Goal: Task Accomplishment & Management: Manage account settings

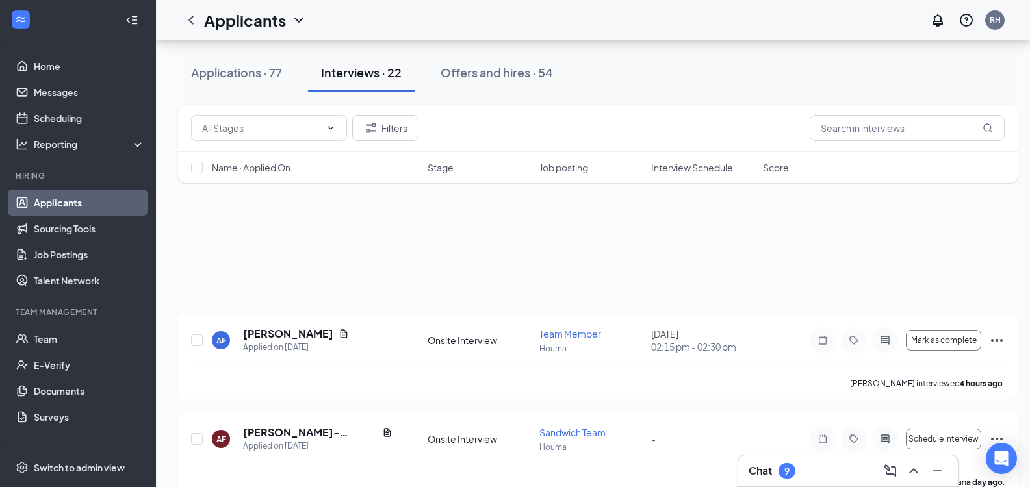
drag, startPoint x: 0, startPoint y: 0, endPoint x: 68, endPoint y: 201, distance: 212.0
click at [68, 201] on link "Applicants" at bounding box center [89, 203] width 111 height 26
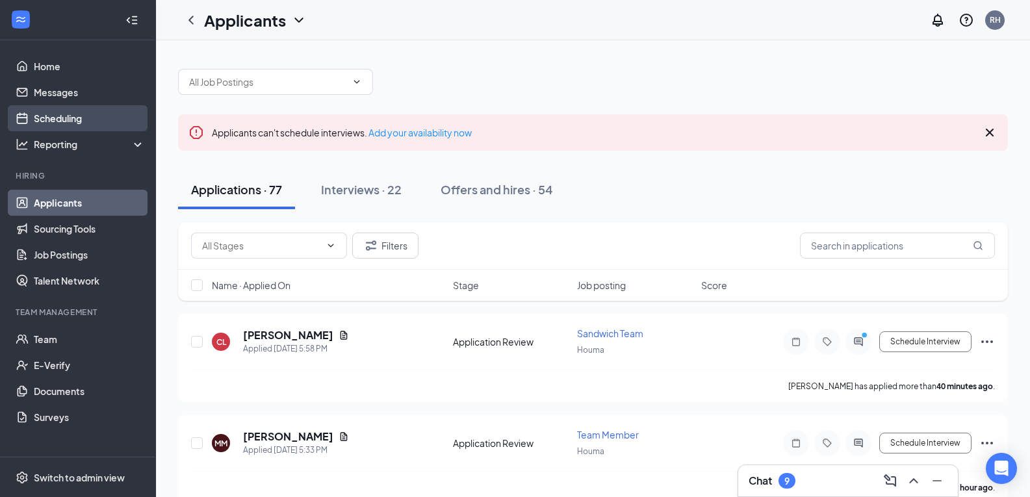
click at [61, 121] on link "Scheduling" at bounding box center [89, 118] width 111 height 26
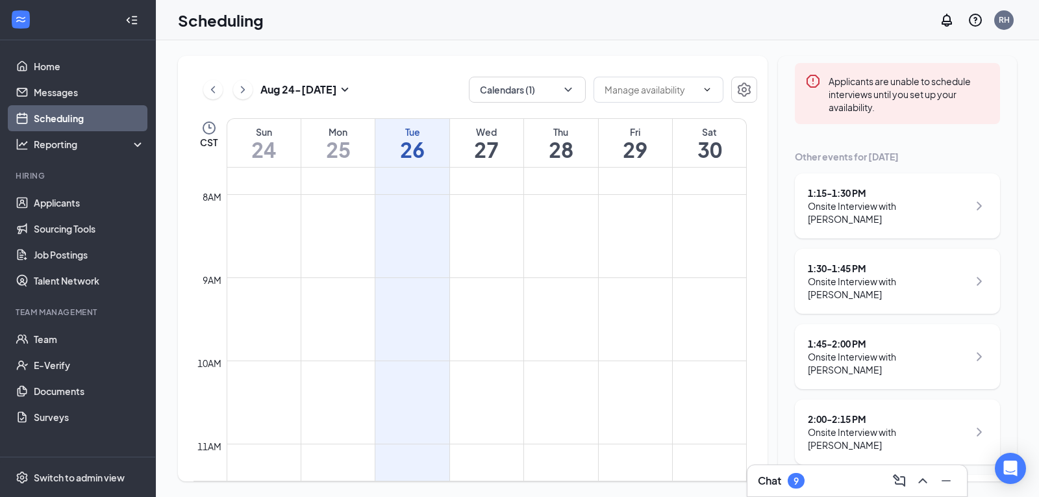
scroll to position [178, 0]
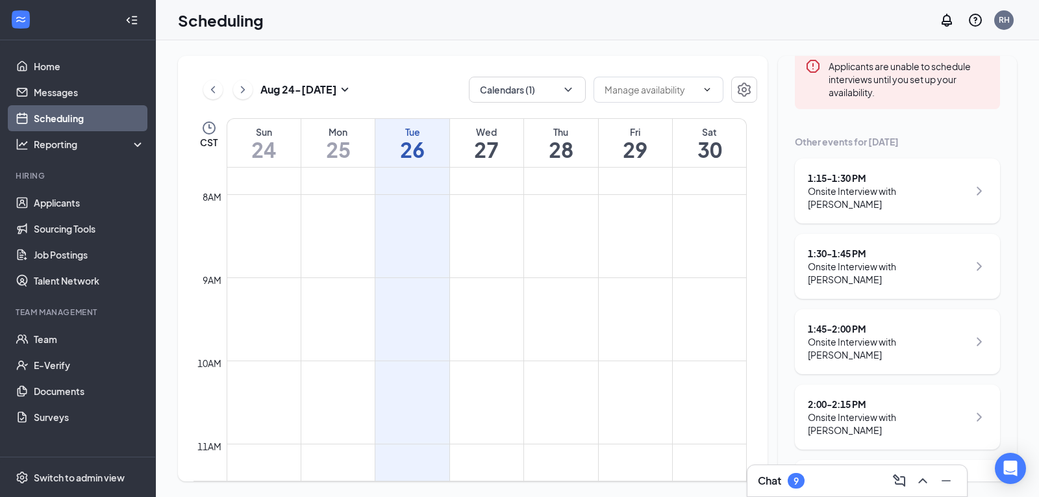
click at [937, 186] on div "Onsite Interview with [PERSON_NAME]" at bounding box center [888, 197] width 160 height 26
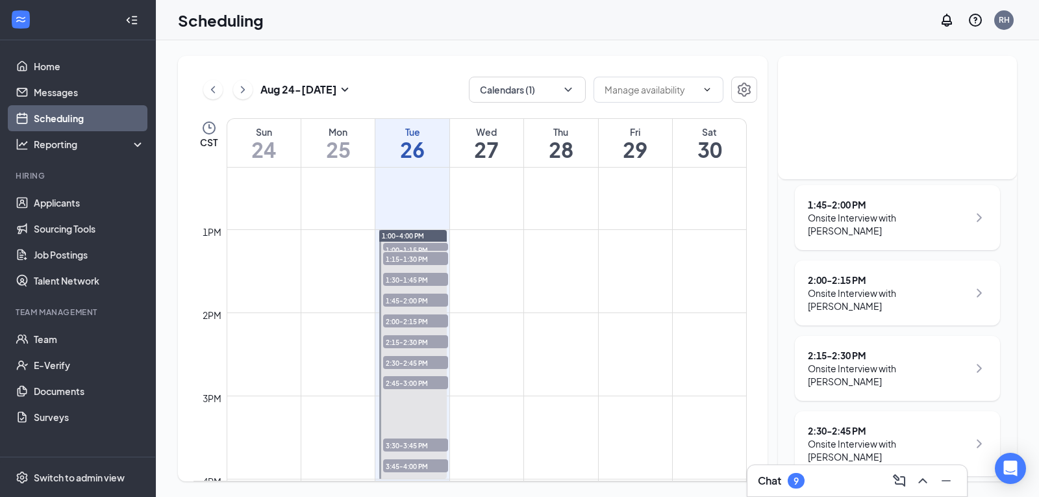
scroll to position [307, 0]
click at [429, 246] on span "1:00-1:15 PM" at bounding box center [415, 249] width 65 height 13
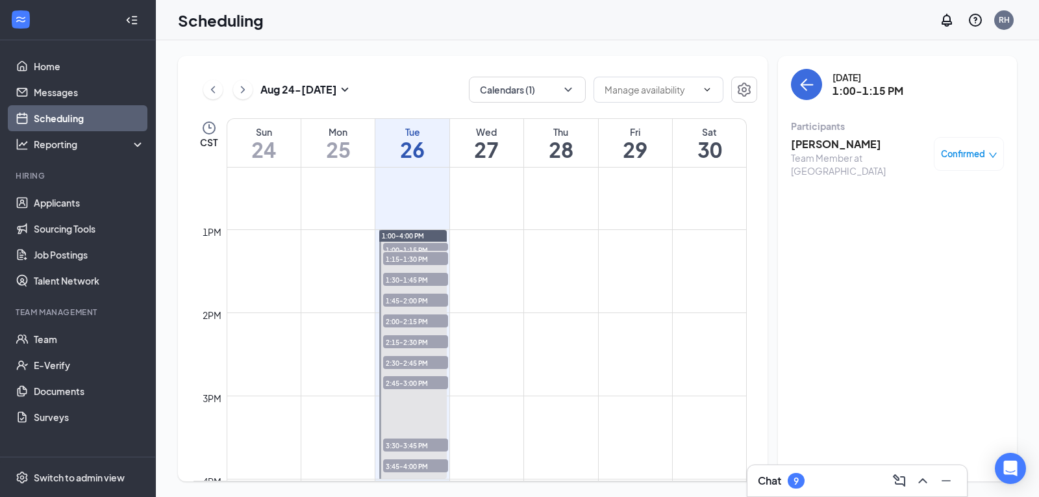
click at [961, 149] on span "Confirmed" at bounding box center [963, 153] width 44 height 13
click at [841, 137] on h3 "[PERSON_NAME]" at bounding box center [859, 144] width 136 height 14
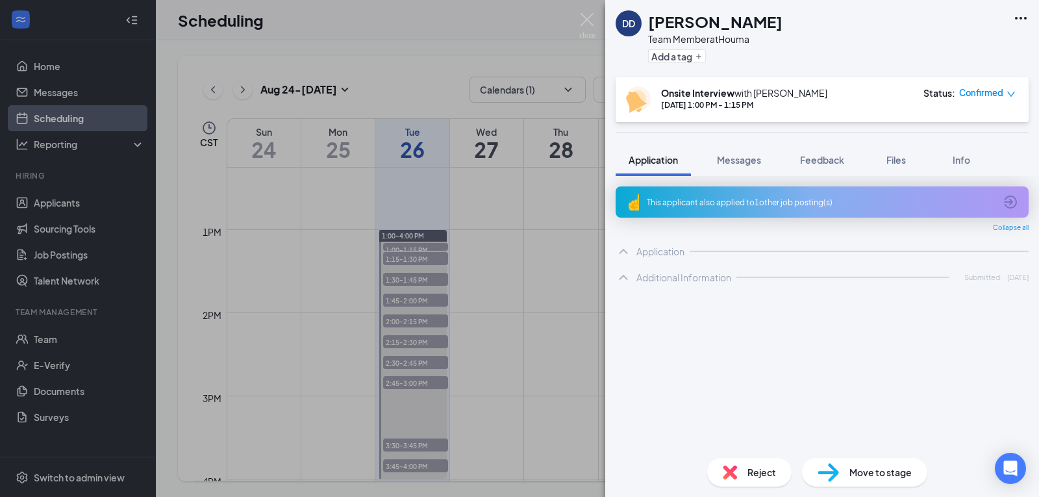
click at [743, 476] on div "Reject" at bounding box center [749, 472] width 84 height 29
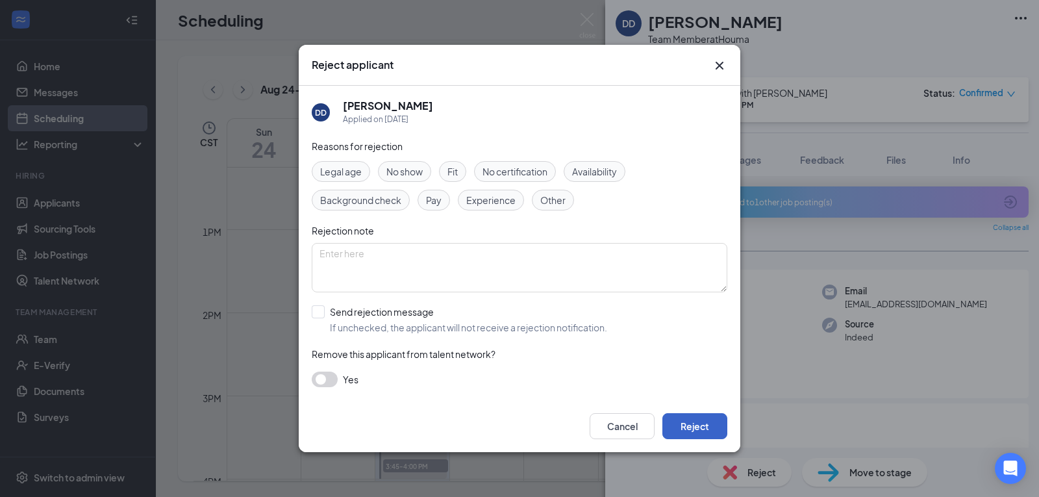
click at [701, 426] on button "Reject" at bounding box center [695, 426] width 65 height 26
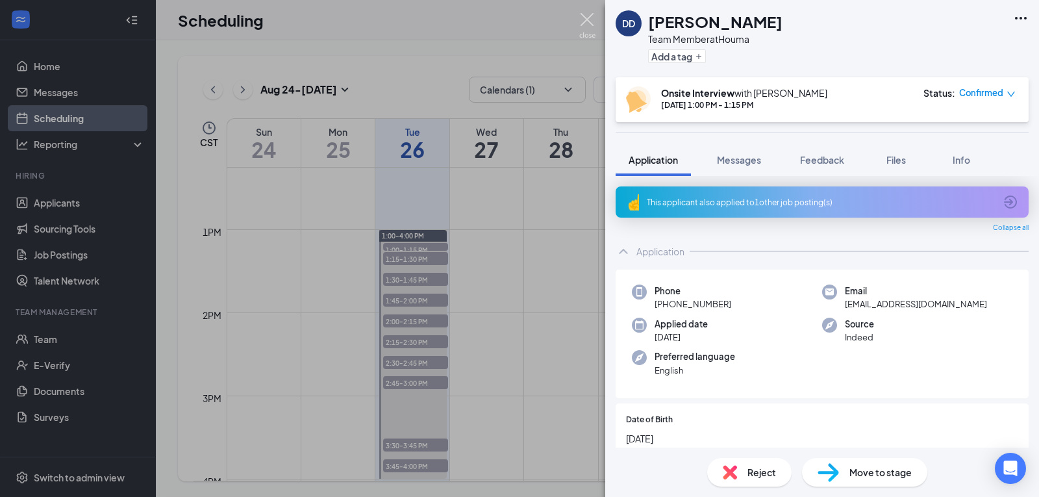
click at [579, 31] on img at bounding box center [587, 25] width 16 height 25
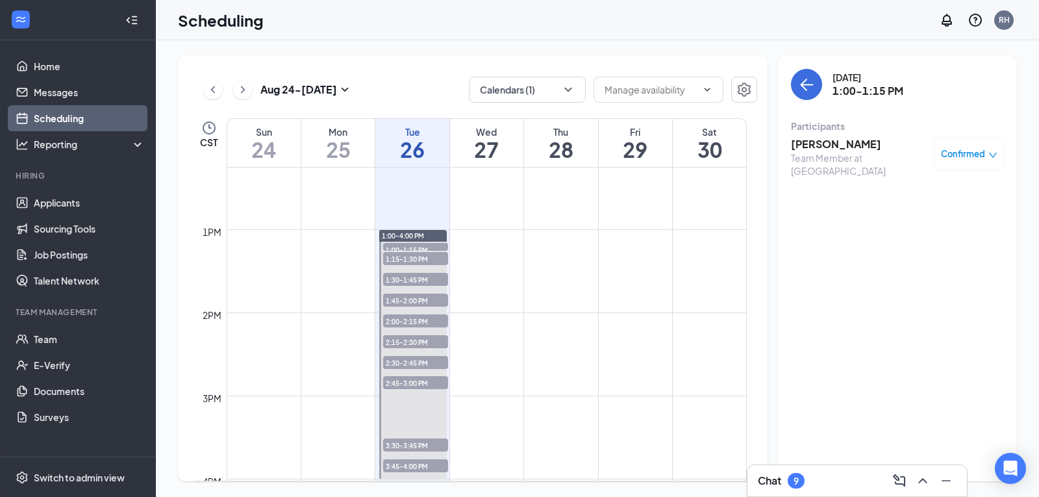
click at [424, 263] on span "1:15-1:30 PM" at bounding box center [415, 258] width 65 height 13
click at [799, 147] on h3 "[PERSON_NAME]" at bounding box center [859, 144] width 136 height 14
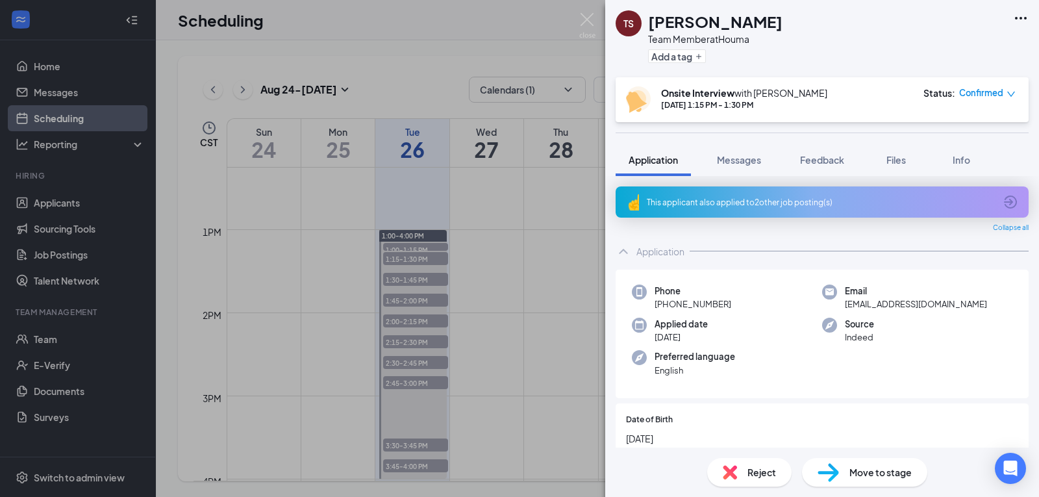
click at [759, 473] on span "Reject" at bounding box center [762, 472] width 29 height 14
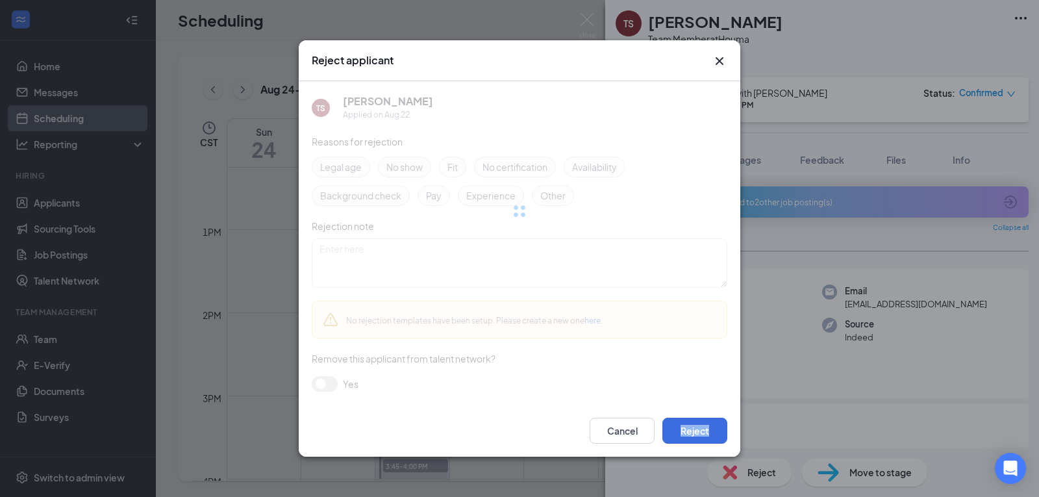
click at [759, 473] on div "Reject applicant TS [PERSON_NAME] Applied on [DATE] Reasons for rejection Legal…" at bounding box center [519, 248] width 1039 height 497
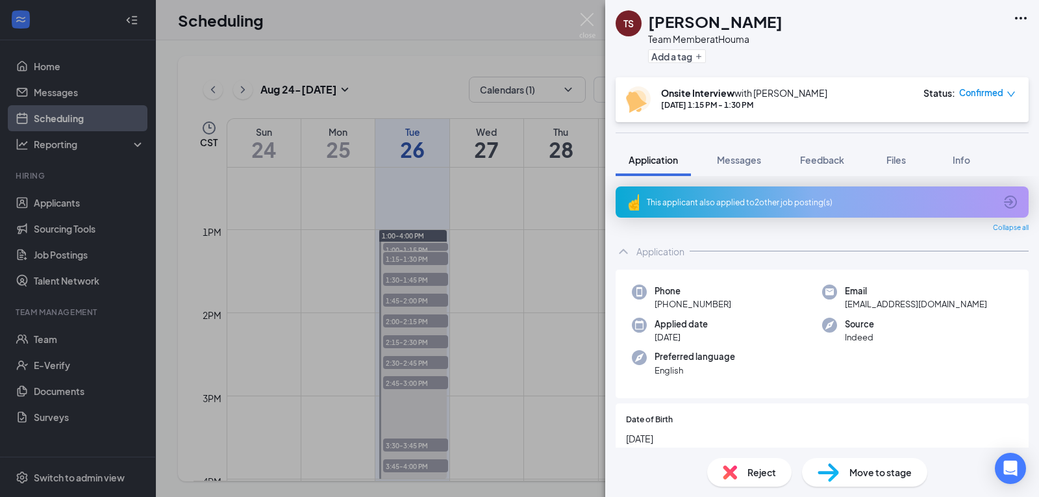
click at [759, 473] on span "Reject" at bounding box center [762, 472] width 29 height 14
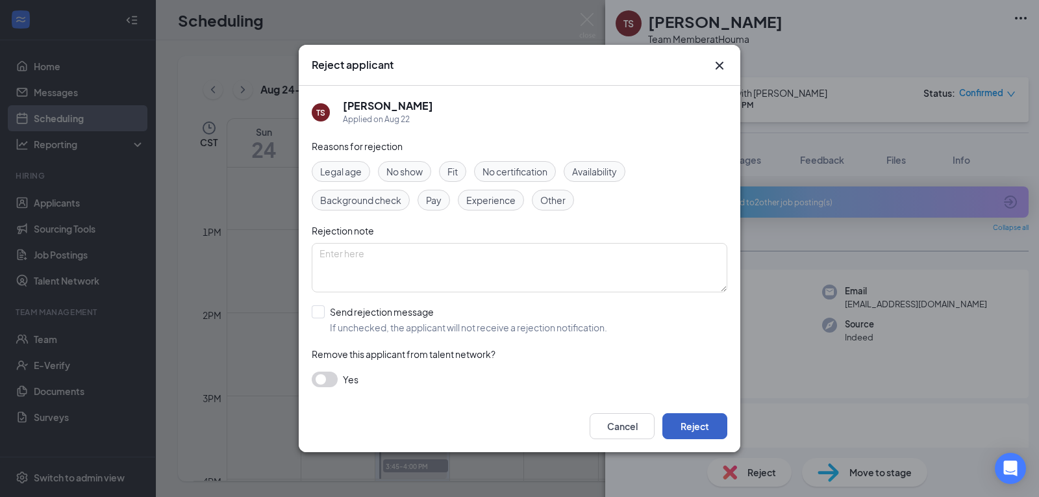
click at [693, 420] on button "Reject" at bounding box center [695, 426] width 65 height 26
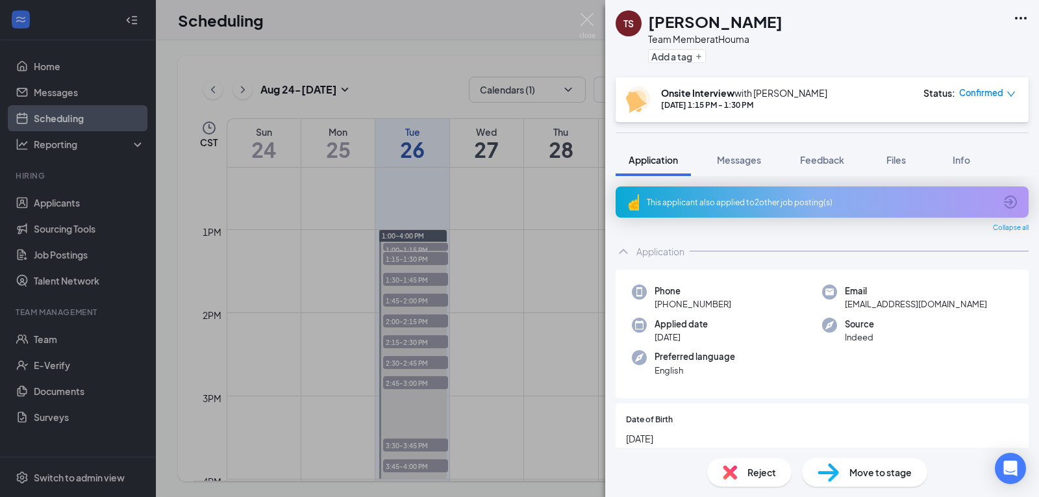
click at [597, 19] on div "TS [PERSON_NAME] Team Member at Houma Add a tag Onsite Interview with [PERSON_N…" at bounding box center [519, 248] width 1039 height 497
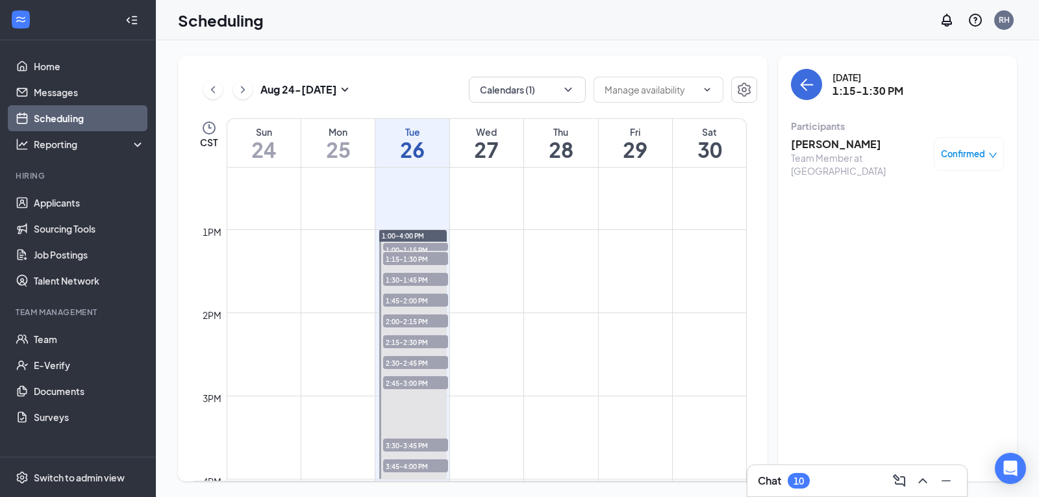
click at [591, 19] on div "Scheduling RH" at bounding box center [597, 20] width 883 height 40
click at [805, 72] on button "back-button" at bounding box center [806, 84] width 31 height 31
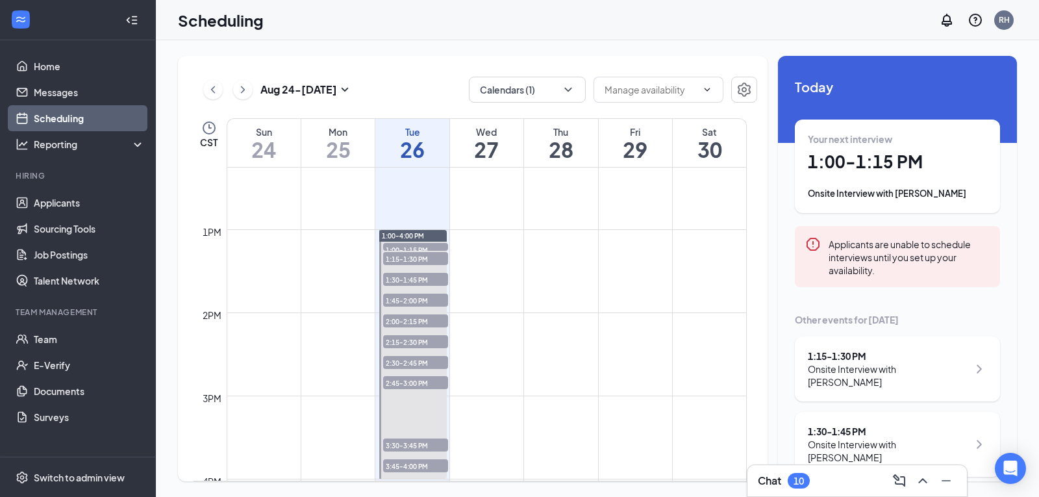
click at [856, 438] on div "Onsite Interview with [PERSON_NAME]" at bounding box center [888, 451] width 160 height 26
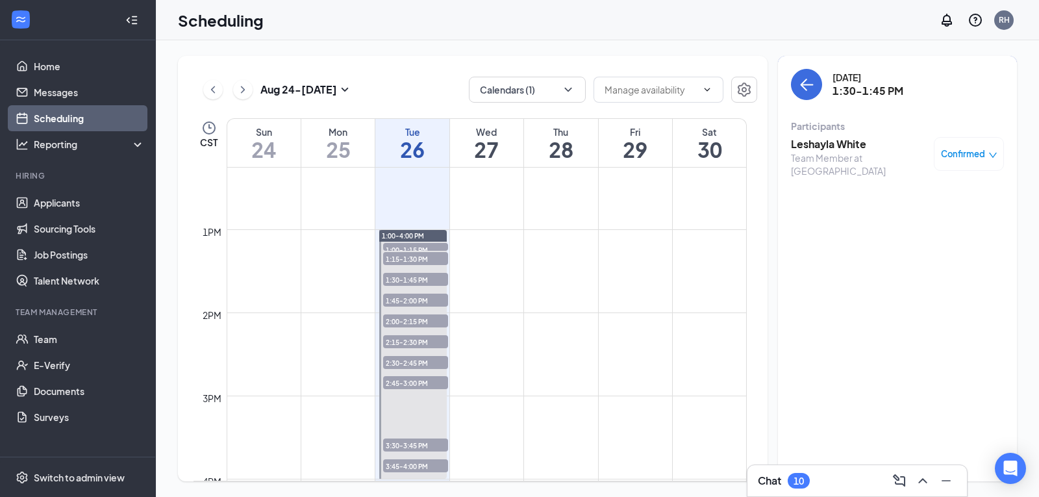
click at [803, 144] on h3 "Leshayla White" at bounding box center [859, 144] width 136 height 14
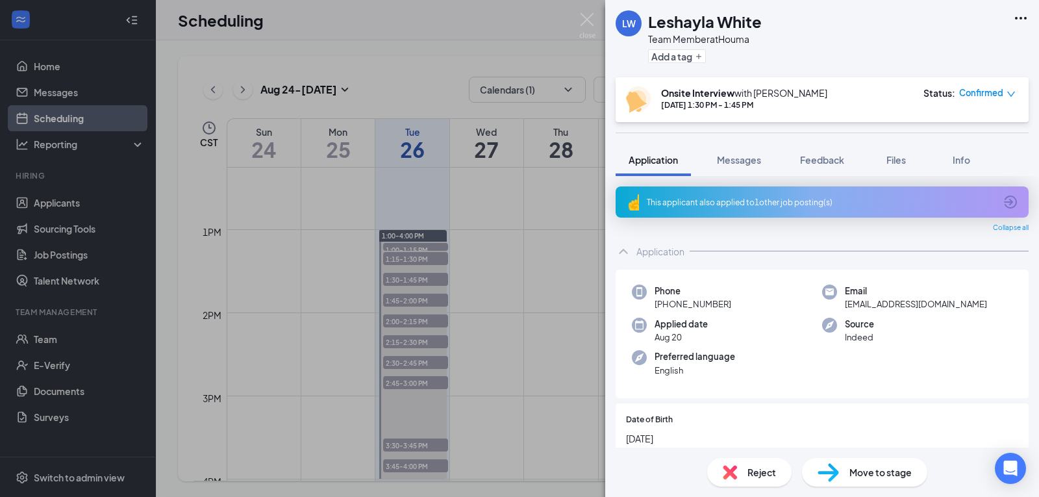
click at [751, 468] on span "Reject" at bounding box center [762, 472] width 29 height 14
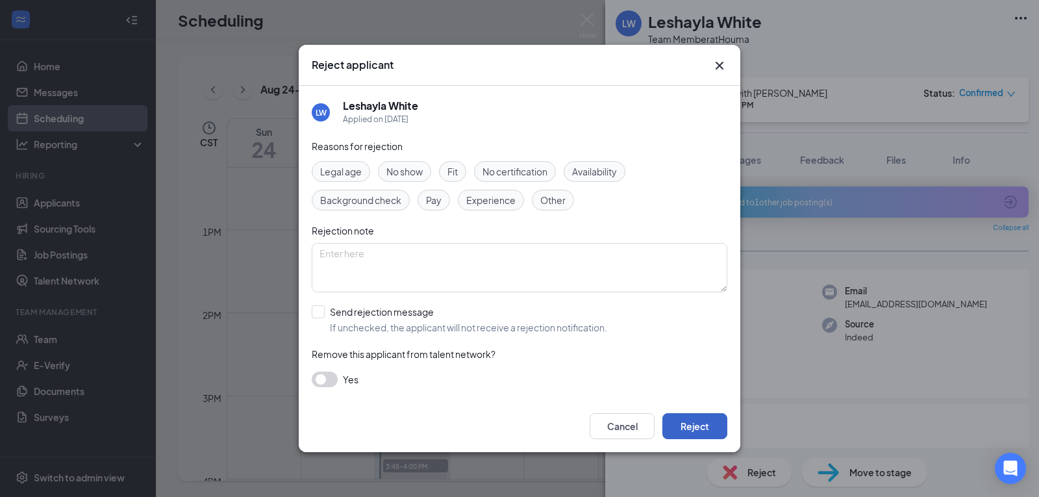
click at [697, 425] on button "Reject" at bounding box center [695, 426] width 65 height 26
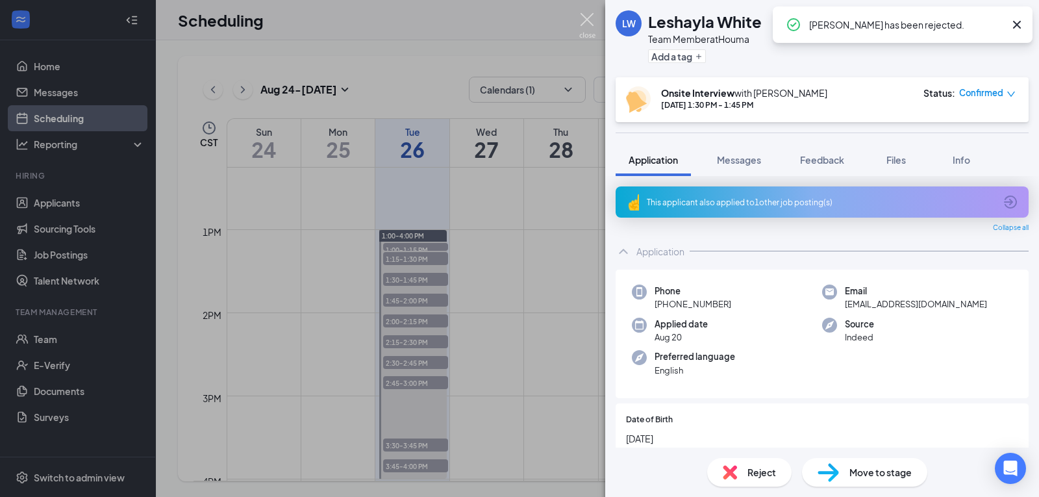
click at [581, 23] on img at bounding box center [587, 25] width 16 height 25
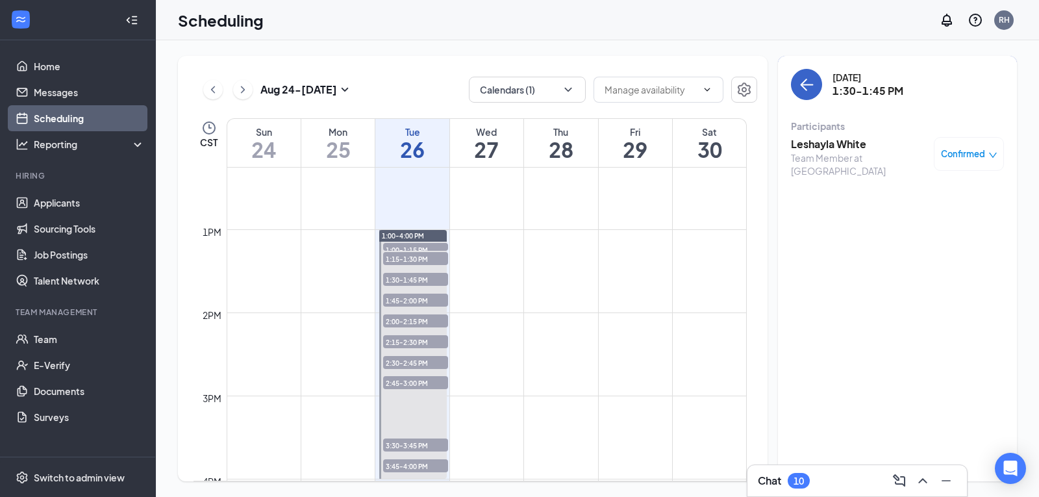
click at [802, 79] on icon "ArrowLeft" at bounding box center [807, 85] width 16 height 16
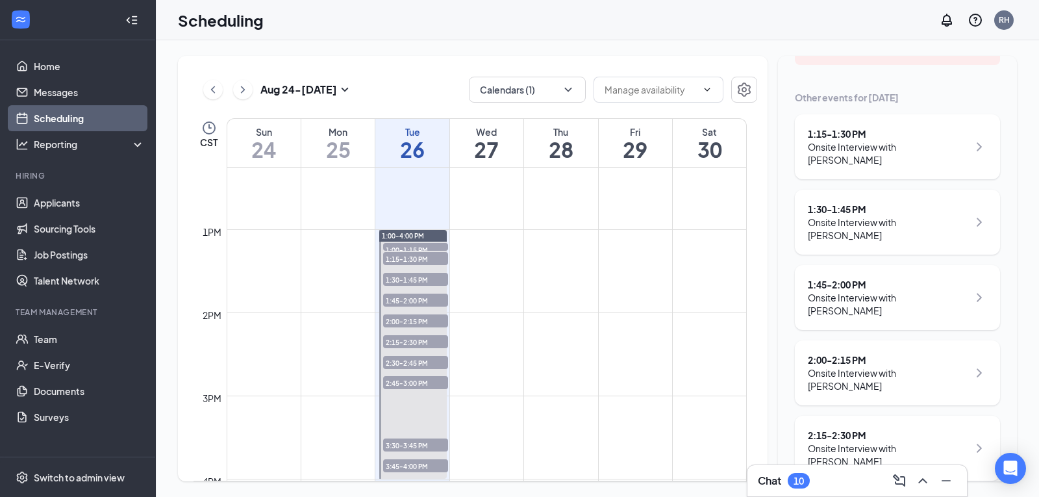
scroll to position [237, 0]
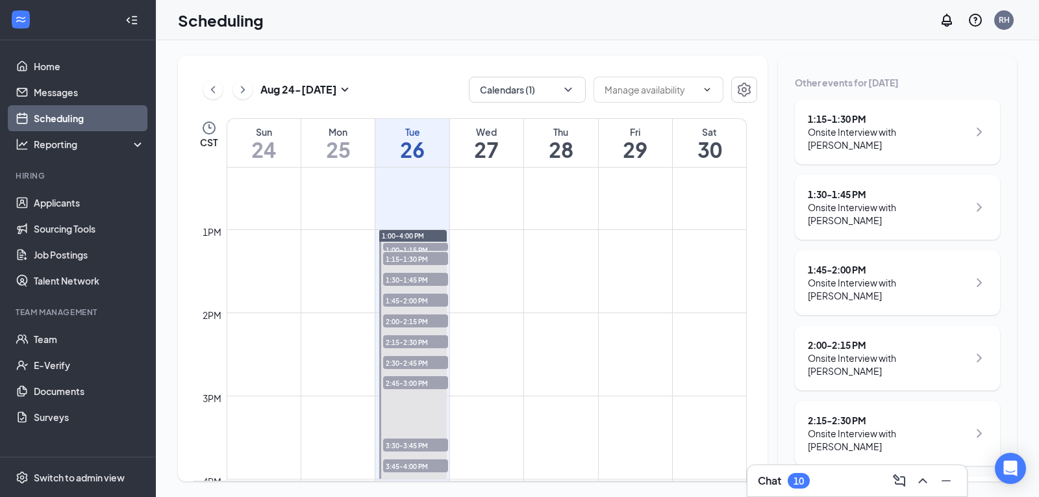
click at [904, 277] on div "Onsite Interview with [PERSON_NAME]" at bounding box center [888, 289] width 160 height 26
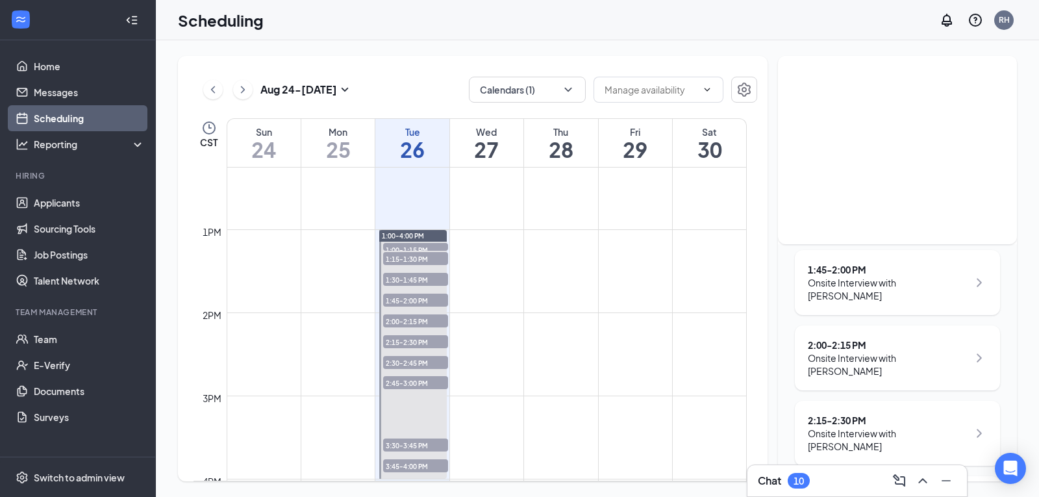
click at [874, 285] on div "Onsite Interview with [PERSON_NAME]" at bounding box center [888, 289] width 160 height 26
click at [972, 275] on icon "ChevronRight" at bounding box center [980, 283] width 16 height 16
click at [850, 276] on div "Onsite Interview with [PERSON_NAME]" at bounding box center [888, 289] width 160 height 26
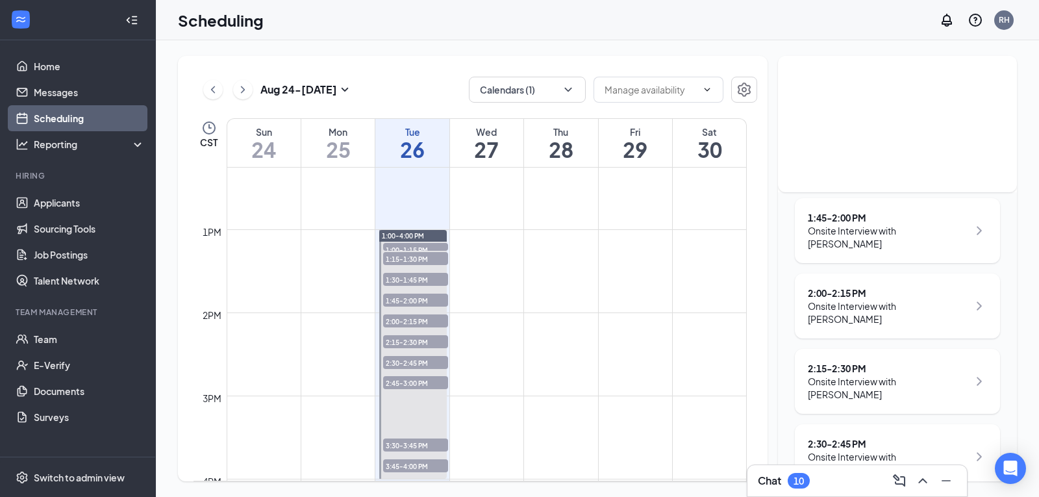
scroll to position [290, 0]
click at [915, 225] on div "Onsite Interview with [PERSON_NAME]" at bounding box center [888, 236] width 160 height 26
click at [413, 278] on span "1:30-1:45 PM" at bounding box center [415, 279] width 65 height 13
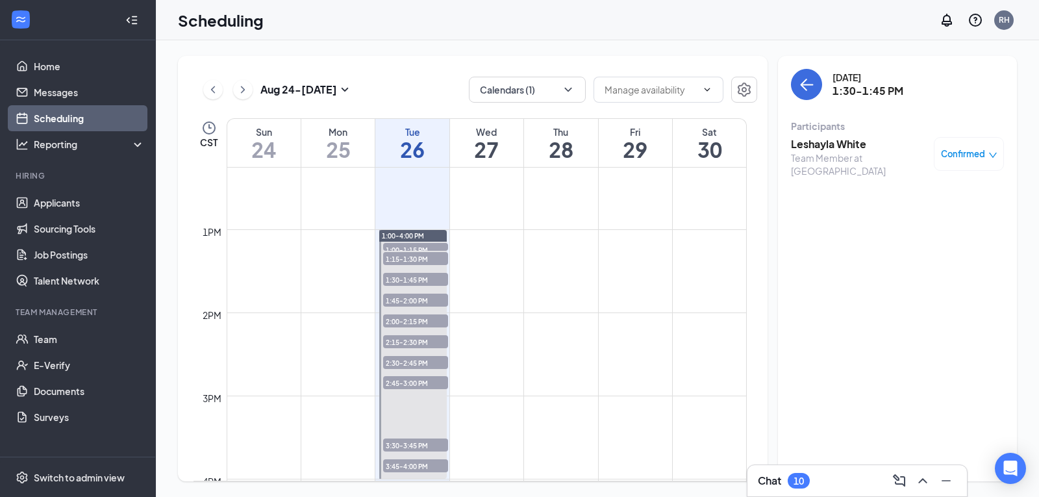
click at [413, 301] on span "1:45-2:00 PM" at bounding box center [415, 300] width 65 height 13
click at [411, 316] on span "2:00-2:15 PM" at bounding box center [415, 320] width 65 height 13
click at [403, 299] on span "1:45-2:00 PM" at bounding box center [415, 300] width 65 height 13
click at [811, 149] on h3 "[PERSON_NAME]" at bounding box center [859, 144] width 136 height 14
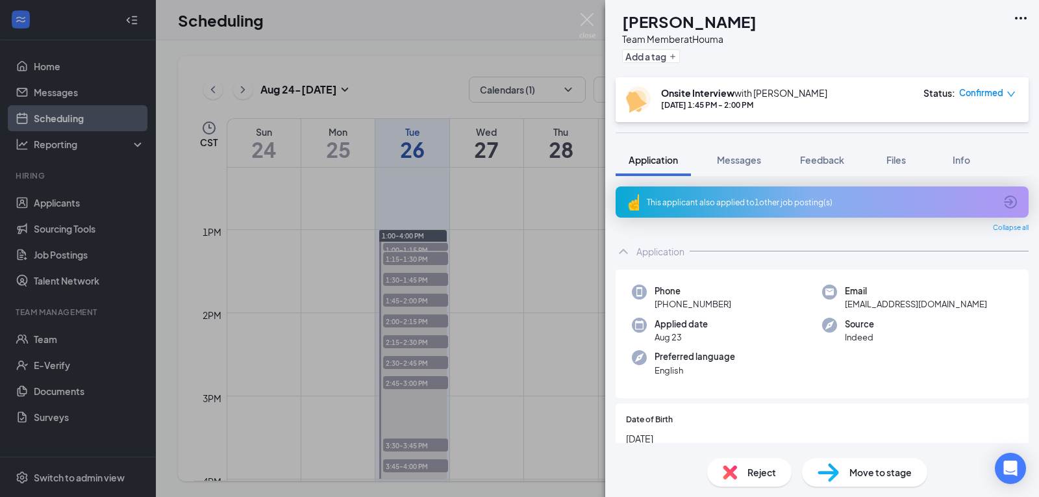
click at [755, 479] on div "Reject" at bounding box center [749, 472] width 84 height 29
click at [591, 29] on img at bounding box center [587, 25] width 16 height 25
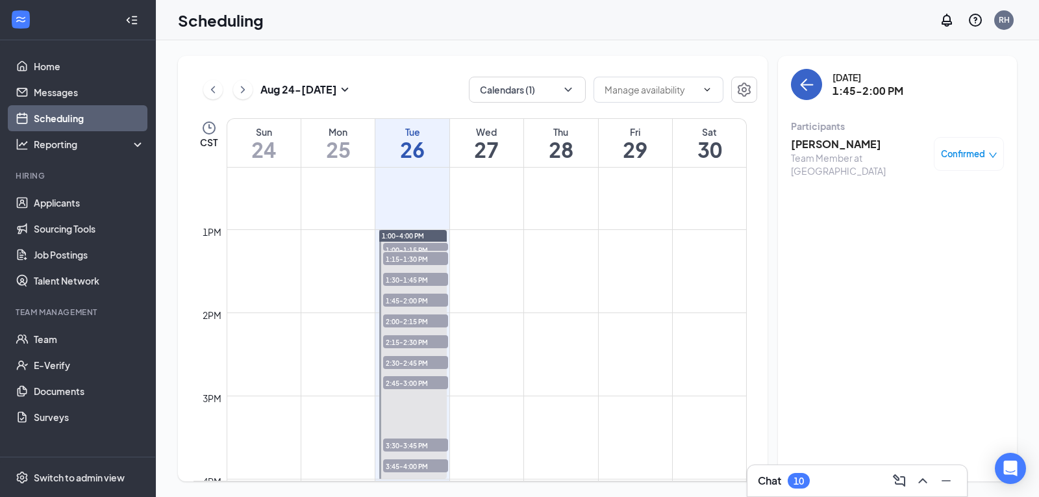
click at [811, 84] on icon "ArrowLeft" at bounding box center [807, 85] width 16 height 16
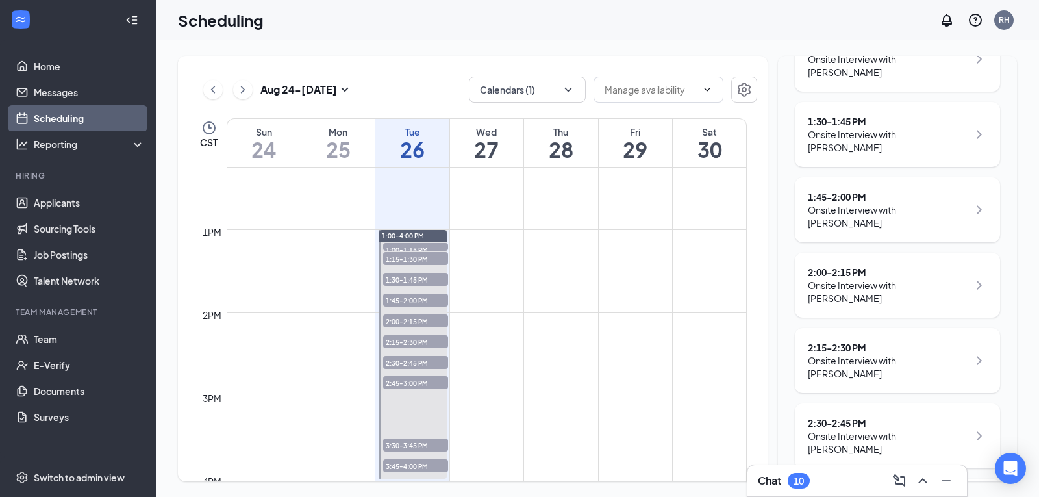
scroll to position [329, 0]
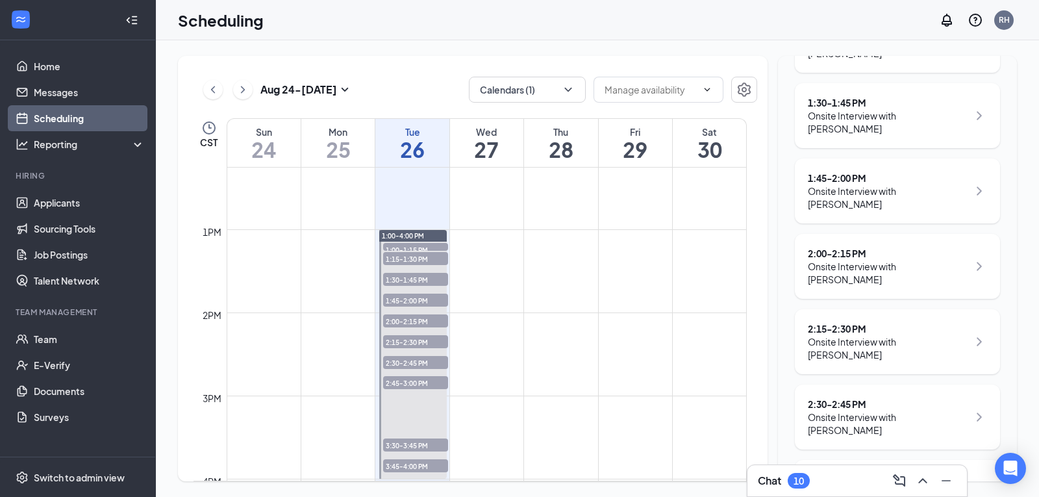
click at [913, 260] on div "Onsite Interview with [PERSON_NAME]" at bounding box center [888, 273] width 160 height 26
click at [409, 325] on span "2:00-2:15 PM" at bounding box center [415, 320] width 65 height 13
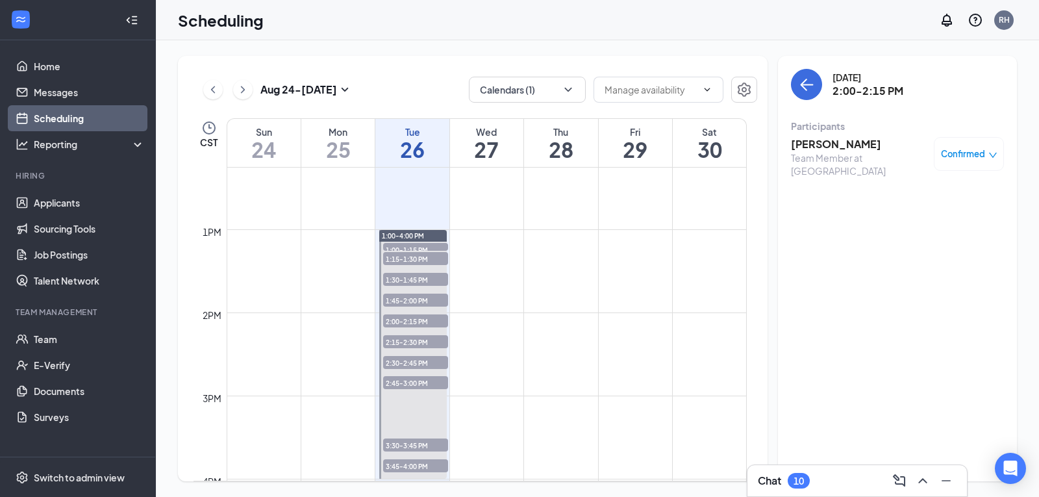
click at [795, 149] on h3 "[PERSON_NAME]" at bounding box center [859, 144] width 136 height 14
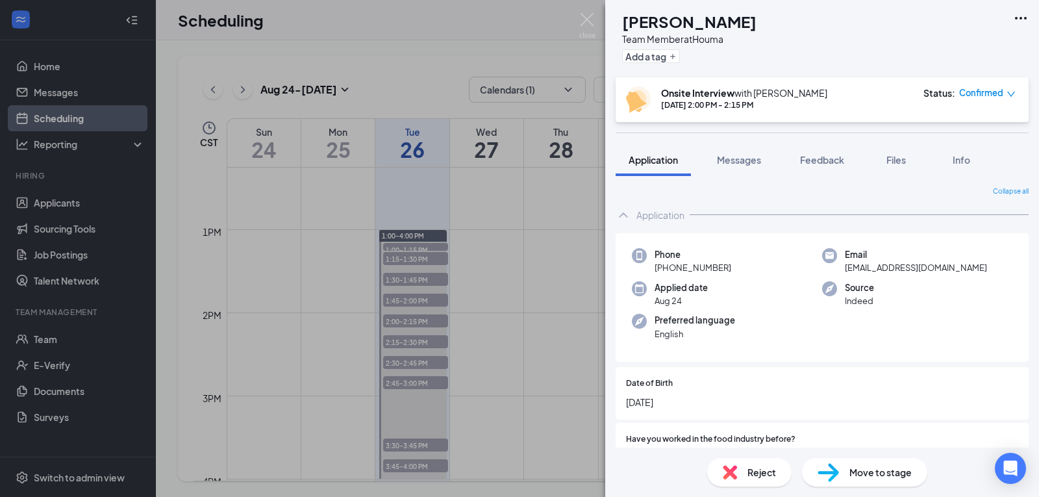
click at [757, 477] on span "Reject" at bounding box center [762, 472] width 29 height 14
click at [587, 13] on img at bounding box center [587, 25] width 16 height 25
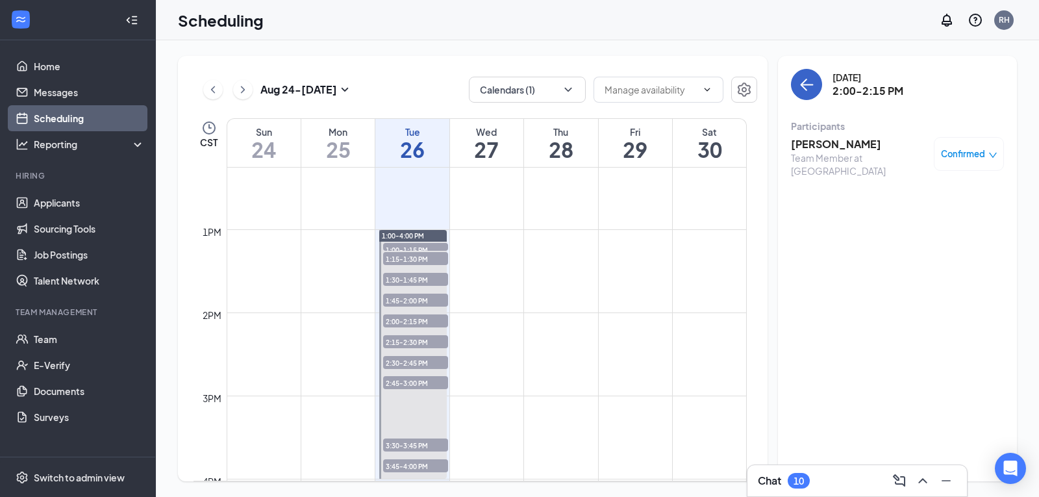
click at [802, 89] on icon "ArrowLeft" at bounding box center [807, 85] width 16 height 16
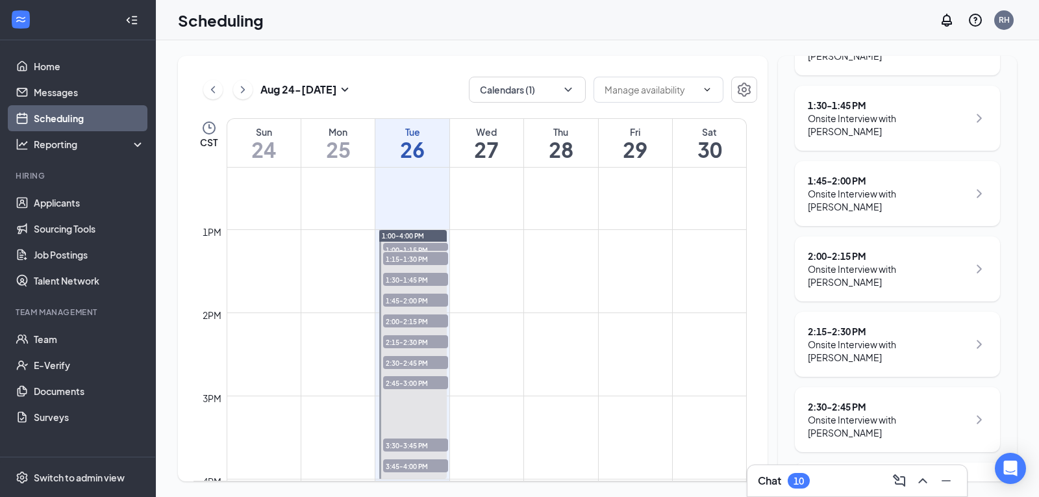
scroll to position [401, 0]
click at [415, 342] on span "2:15-2:30 PM" at bounding box center [415, 341] width 65 height 13
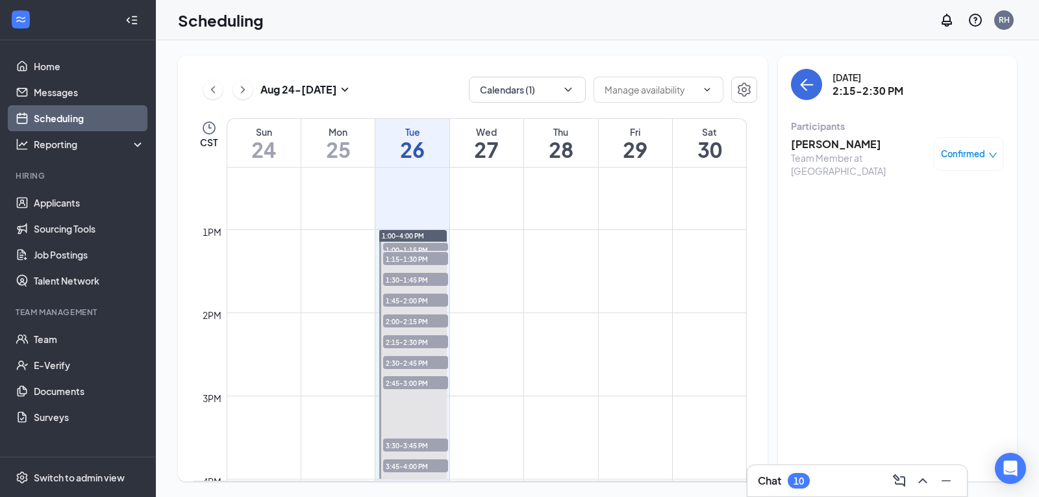
click at [401, 361] on span "2:30-2:45 PM" at bounding box center [415, 362] width 65 height 13
click at [840, 146] on h3 "[PERSON_NAME]" at bounding box center [859, 144] width 136 height 14
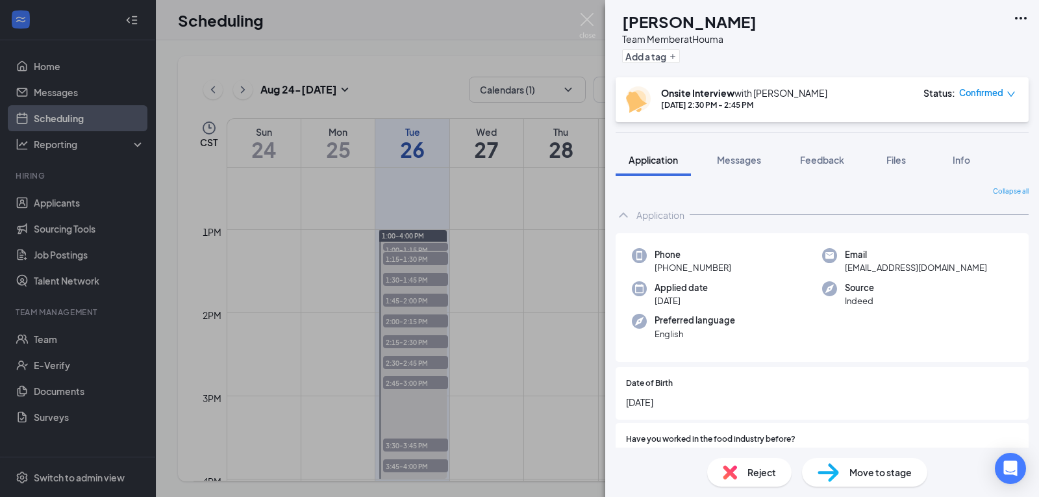
click at [760, 468] on span "Reject" at bounding box center [762, 472] width 29 height 14
click at [595, 20] on img at bounding box center [587, 25] width 16 height 25
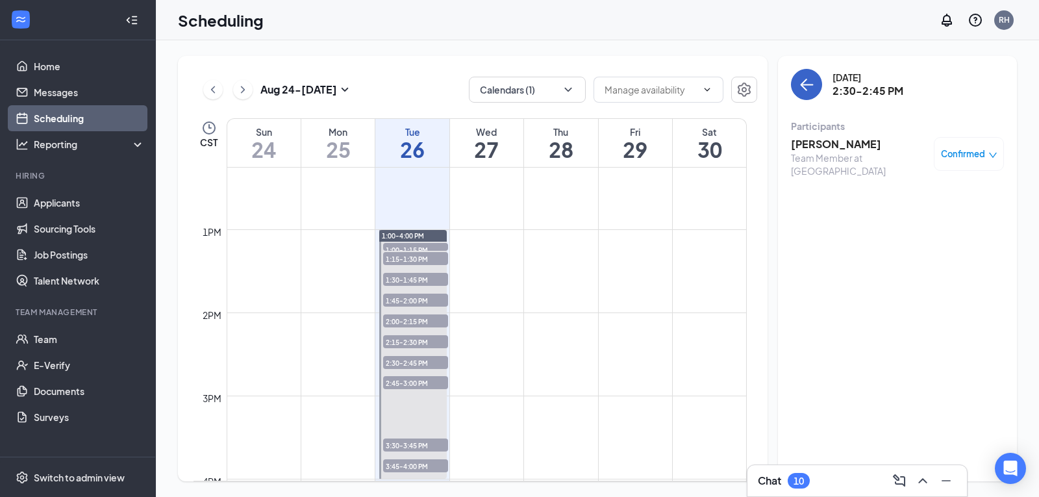
click at [798, 90] on button "back-button" at bounding box center [806, 84] width 31 height 31
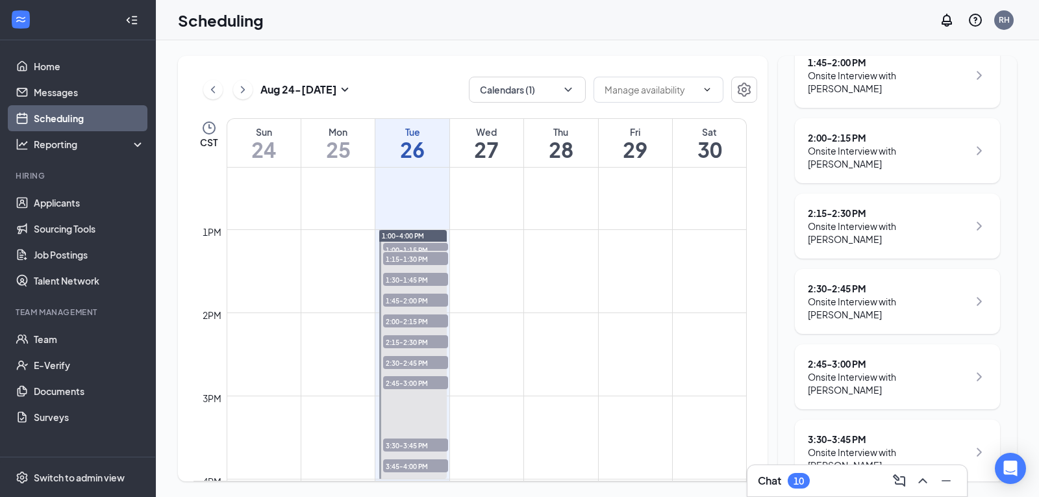
scroll to position [456, 0]
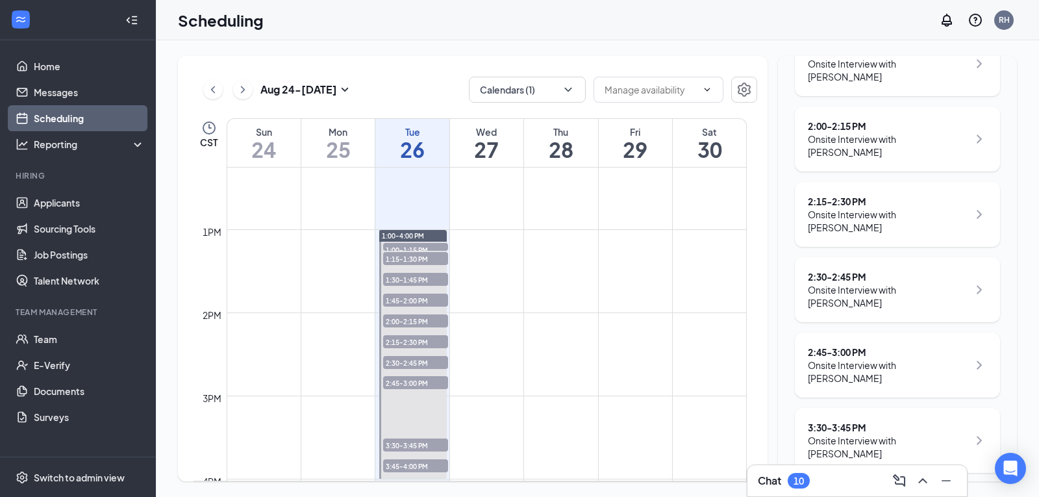
click at [429, 385] on span "2:45-3:00 PM" at bounding box center [415, 382] width 65 height 13
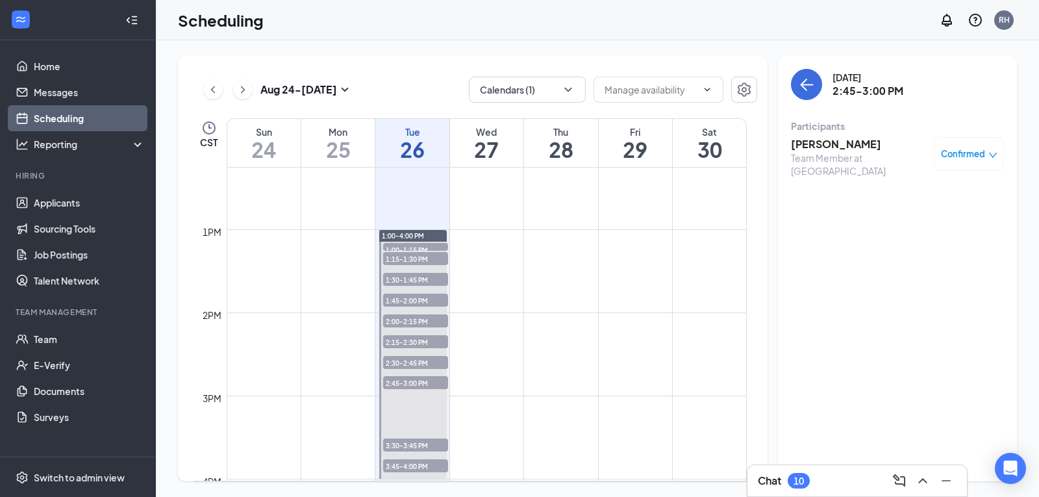
click at [967, 146] on div "Confirmed" at bounding box center [969, 154] width 70 height 34
click at [803, 152] on div "Team Member at [GEOGRAPHIC_DATA]" at bounding box center [859, 164] width 136 height 26
click at [799, 142] on h3 "[PERSON_NAME]" at bounding box center [859, 144] width 136 height 14
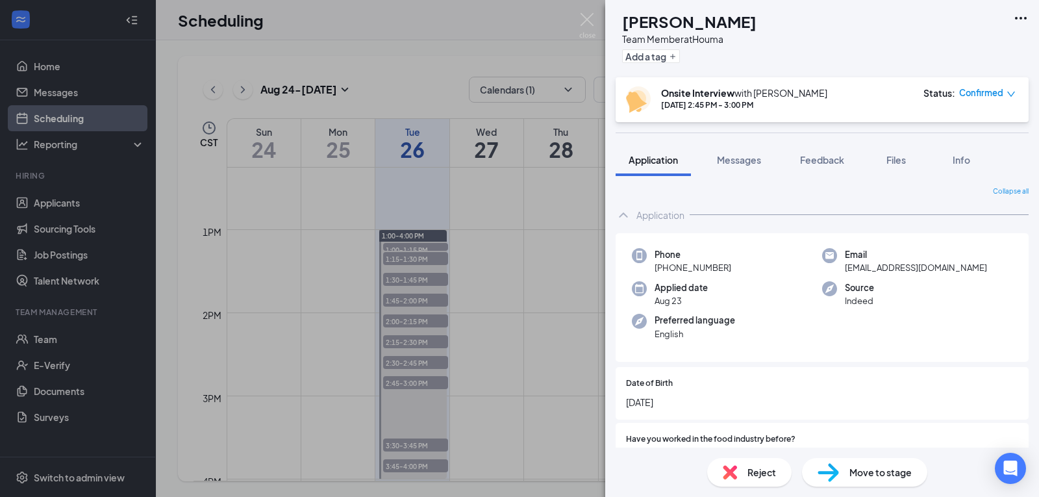
click at [763, 477] on span "Reject" at bounding box center [762, 472] width 29 height 14
click at [585, 27] on img at bounding box center [587, 25] width 16 height 25
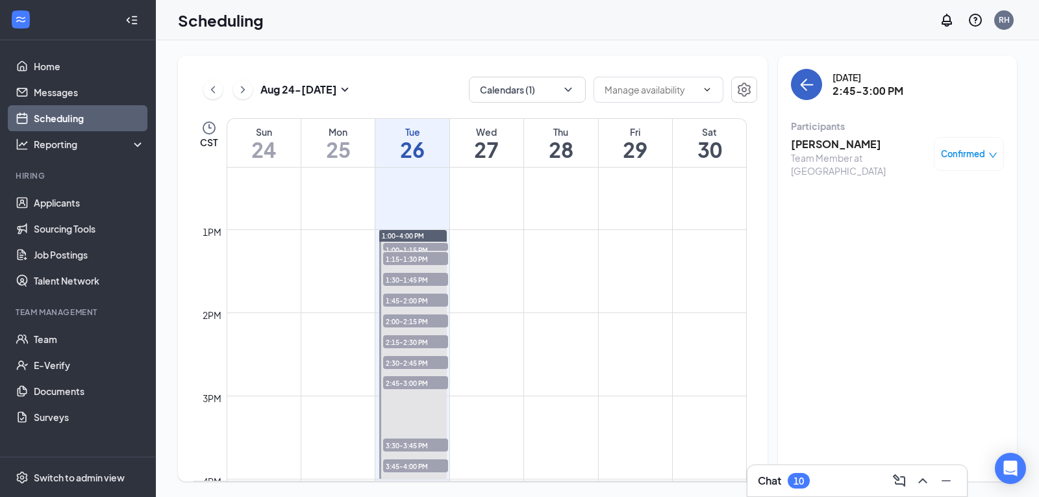
click at [813, 80] on icon "ArrowLeft" at bounding box center [807, 85] width 16 height 16
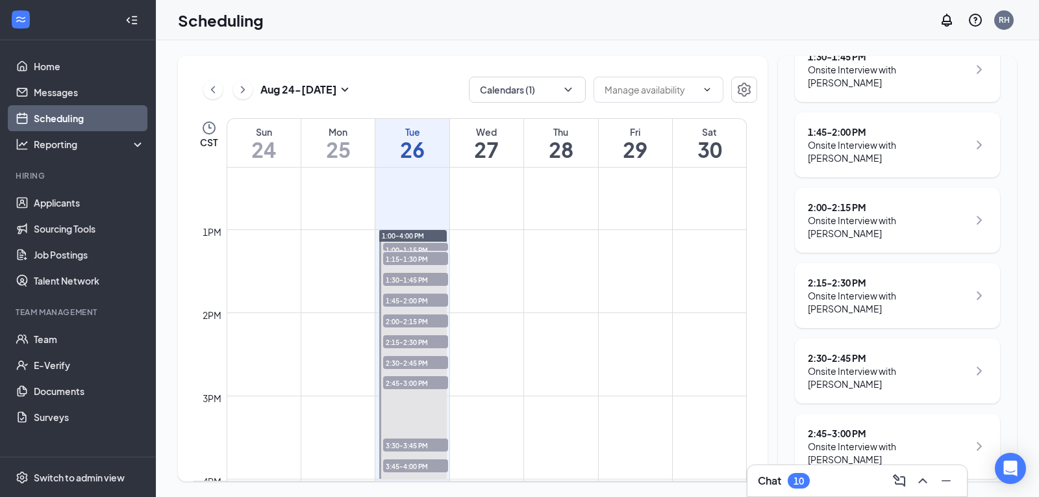
scroll to position [407, 0]
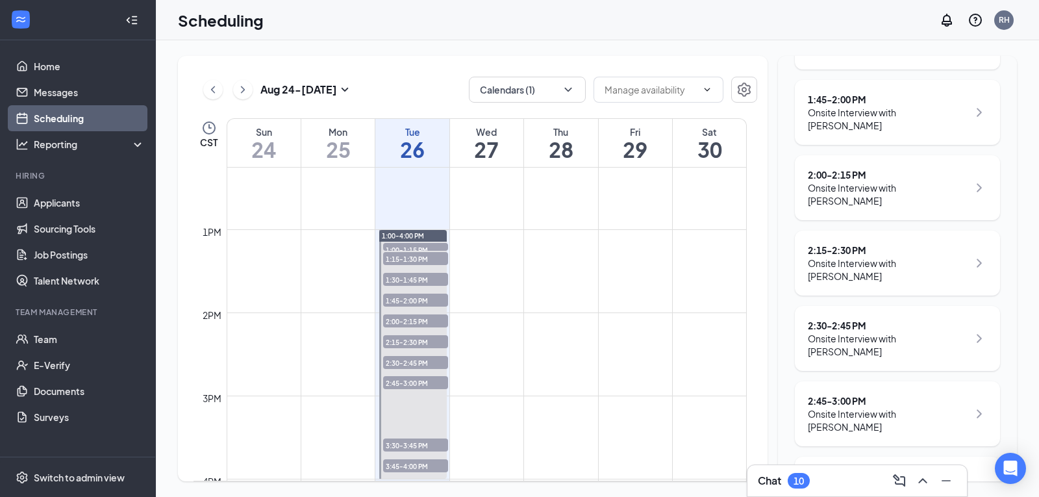
click at [396, 384] on span "2:45-3:00 PM" at bounding box center [415, 382] width 65 height 13
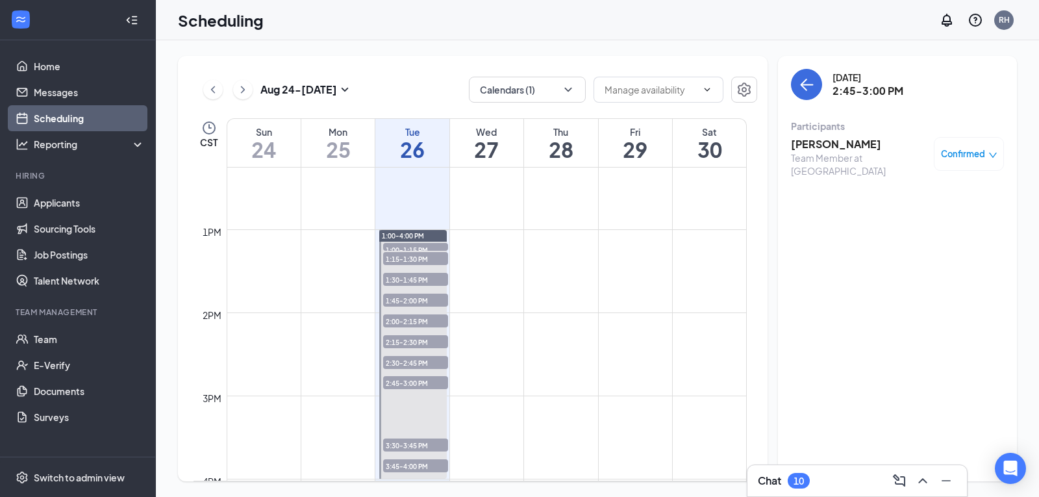
click at [413, 448] on span "3:30-3:45 PM" at bounding box center [415, 444] width 65 height 13
click at [826, 142] on h3 "[PERSON_NAME]" at bounding box center [859, 144] width 136 height 14
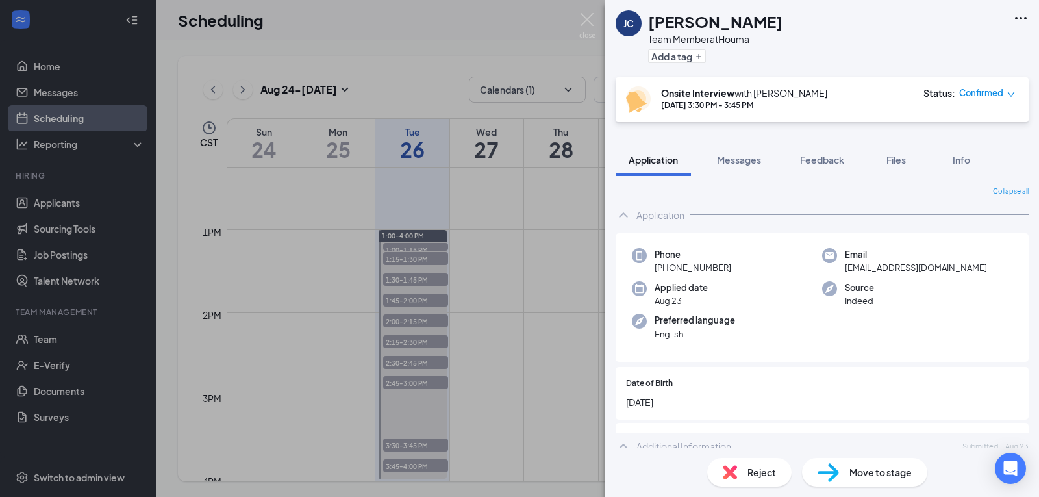
click at [748, 482] on div "Reject" at bounding box center [749, 472] width 84 height 29
click at [597, 28] on div "[PERSON_NAME] Team Member at Houma Add a tag Onsite Interview with [PERSON_NAME…" at bounding box center [519, 248] width 1039 height 497
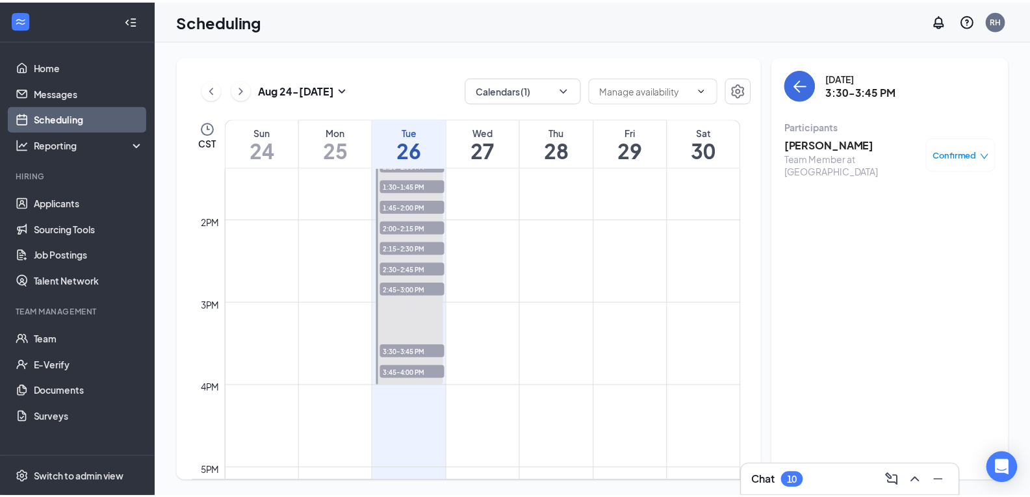
scroll to position [1131, 0]
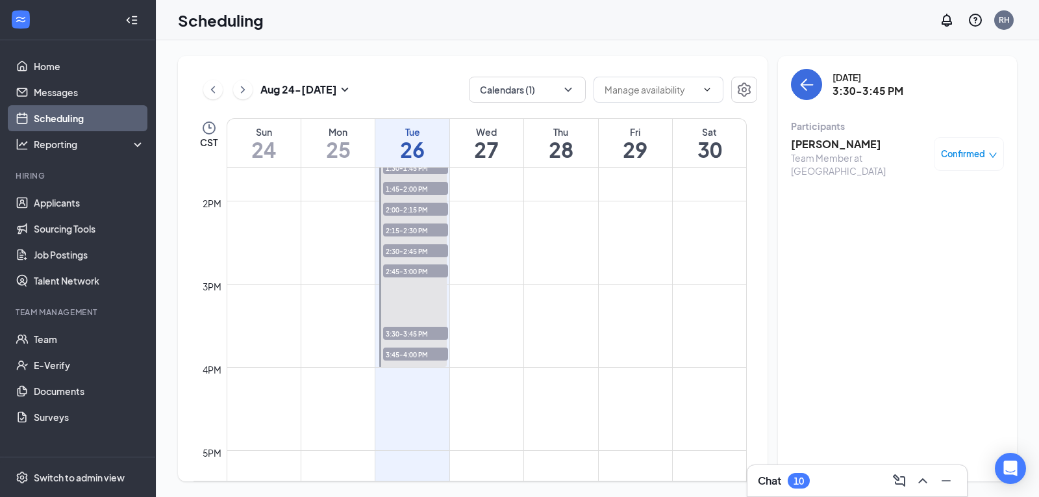
click at [398, 353] on span "3:45-4:00 PM" at bounding box center [415, 354] width 65 height 13
click at [801, 146] on h3 "[PERSON_NAME]" at bounding box center [859, 144] width 136 height 14
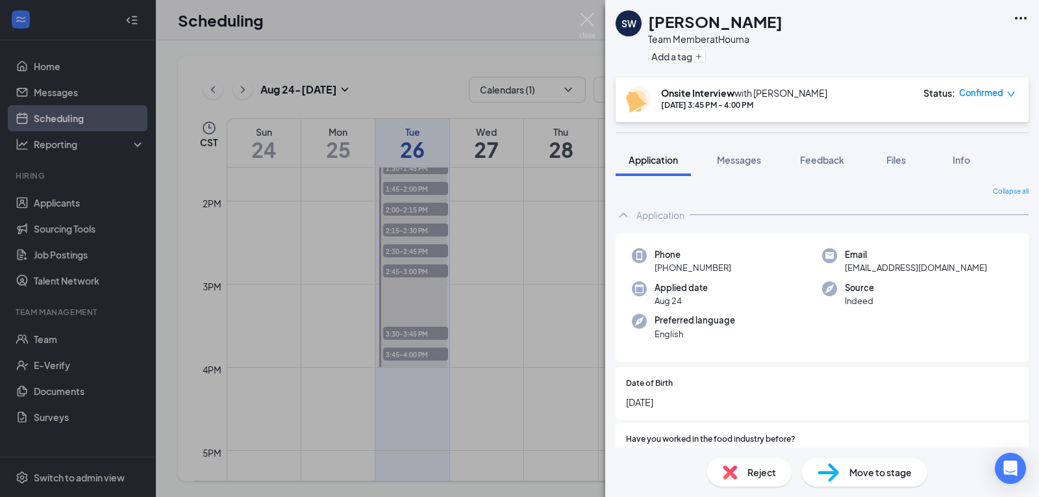
click at [735, 481] on div "Reject" at bounding box center [749, 472] width 84 height 29
click at [584, 19] on img at bounding box center [587, 25] width 16 height 25
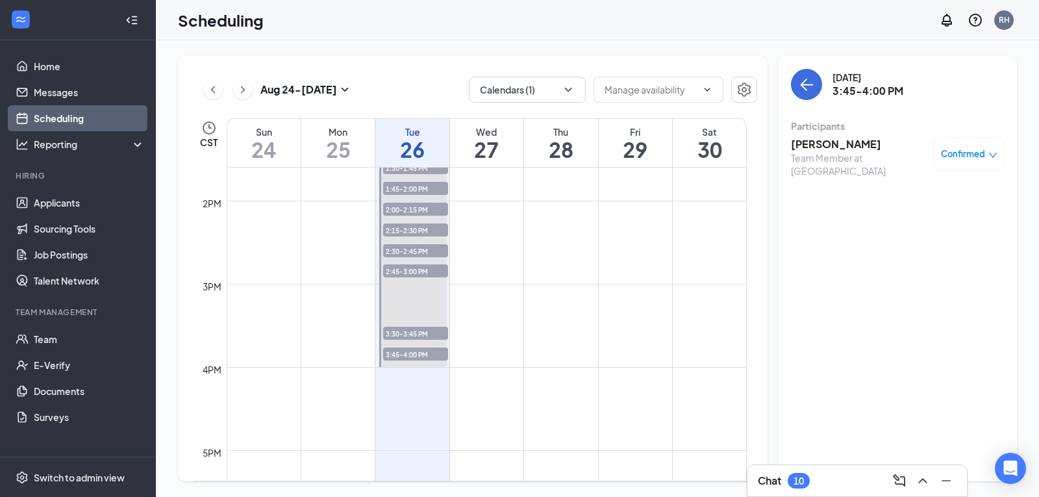
click at [487, 146] on h1 "27" at bounding box center [486, 149] width 73 height 22
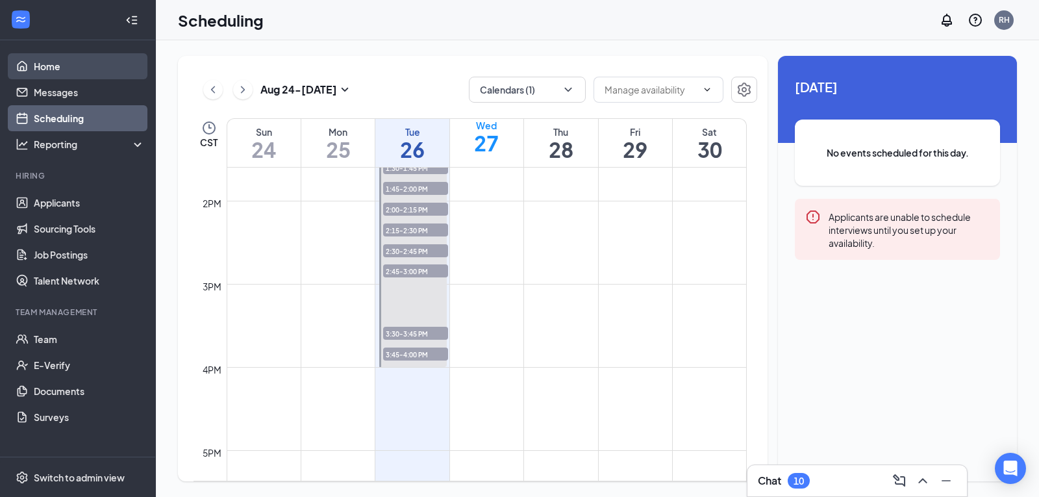
click at [45, 64] on link "Home" at bounding box center [89, 66] width 111 height 26
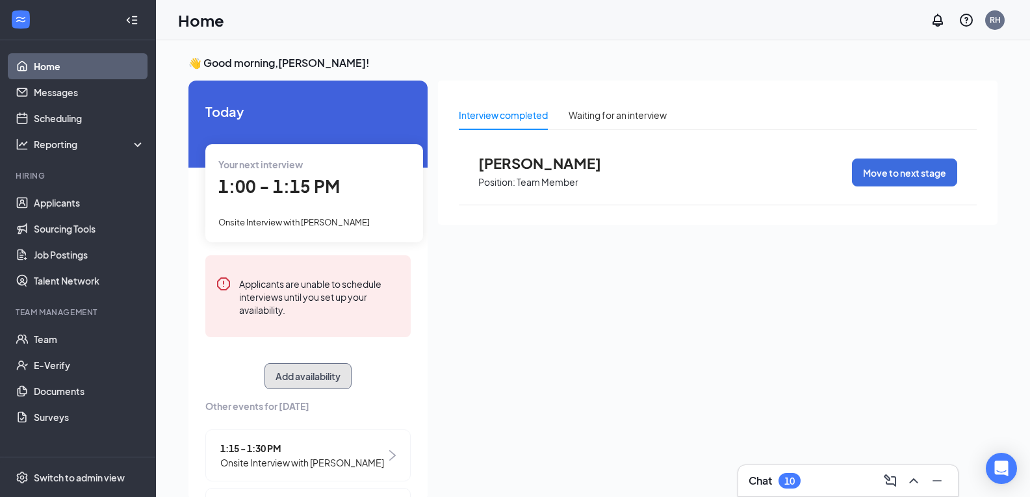
click at [324, 372] on button "Add availability" at bounding box center [307, 376] width 87 height 26
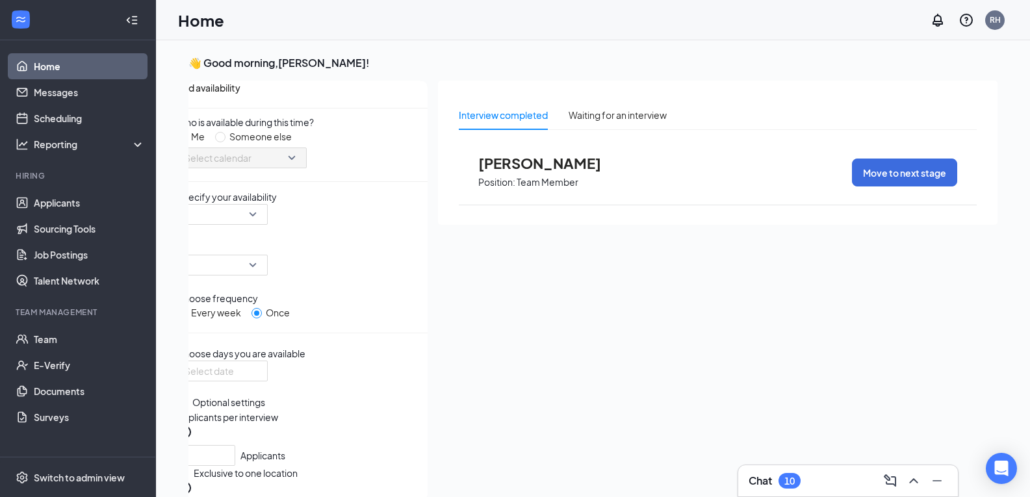
scroll to position [5, 0]
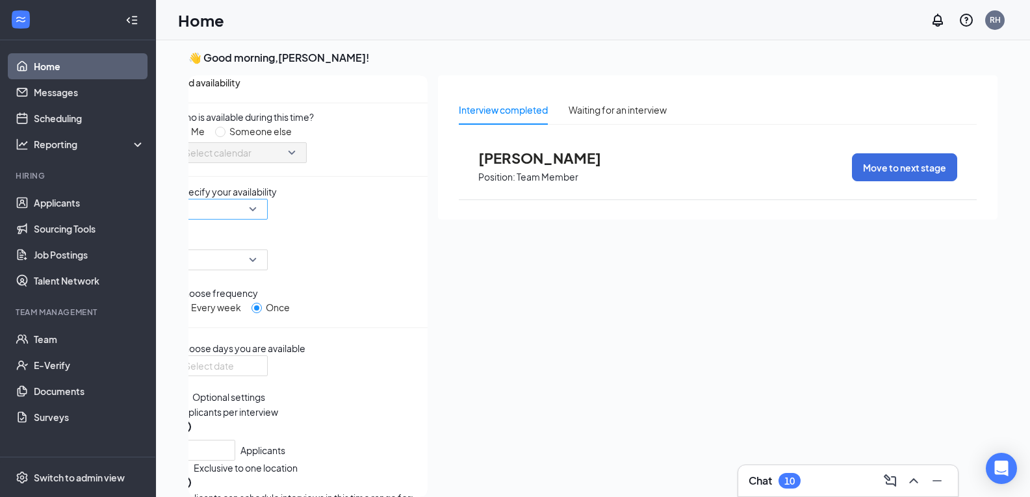
click at [242, 219] on input "search" at bounding box center [217, 208] width 66 height 19
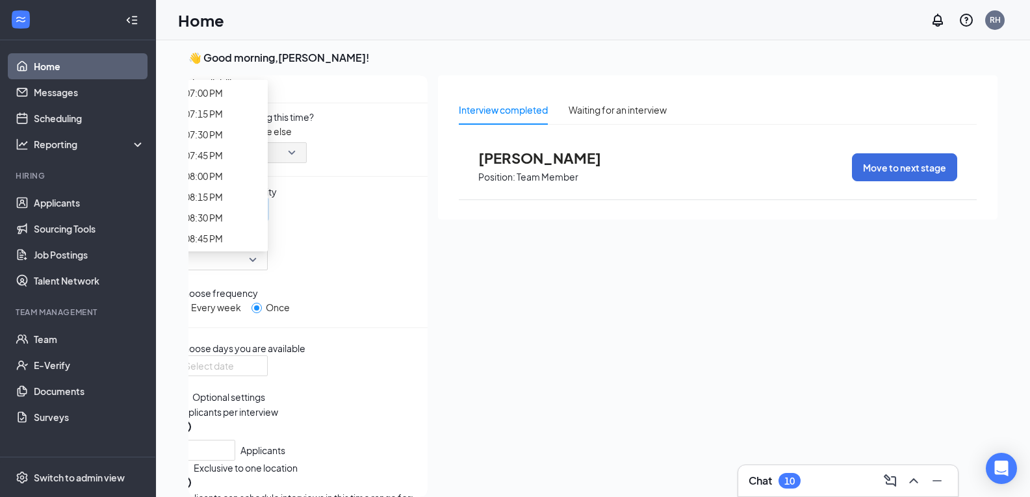
scroll to position [1564, 0]
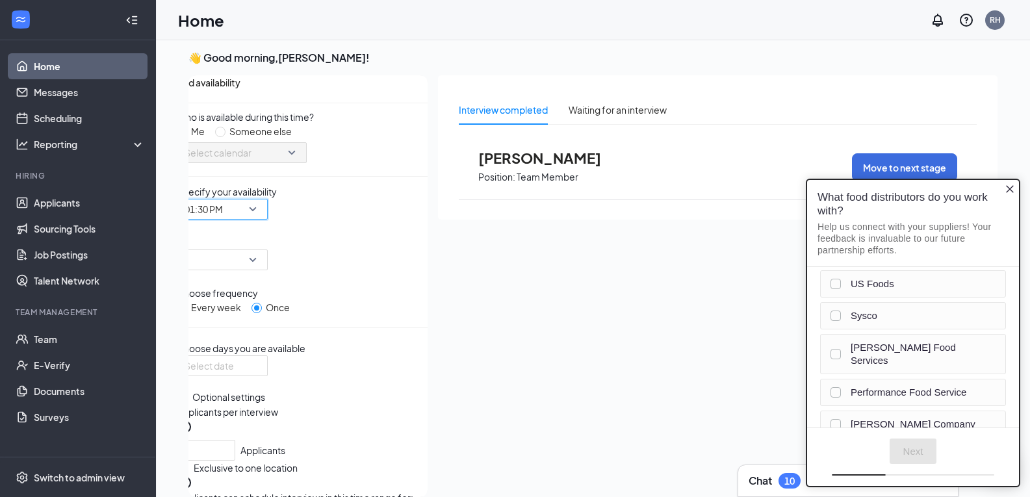
scroll to position [0, 0]
click at [251, 255] on input "search" at bounding box center [217, 259] width 66 height 19
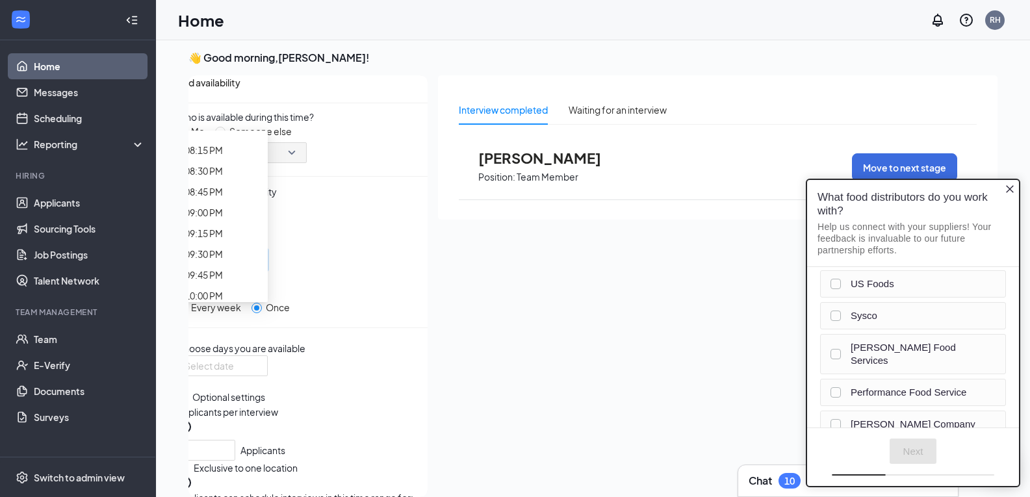
scroll to position [1691, 0]
click at [260, 373] on div at bounding box center [221, 366] width 75 height 14
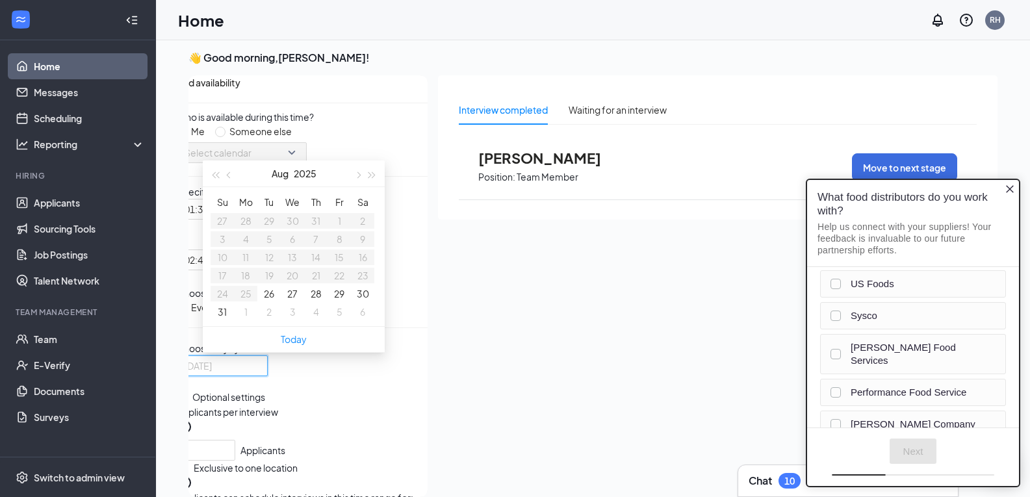
type input "[DATE]"
click at [287, 301] on button "27" at bounding box center [292, 293] width 10 height 14
type input "[DATE]"
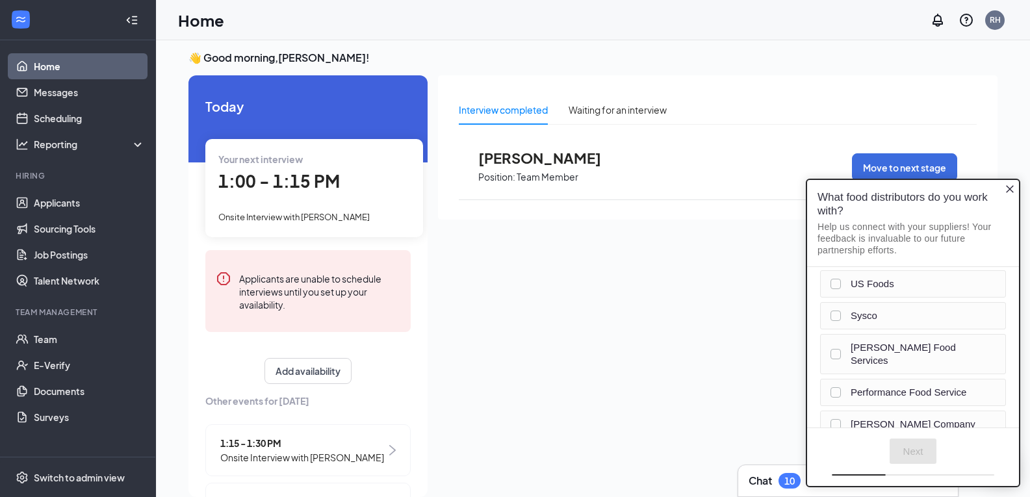
click at [1009, 188] on icon "Close button" at bounding box center [1010, 189] width 8 height 8
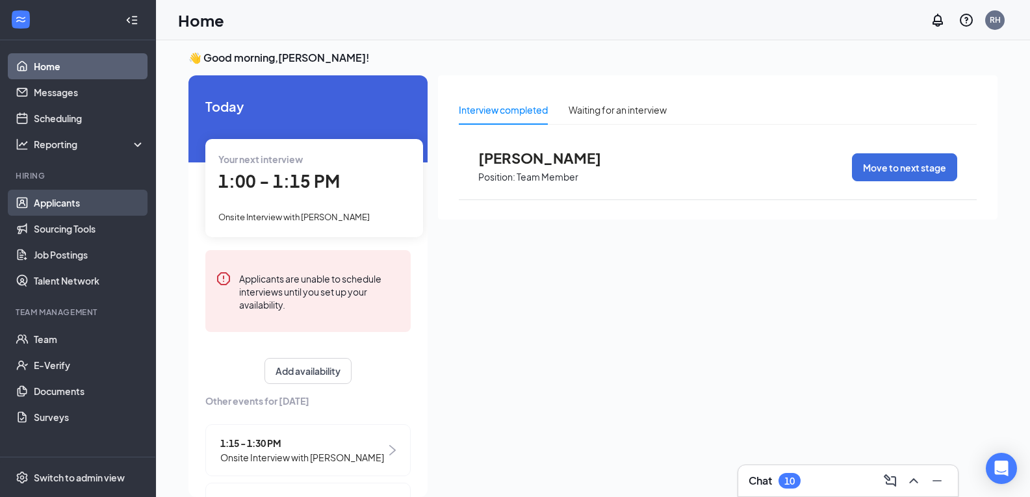
click at [74, 200] on link "Applicants" at bounding box center [89, 203] width 111 height 26
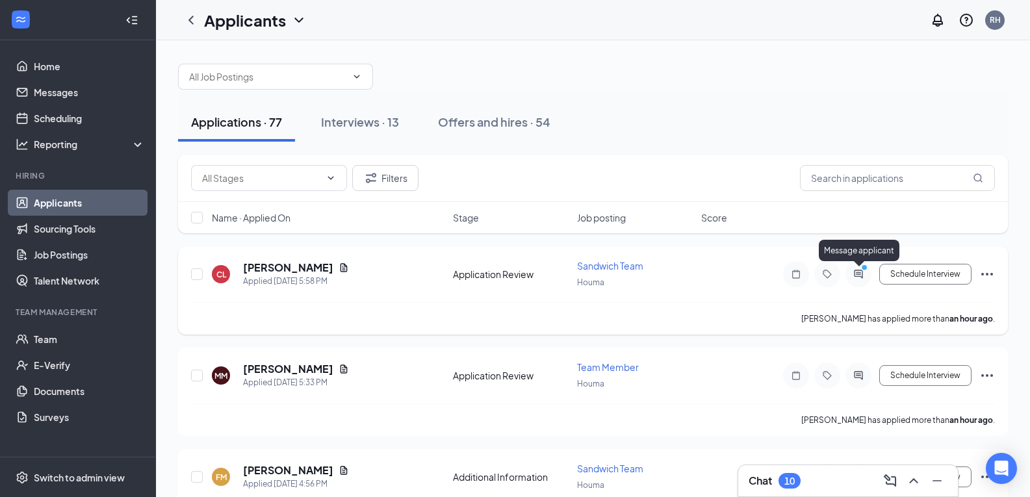
click at [856, 272] on icon "ActiveChat" at bounding box center [858, 274] width 16 height 10
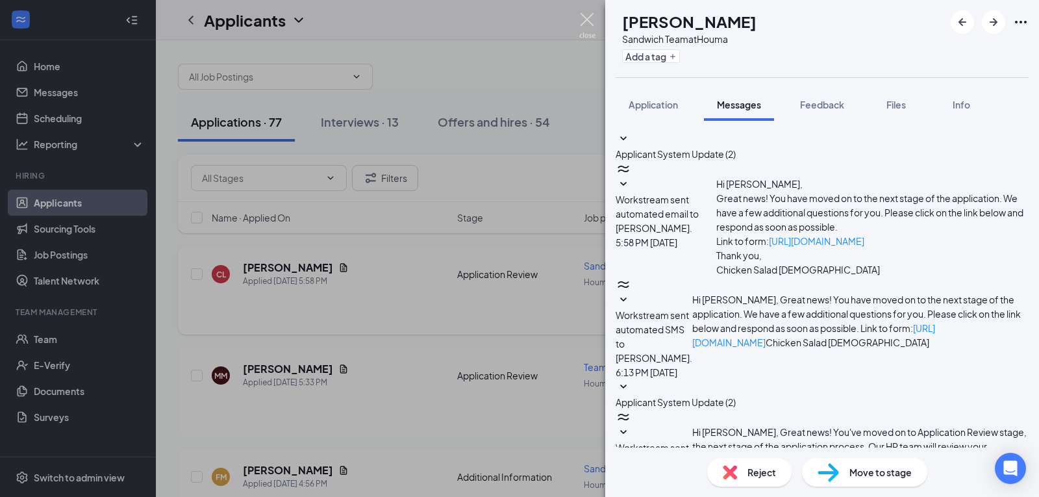
click at [584, 16] on img at bounding box center [587, 25] width 16 height 25
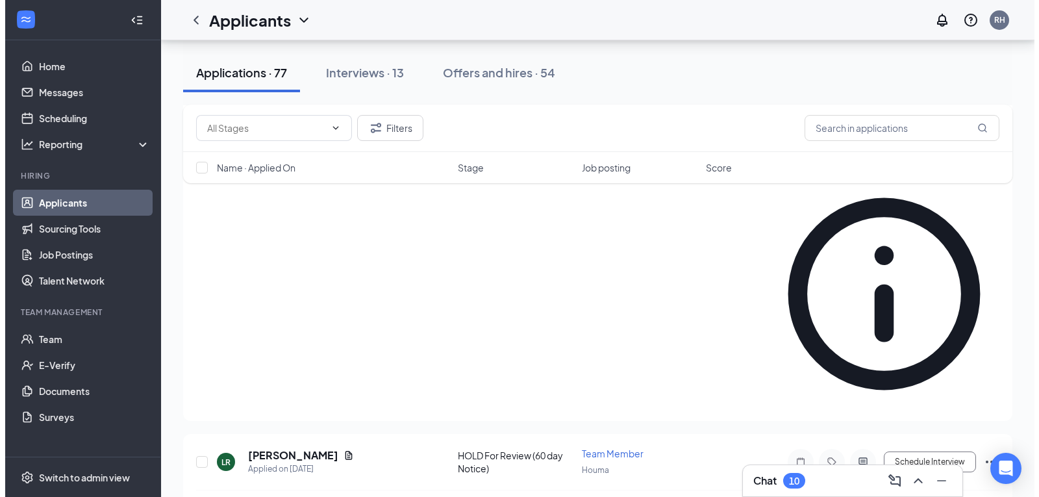
scroll to position [2361, 0]
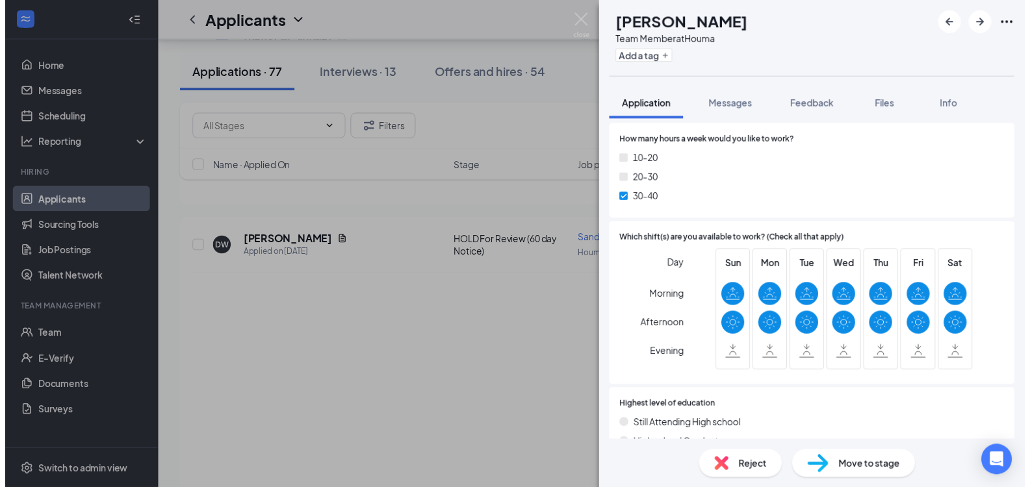
scroll to position [790, 0]
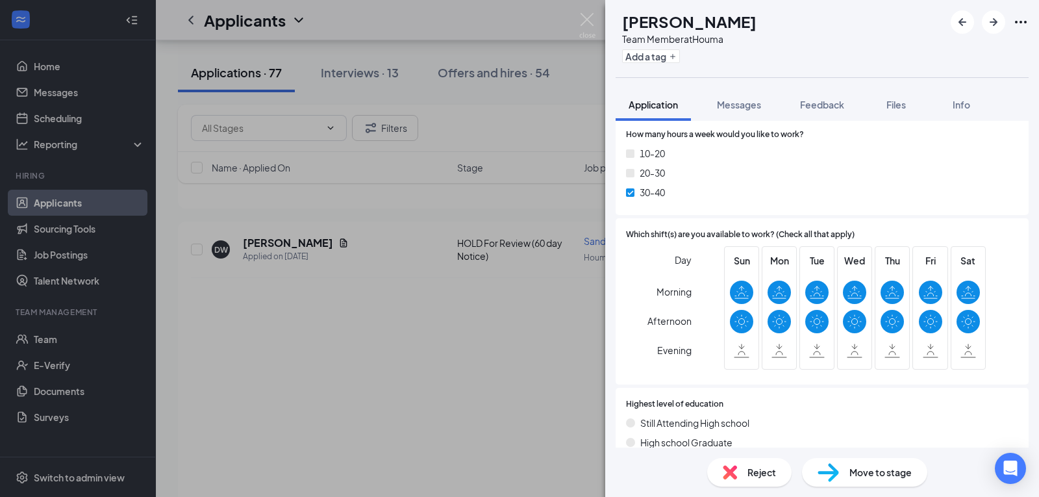
click at [861, 478] on span "Move to stage" at bounding box center [881, 472] width 62 height 14
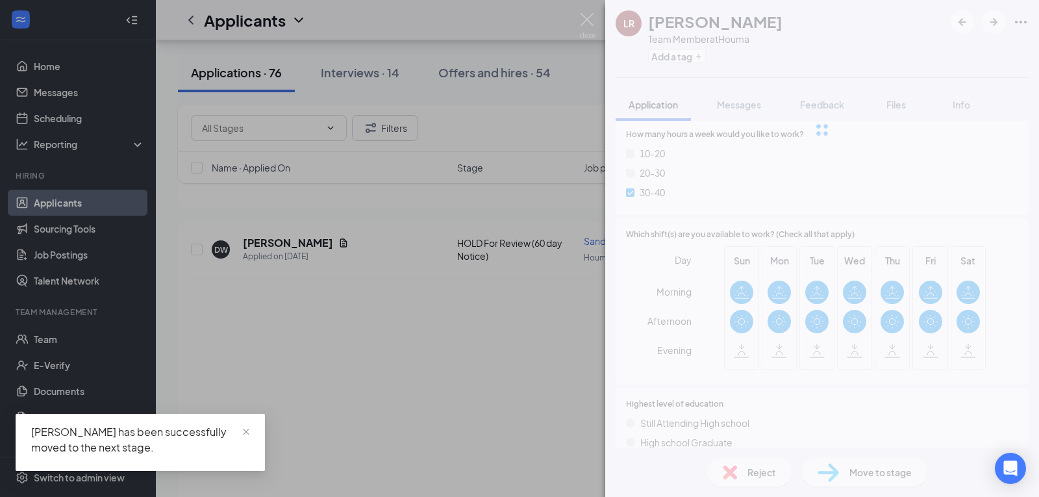
click at [587, 10] on div "[PERSON_NAME] Team Member at Houma Add a tag Application Messages Feedback File…" at bounding box center [519, 248] width 1039 height 497
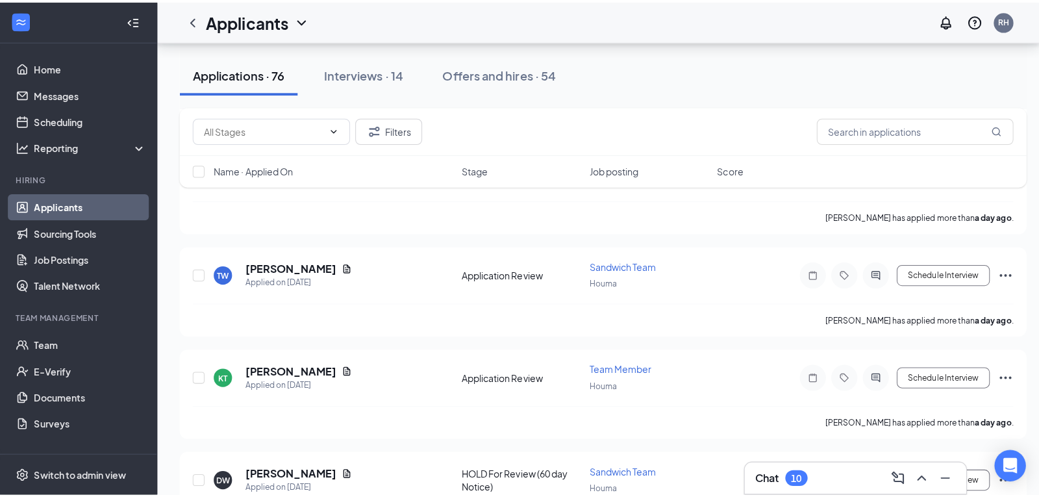
scroll to position [2129, 0]
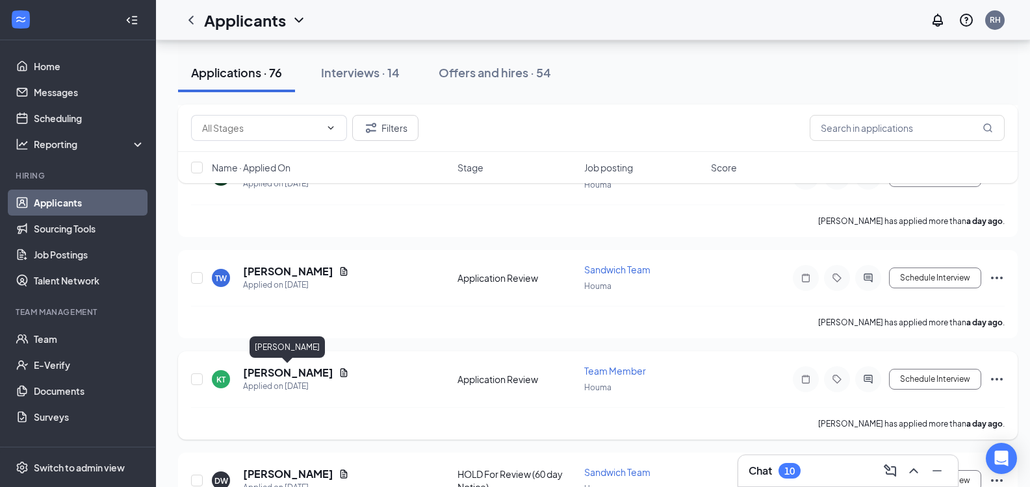
click at [292, 375] on h5 "[PERSON_NAME]" at bounding box center [288, 373] width 90 height 14
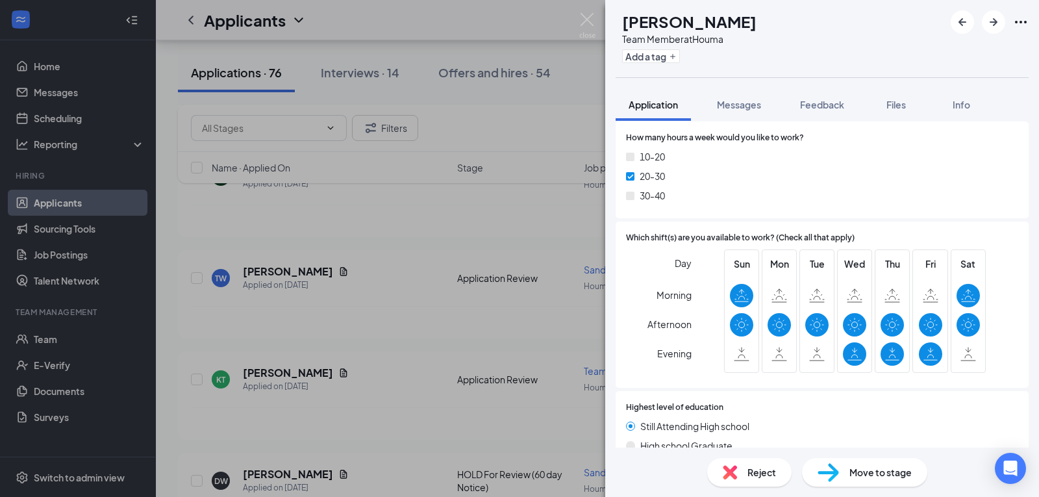
scroll to position [822, 0]
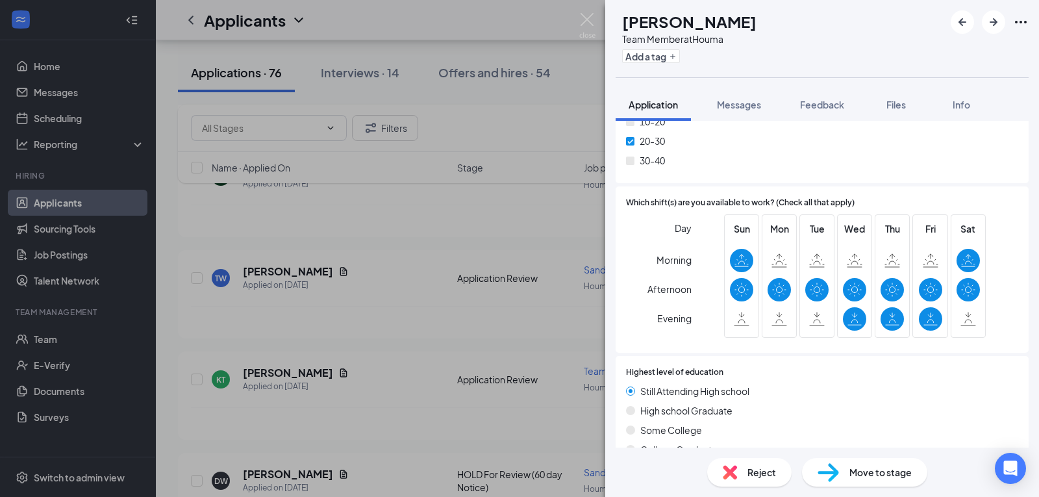
click at [741, 473] on div "Reject" at bounding box center [749, 472] width 84 height 29
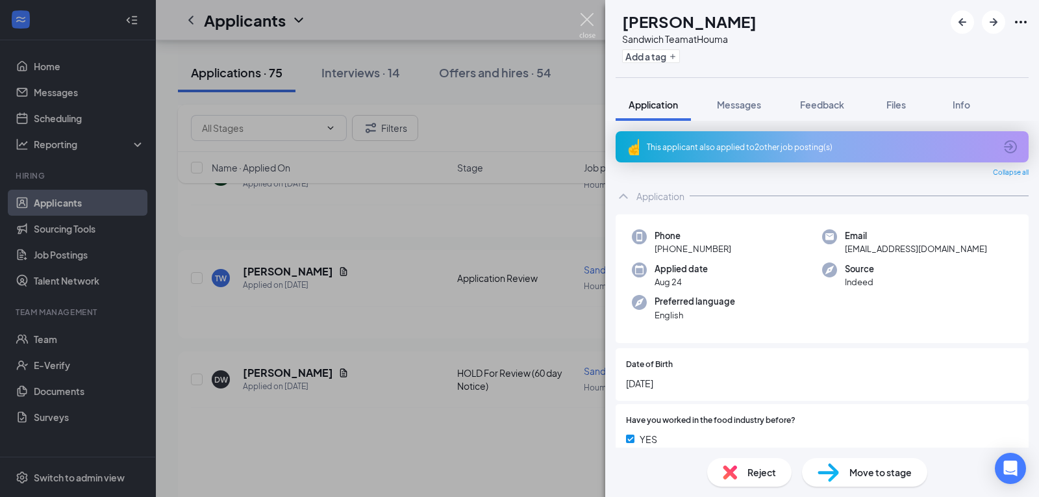
click at [592, 21] on img at bounding box center [587, 25] width 16 height 25
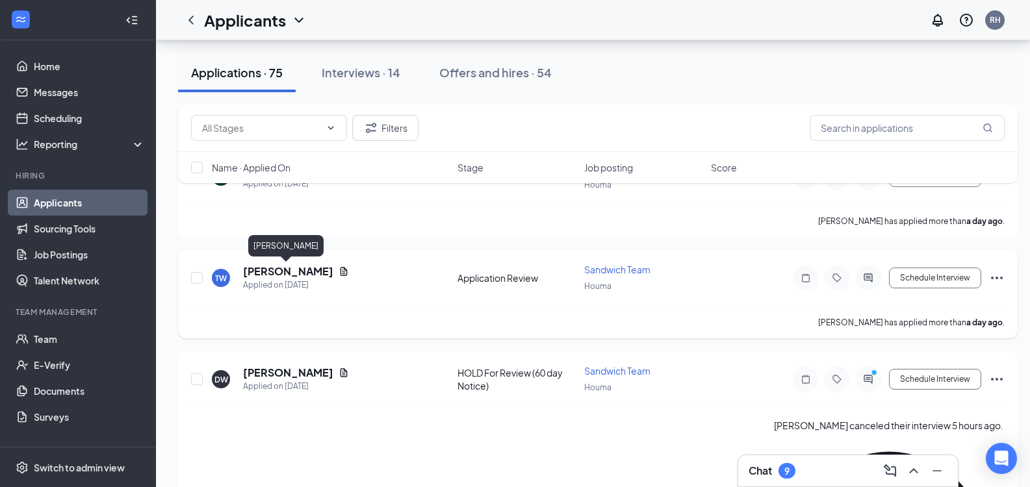
click at [278, 272] on h5 "[PERSON_NAME]" at bounding box center [288, 271] width 90 height 14
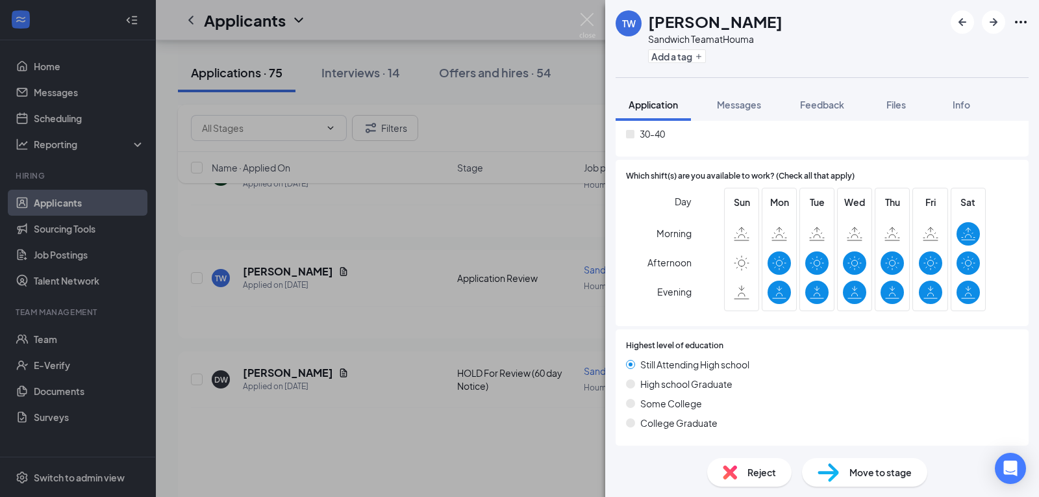
scroll to position [757, 0]
click at [758, 477] on span "Reject" at bounding box center [762, 472] width 29 height 14
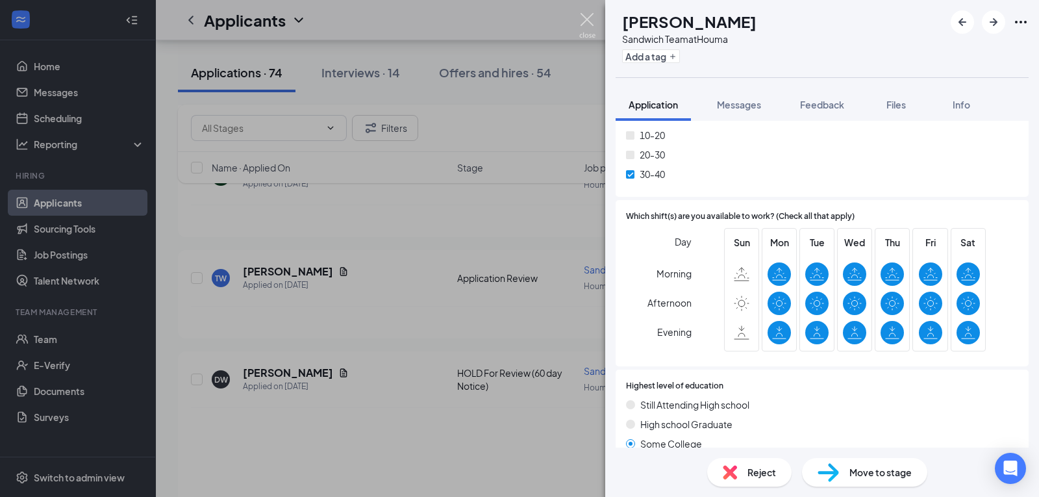
scroll to position [813, 0]
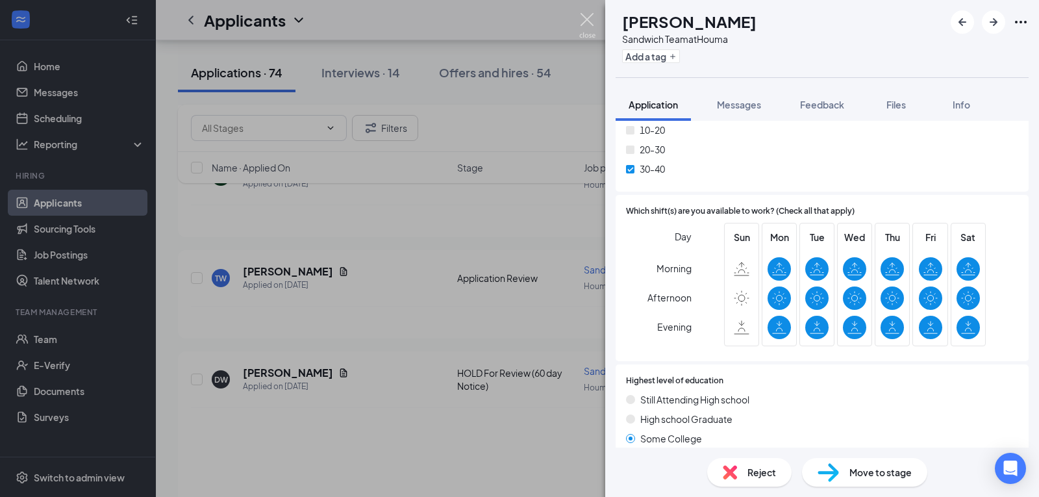
click at [587, 23] on img at bounding box center [587, 25] width 16 height 25
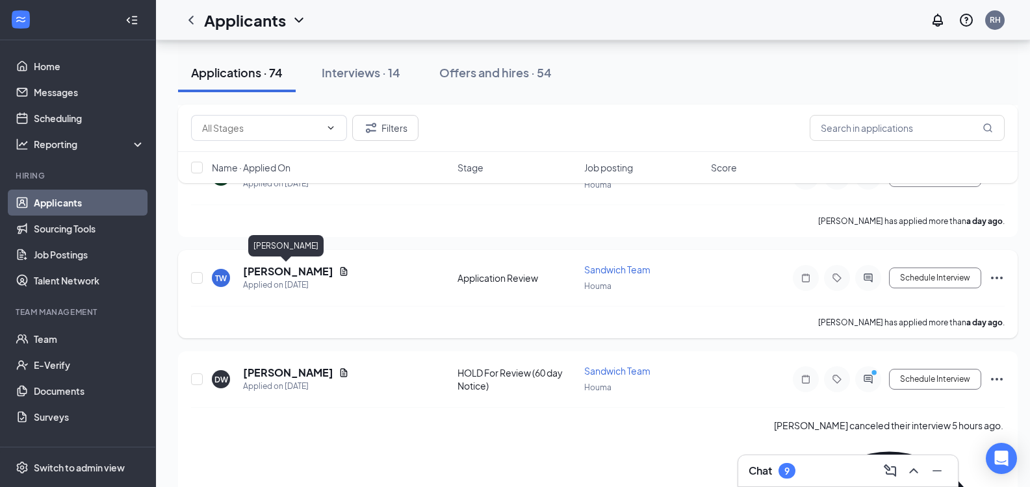
click at [285, 272] on h5 "[PERSON_NAME]" at bounding box center [288, 271] width 90 height 14
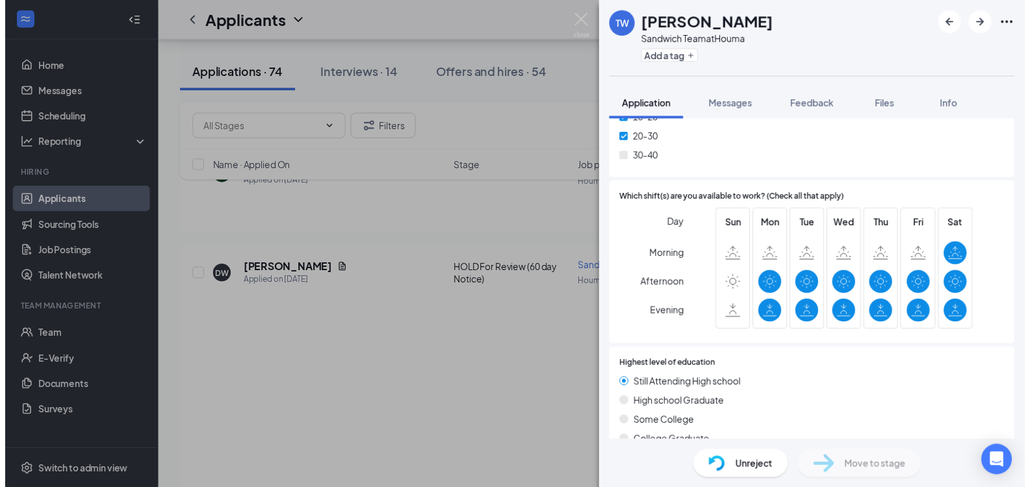
scroll to position [757, 0]
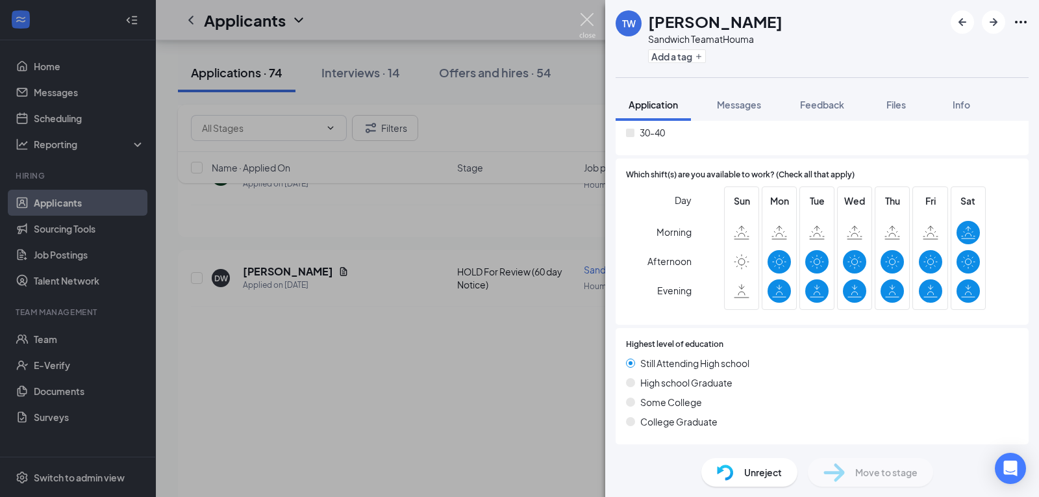
click at [591, 34] on img at bounding box center [587, 25] width 16 height 25
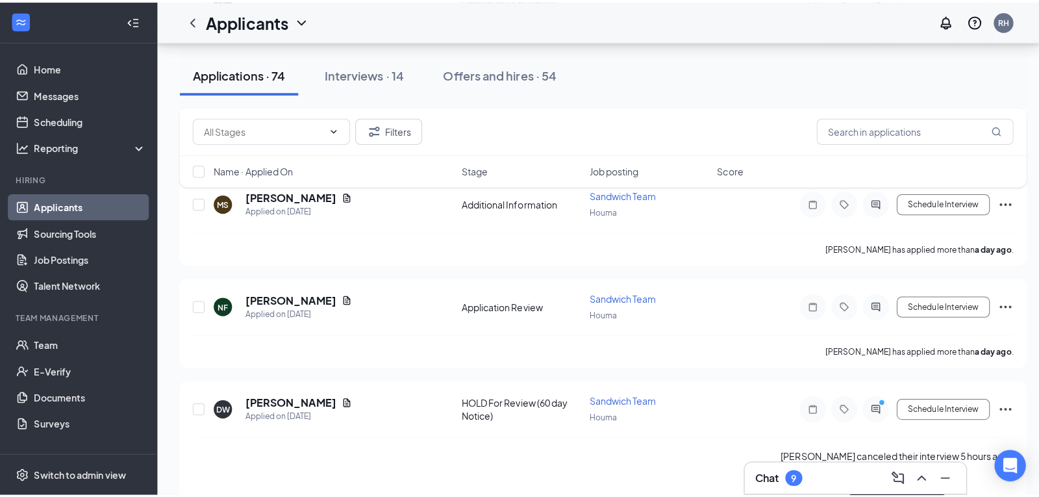
scroll to position [2000, 0]
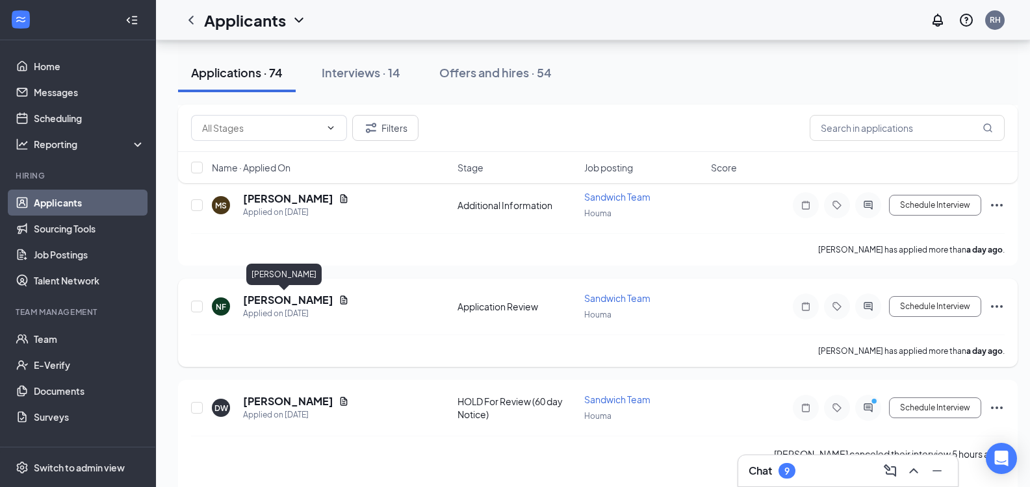
click at [290, 303] on h5 "[PERSON_NAME]" at bounding box center [288, 300] width 90 height 14
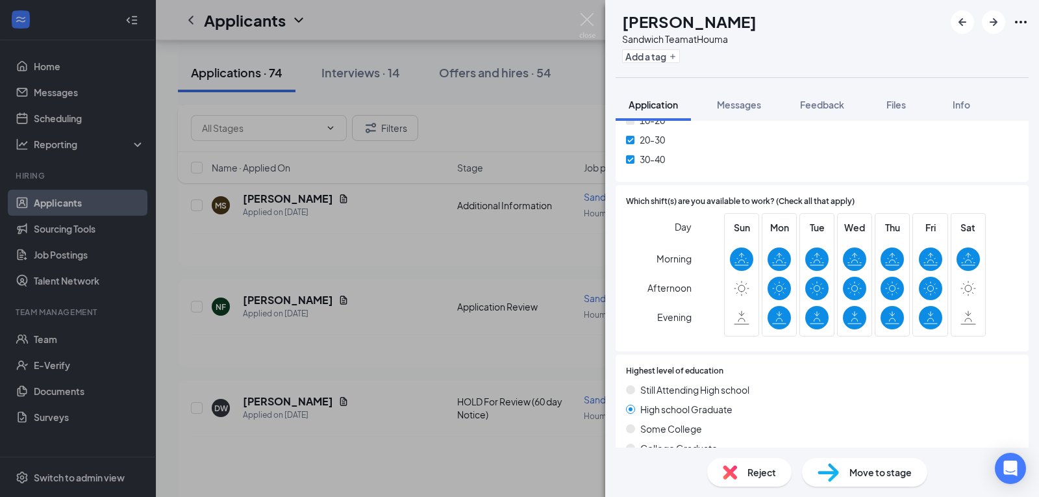
scroll to position [826, 0]
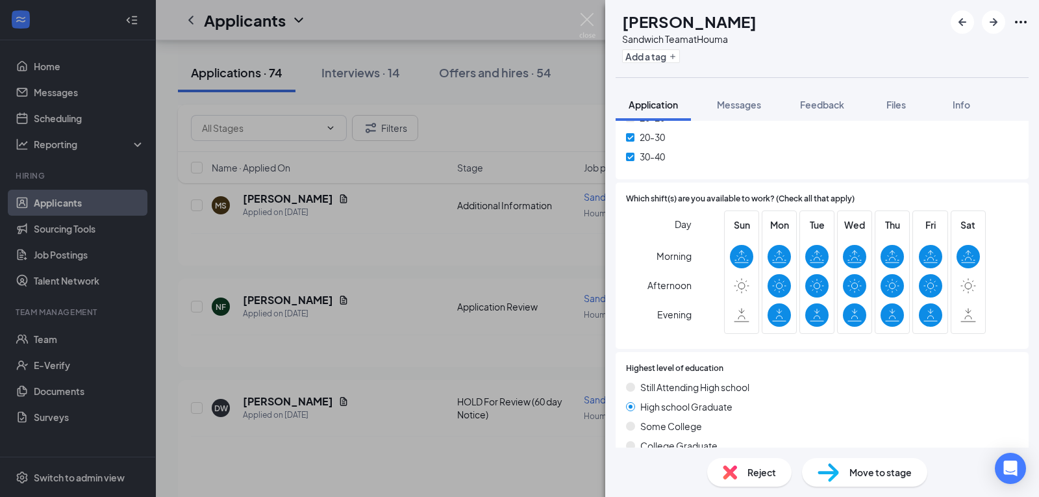
click at [877, 468] on span "Move to stage" at bounding box center [881, 472] width 62 height 14
click at [869, 477] on span "Move to stage" at bounding box center [881, 472] width 62 height 14
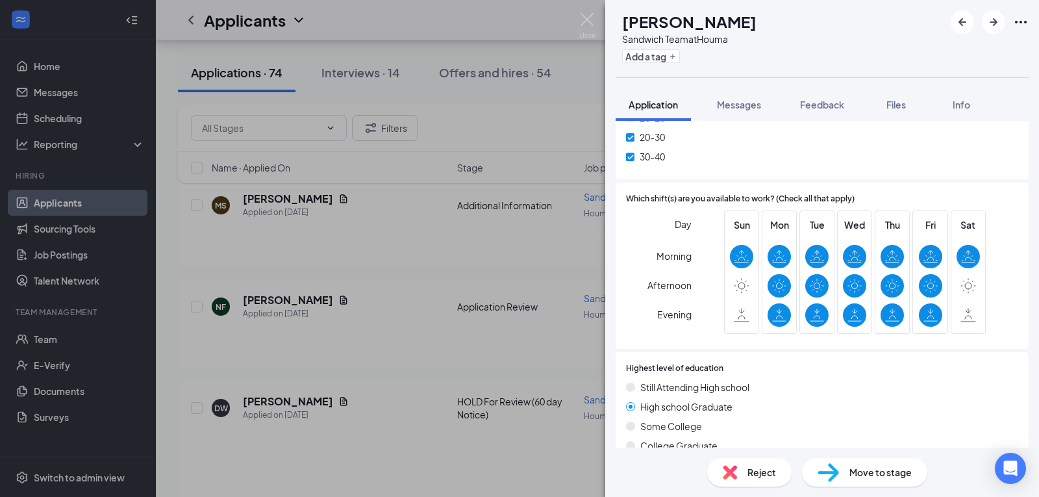
click at [578, 27] on div "DW [PERSON_NAME] Sandwich Team at Houma Add a tag Application Messages Feedback…" at bounding box center [519, 248] width 1039 height 497
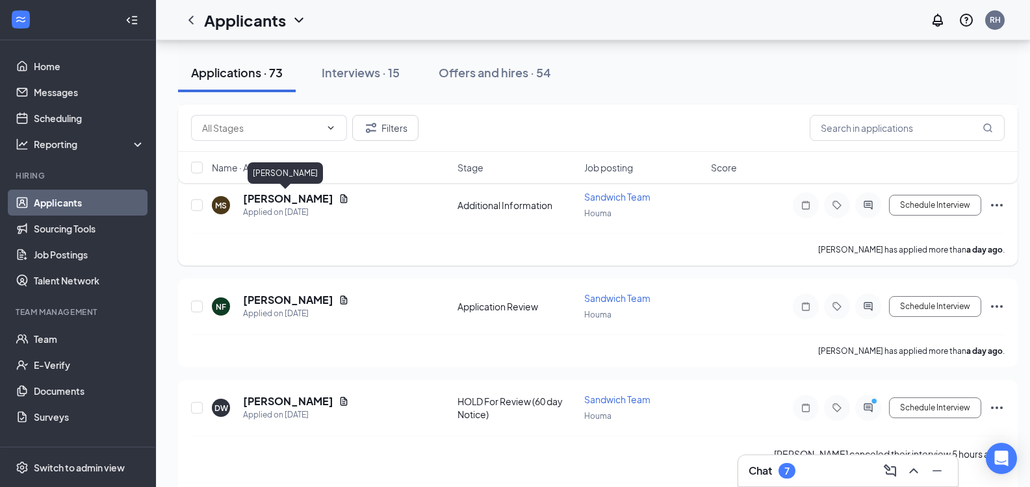
click at [271, 197] on h5 "[PERSON_NAME]" at bounding box center [288, 199] width 90 height 14
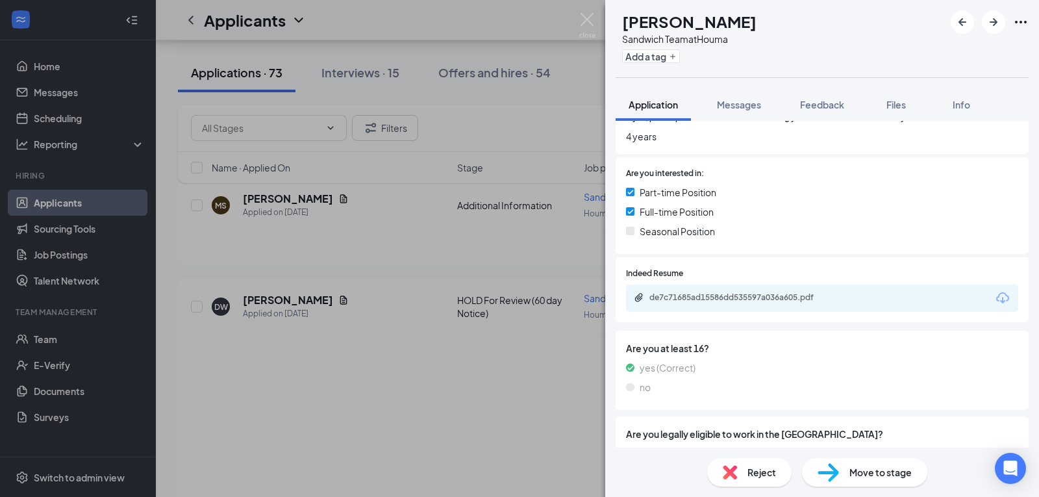
scroll to position [350, 0]
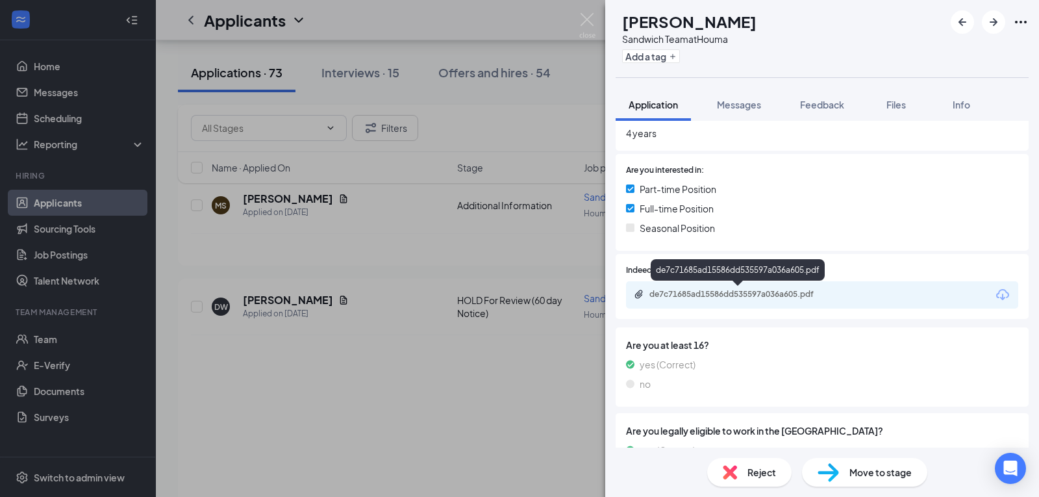
click at [778, 292] on div "de7c71685ad15586dd535597a036a605.pdf" at bounding box center [741, 294] width 182 height 10
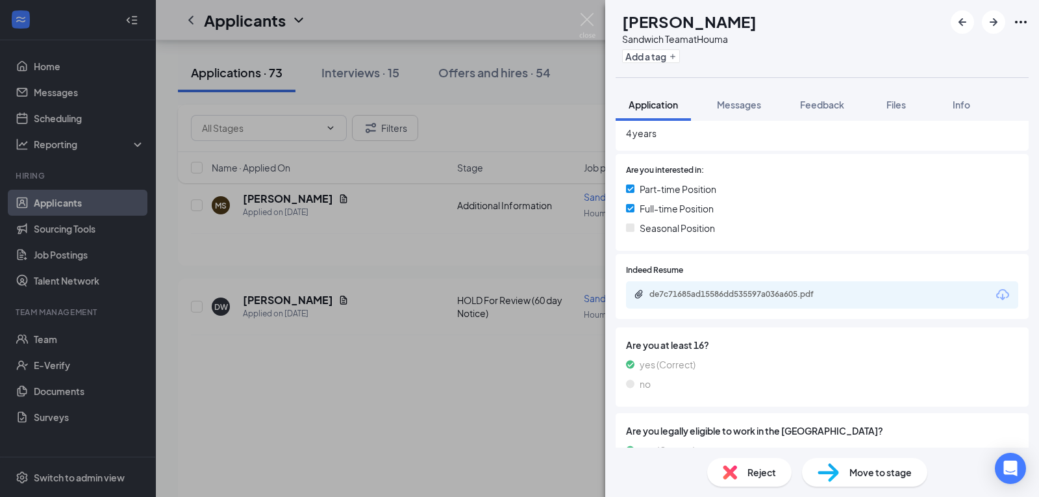
click at [844, 475] on div "Move to stage" at bounding box center [864, 472] width 125 height 29
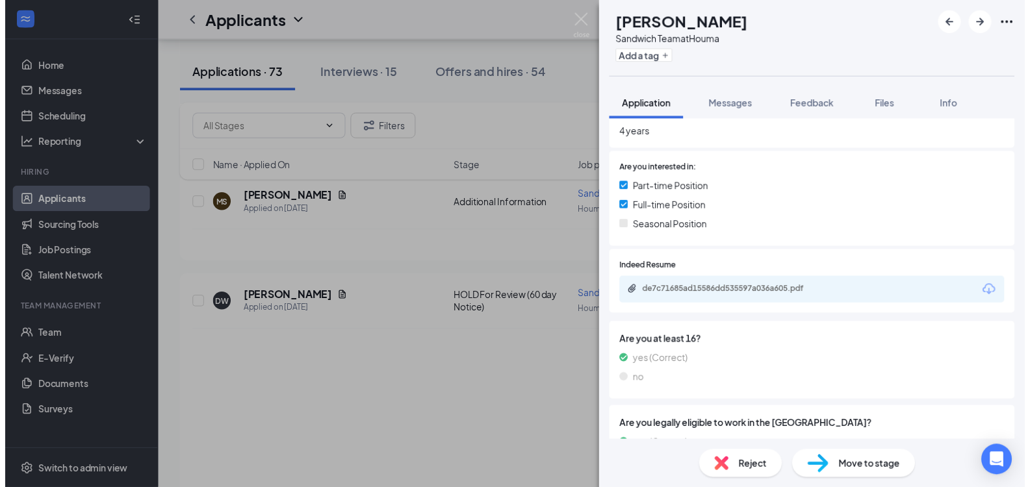
scroll to position [93, 0]
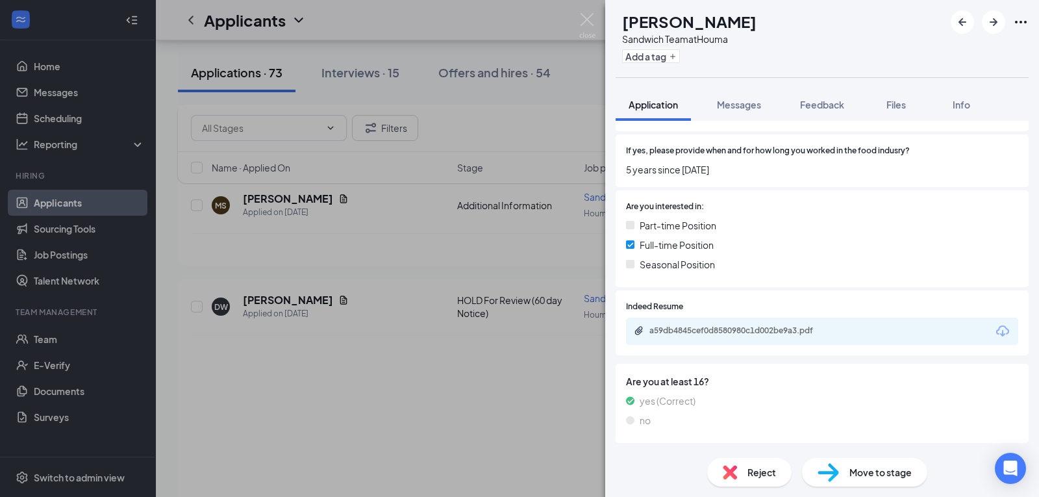
click at [585, 25] on img at bounding box center [587, 25] width 16 height 25
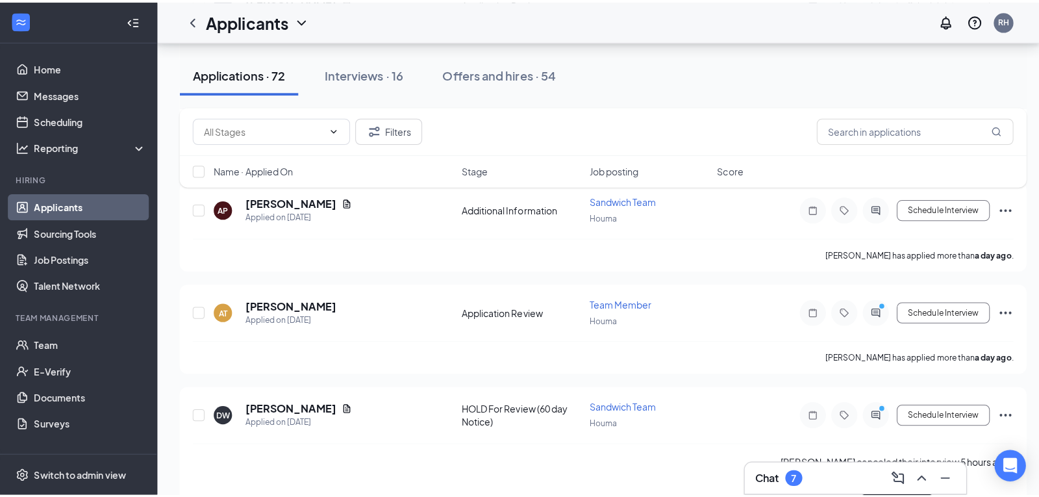
scroll to position [1792, 0]
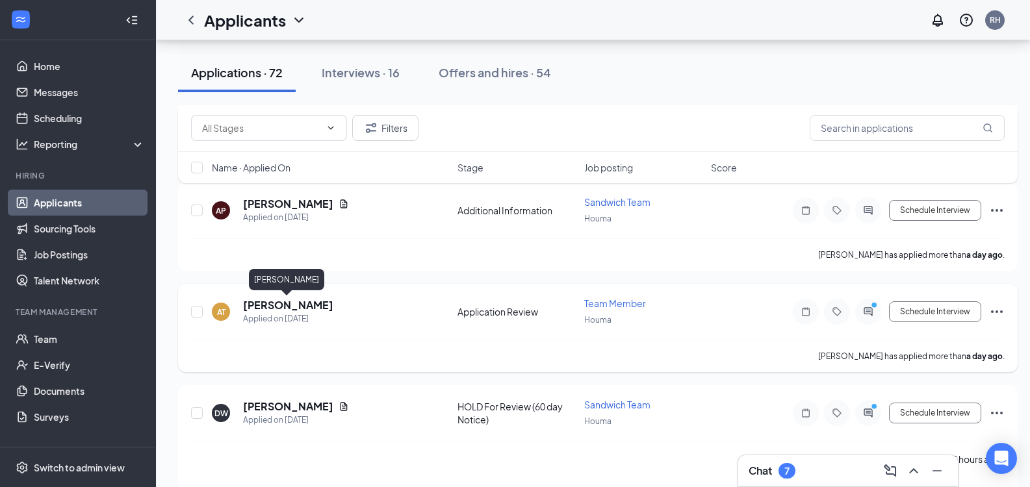
click at [270, 309] on h5 "[PERSON_NAME]" at bounding box center [288, 305] width 90 height 14
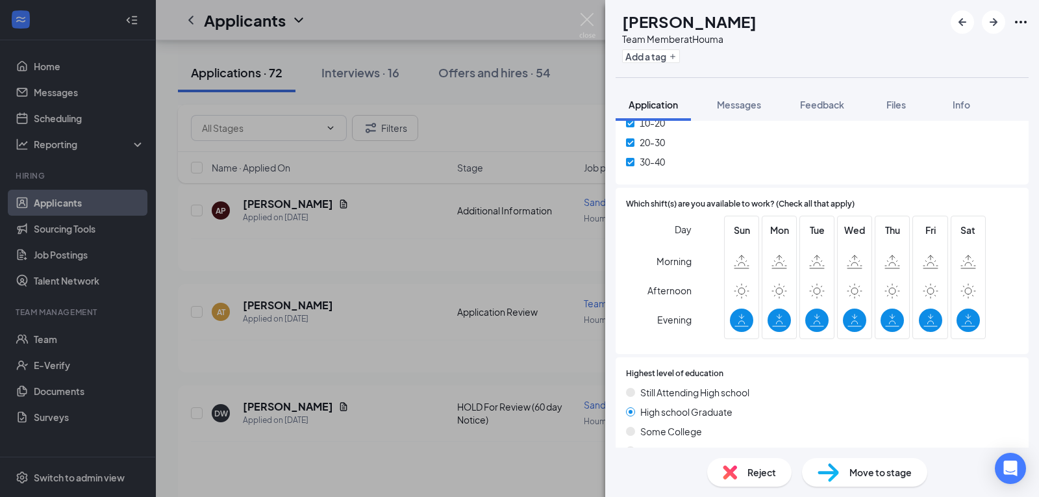
scroll to position [728, 0]
click at [746, 474] on div "Reject" at bounding box center [749, 472] width 84 height 29
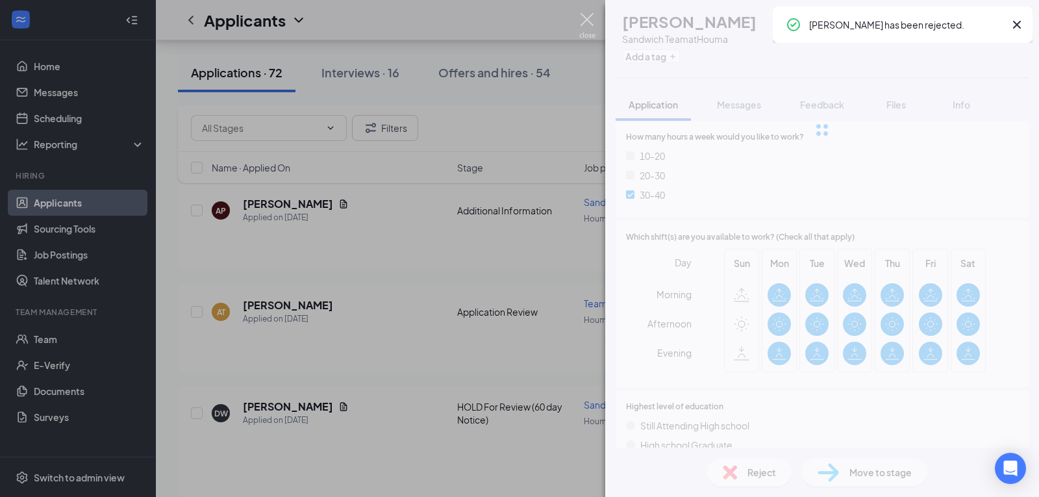
click at [588, 27] on img at bounding box center [587, 25] width 16 height 25
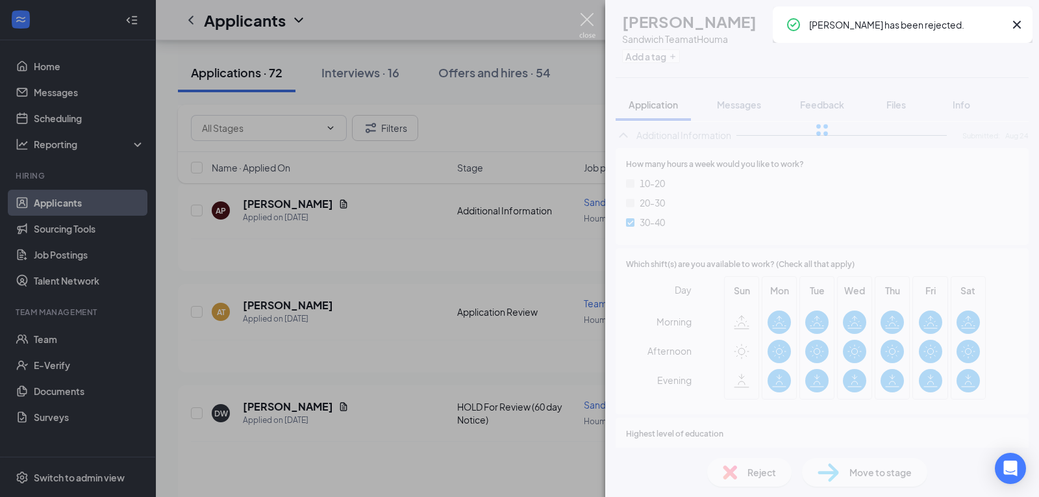
scroll to position [756, 0]
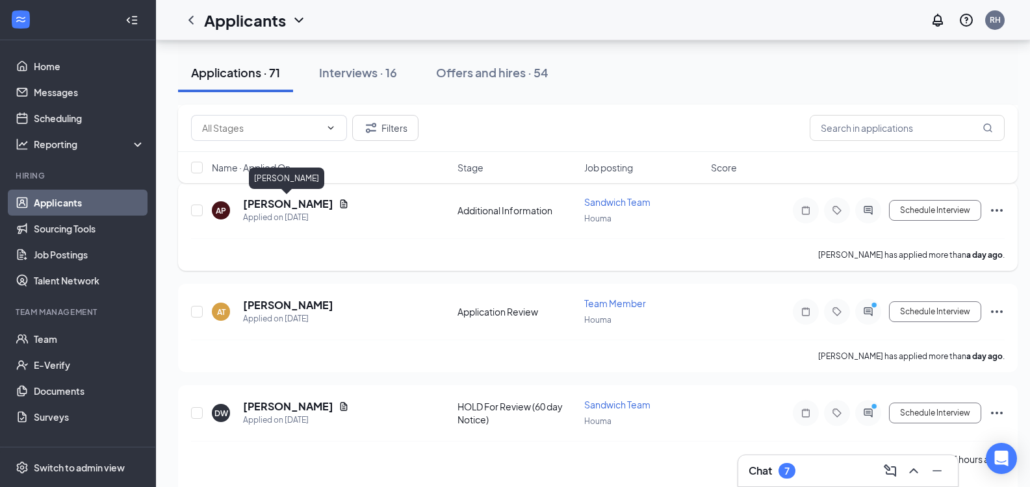
click at [279, 204] on h5 "[PERSON_NAME]" at bounding box center [288, 204] width 90 height 14
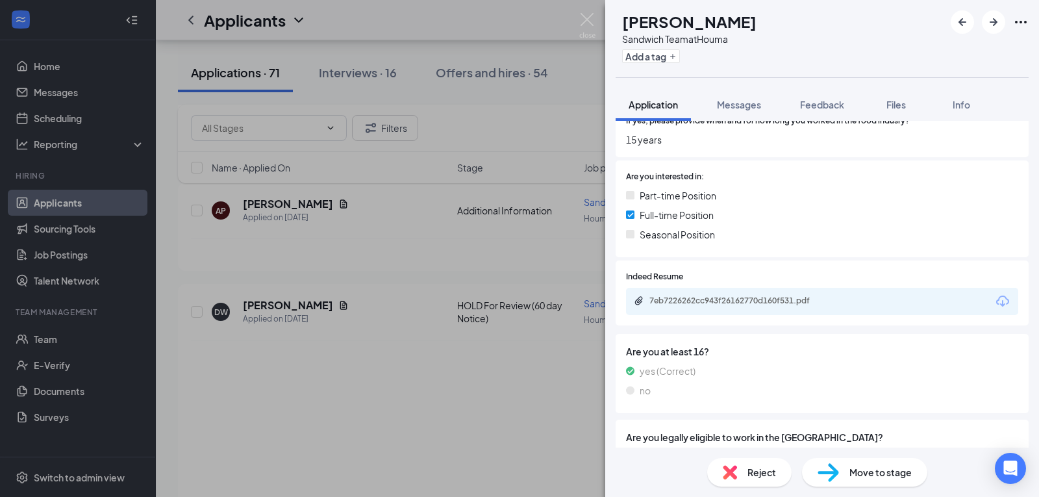
scroll to position [424, 0]
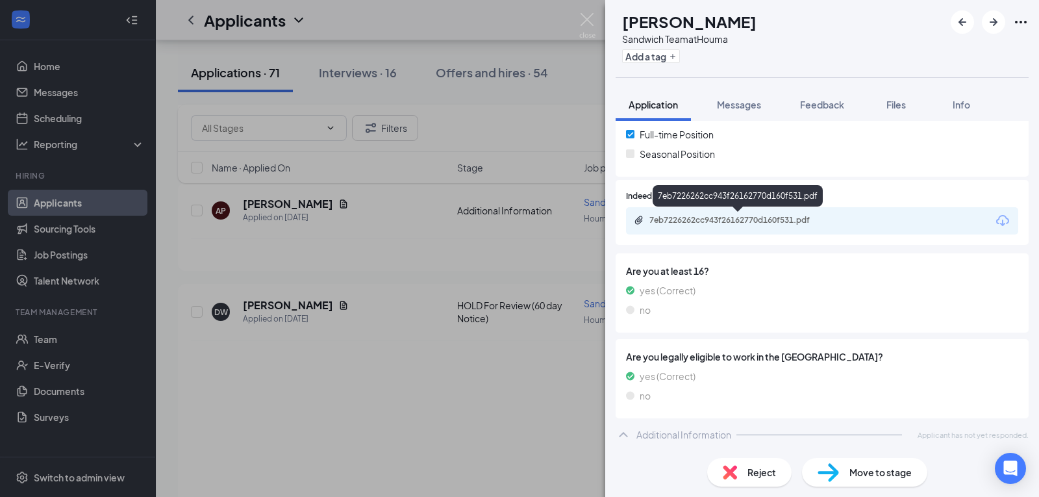
click at [756, 222] on div "7eb7226262cc943f26162770d160f531.pdf" at bounding box center [741, 220] width 182 height 10
click at [863, 468] on span "Move to stage" at bounding box center [881, 472] width 62 height 14
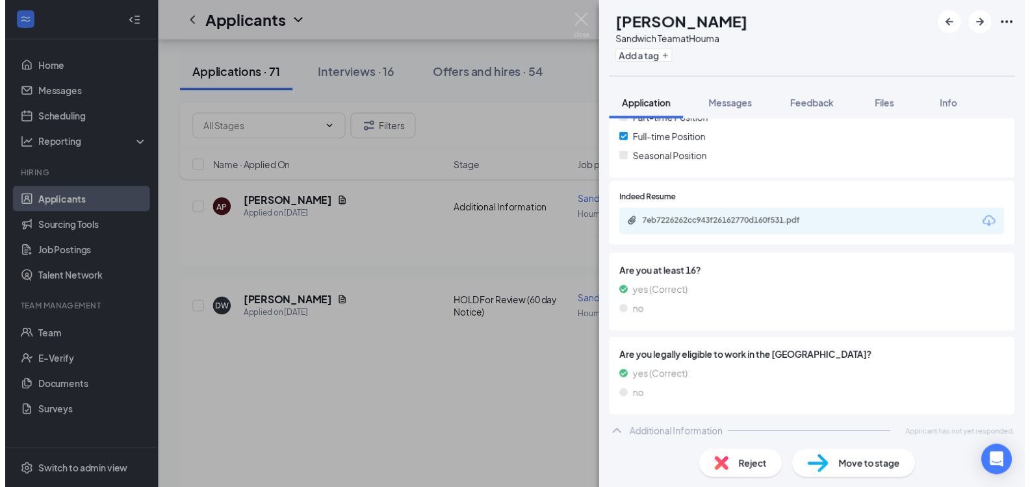
scroll to position [82, 0]
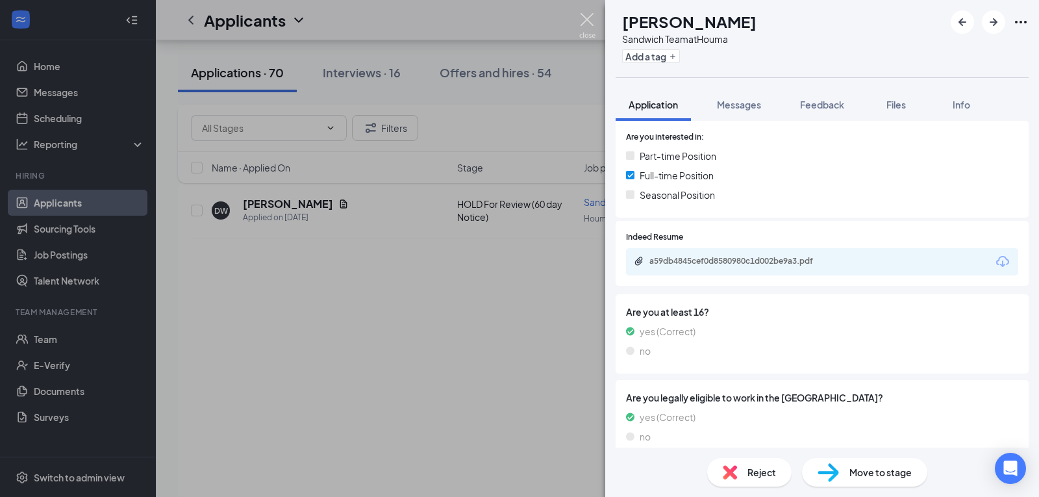
click at [594, 25] on img at bounding box center [587, 25] width 16 height 25
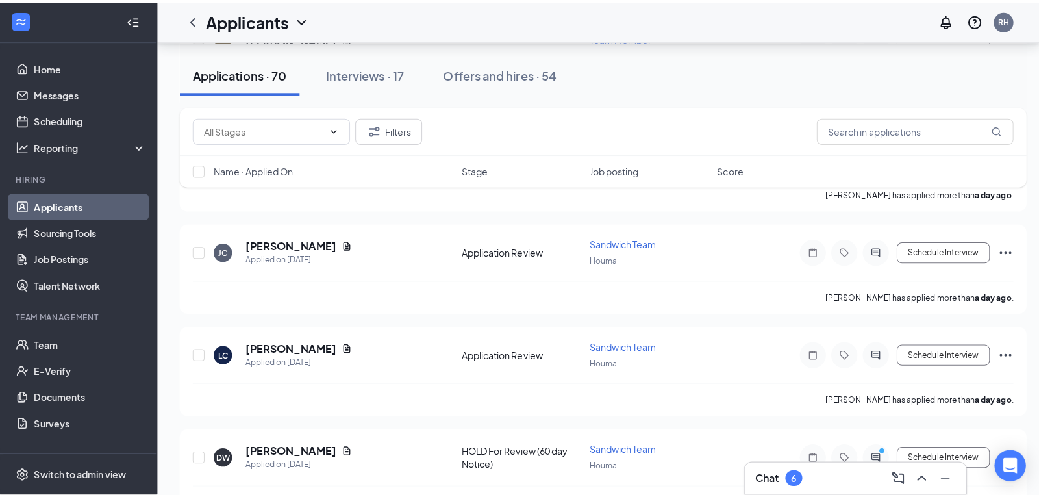
scroll to position [1549, 0]
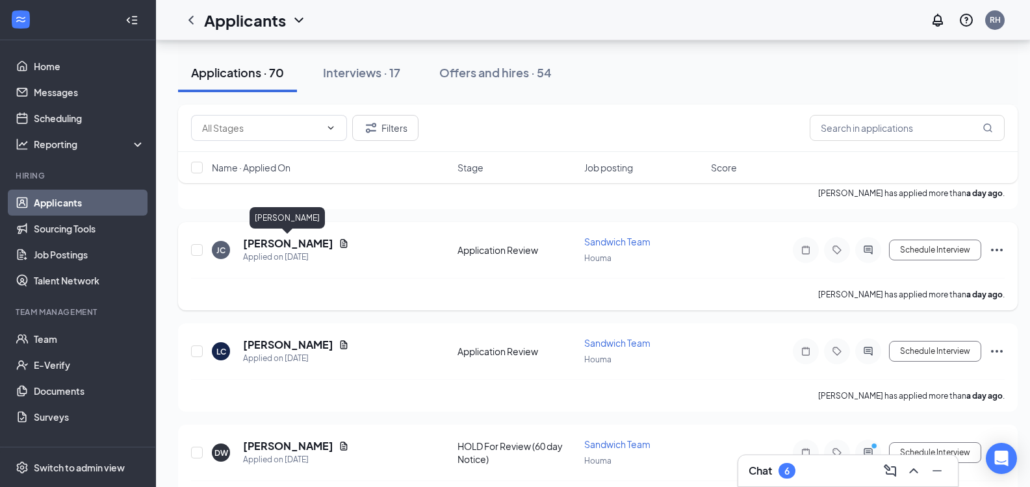
click at [289, 248] on h5 "[PERSON_NAME]" at bounding box center [288, 243] width 90 height 14
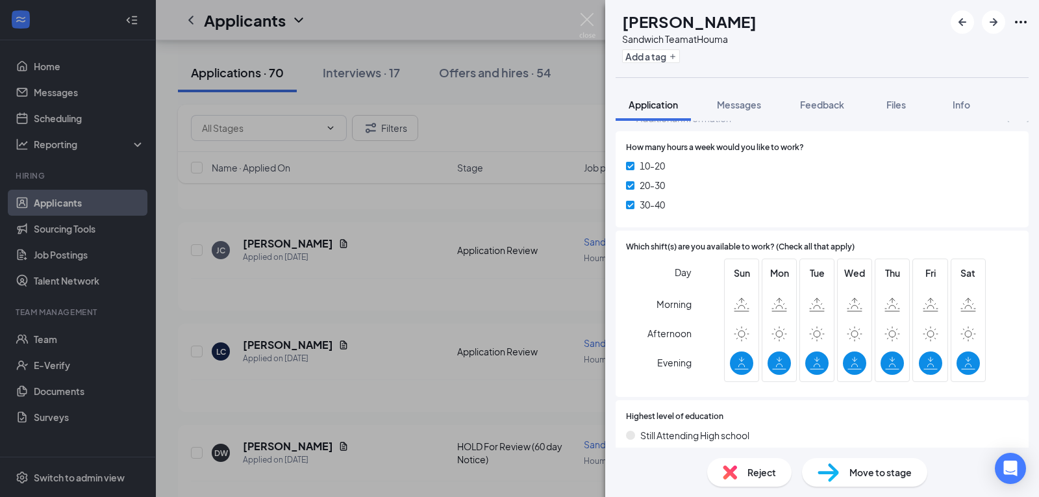
scroll to position [713, 0]
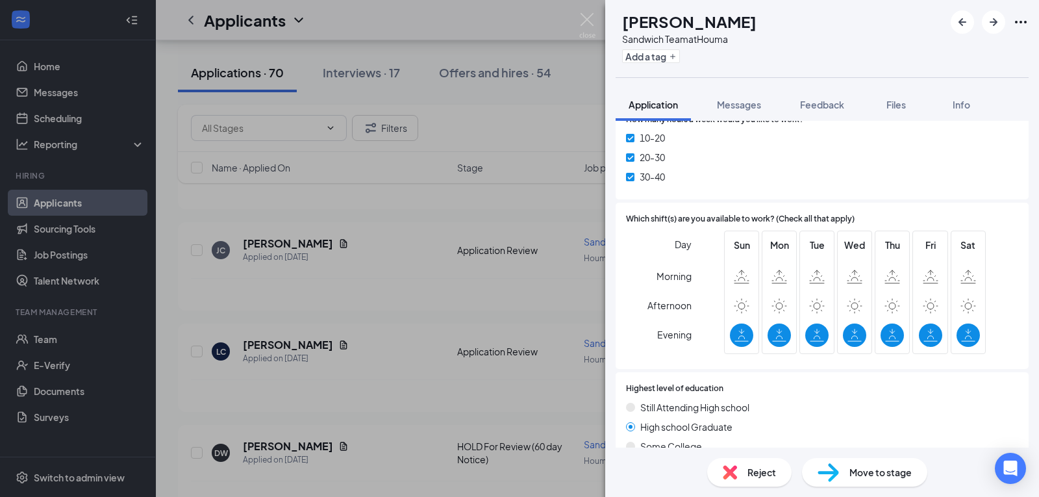
click at [731, 471] on img at bounding box center [730, 472] width 14 height 14
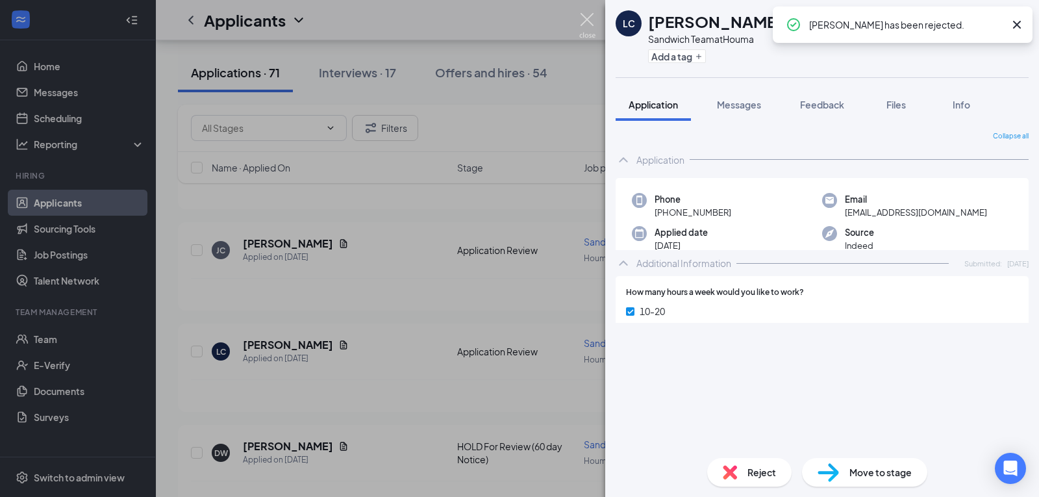
click at [591, 18] on img at bounding box center [587, 25] width 16 height 25
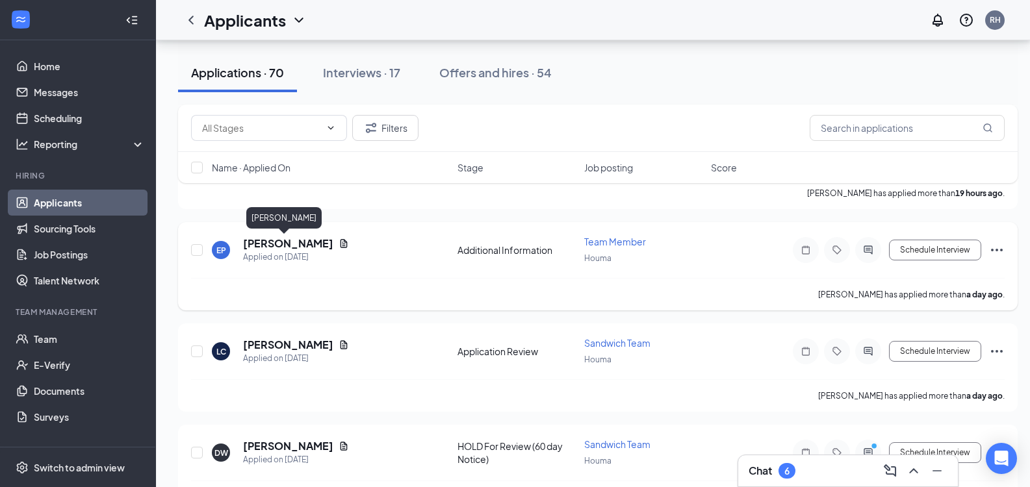
click at [267, 244] on h5 "[PERSON_NAME]" at bounding box center [288, 243] width 90 height 14
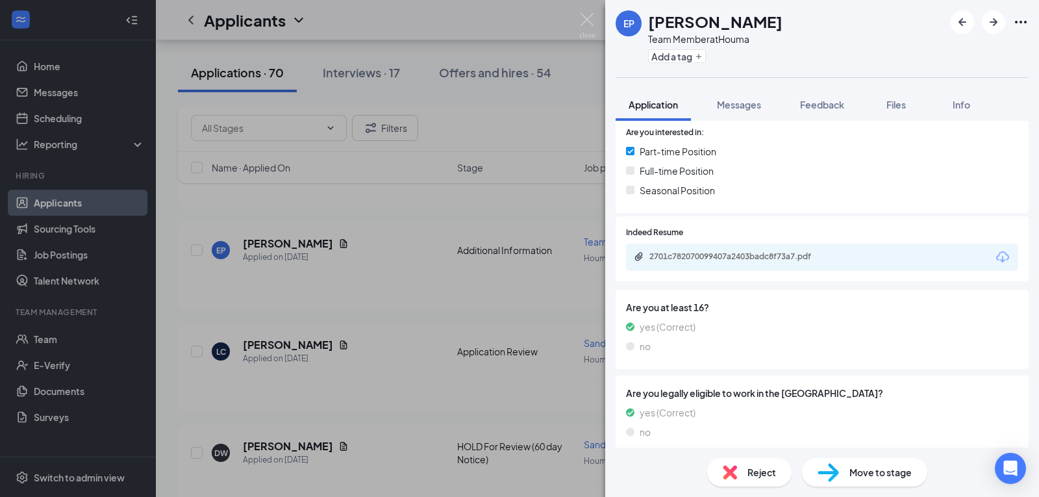
scroll to position [424, 0]
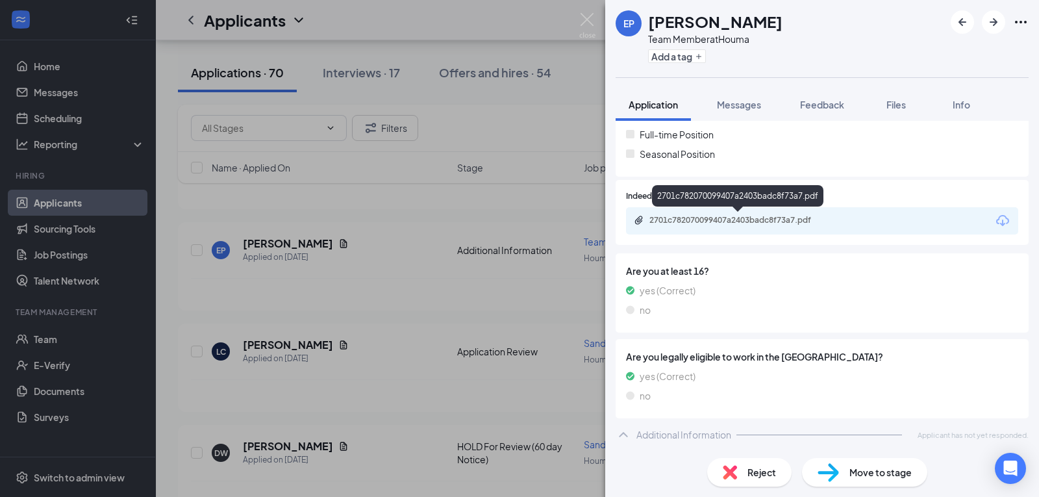
click at [772, 221] on div "2701c782070099407a2403badc8f73a7.pdf" at bounding box center [741, 220] width 182 height 10
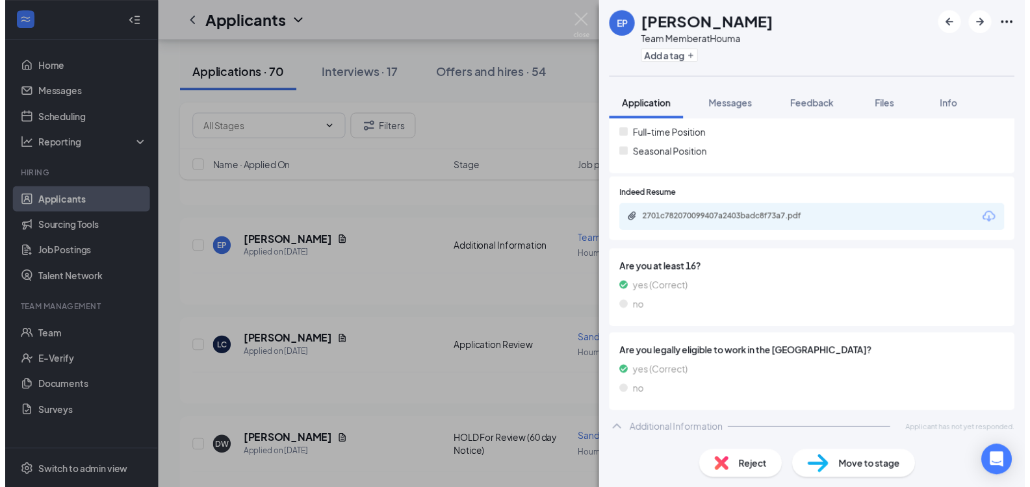
scroll to position [420, 0]
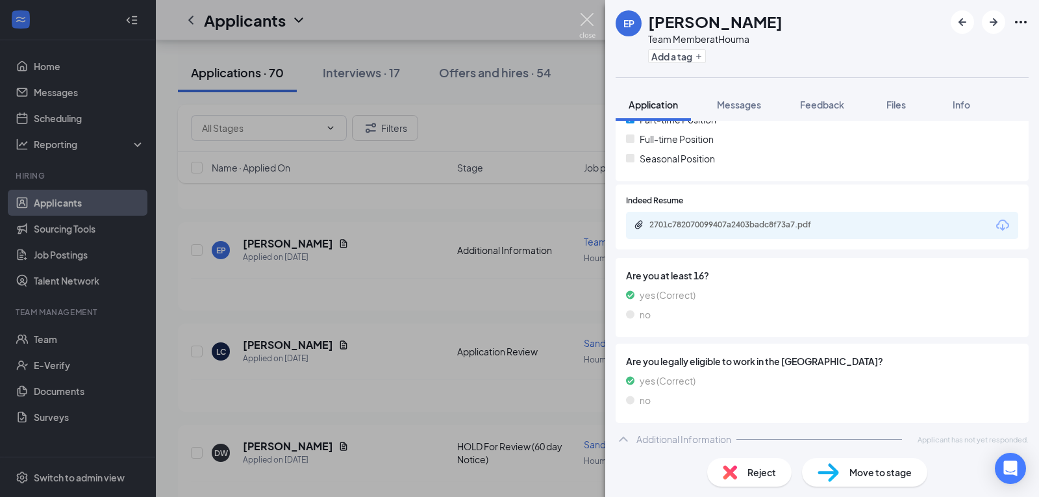
click at [589, 26] on img at bounding box center [587, 25] width 16 height 25
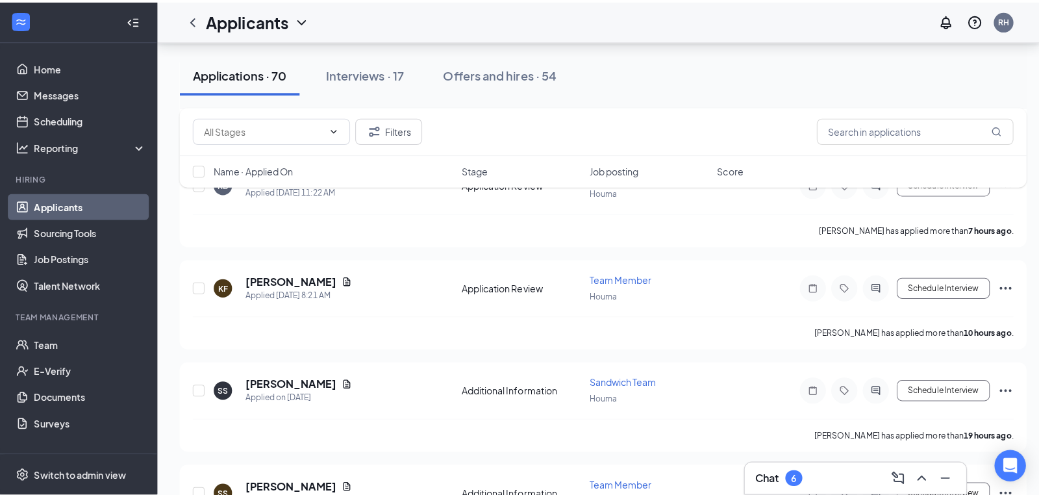
scroll to position [1212, 0]
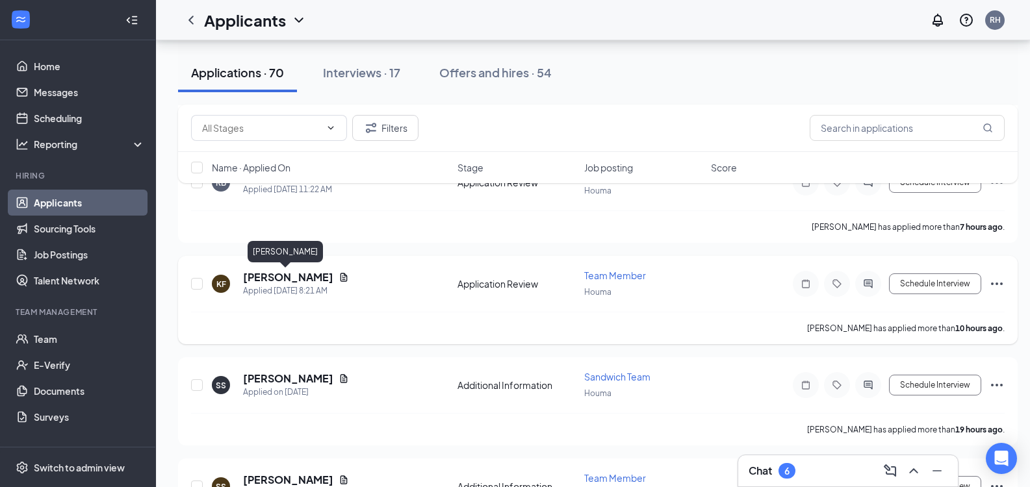
click at [271, 281] on h5 "[PERSON_NAME]" at bounding box center [288, 277] width 90 height 14
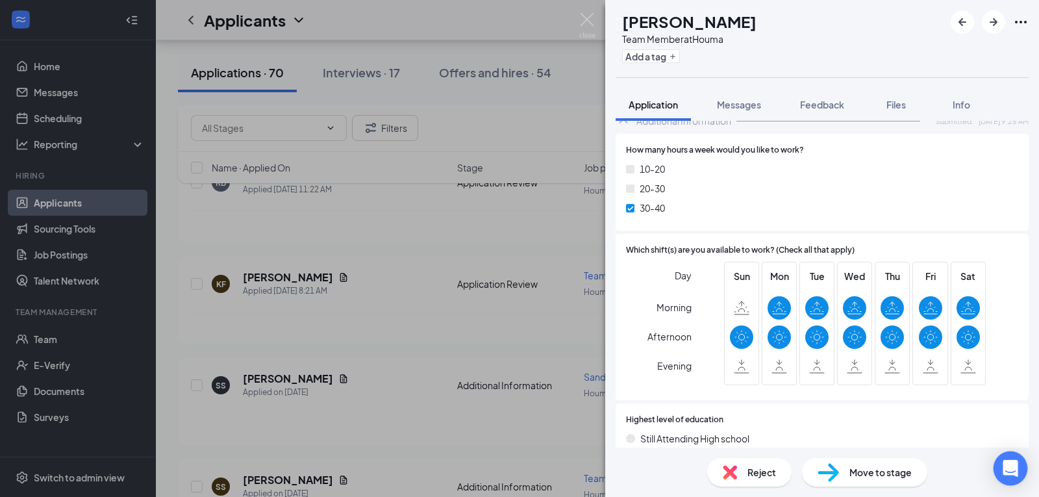
scroll to position [741, 0]
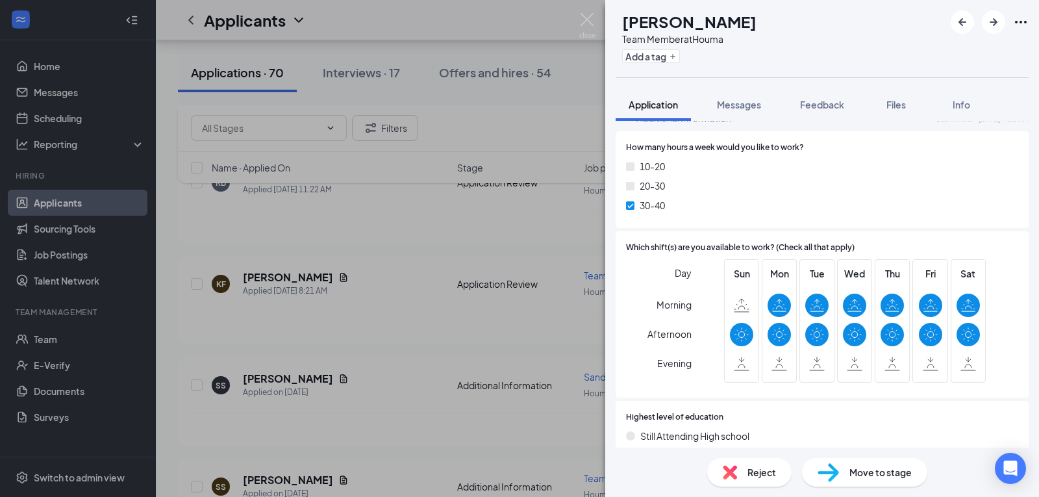
click at [853, 477] on span "Move to stage" at bounding box center [881, 472] width 62 height 14
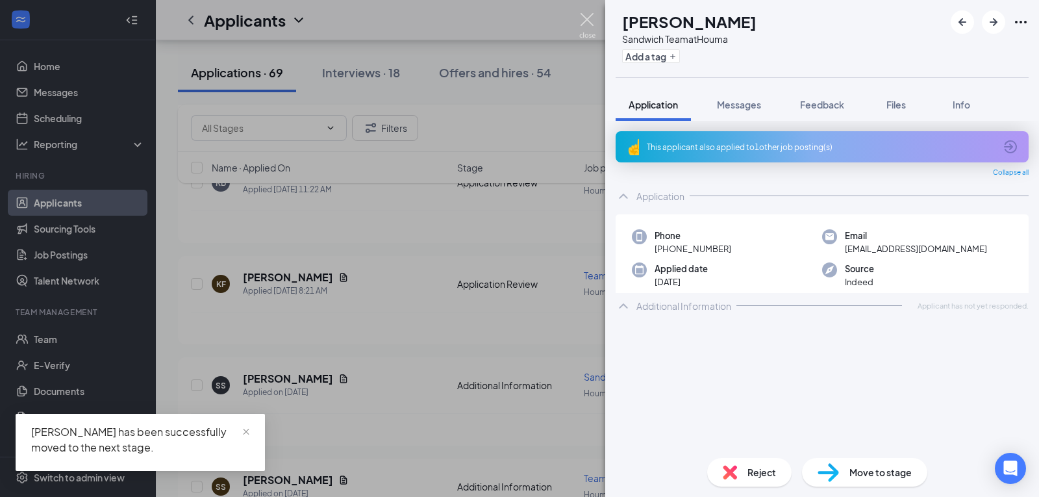
click at [585, 29] on img at bounding box center [587, 25] width 16 height 25
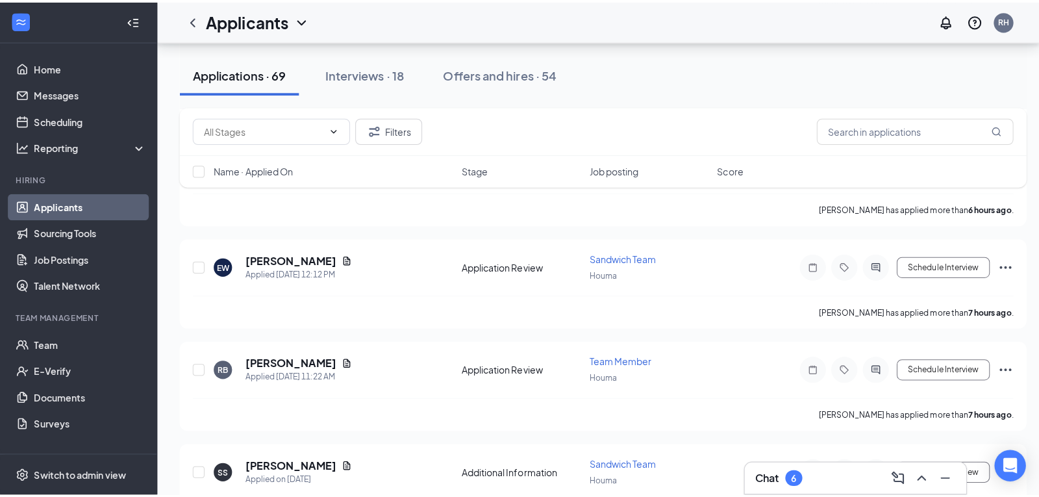
scroll to position [1030, 0]
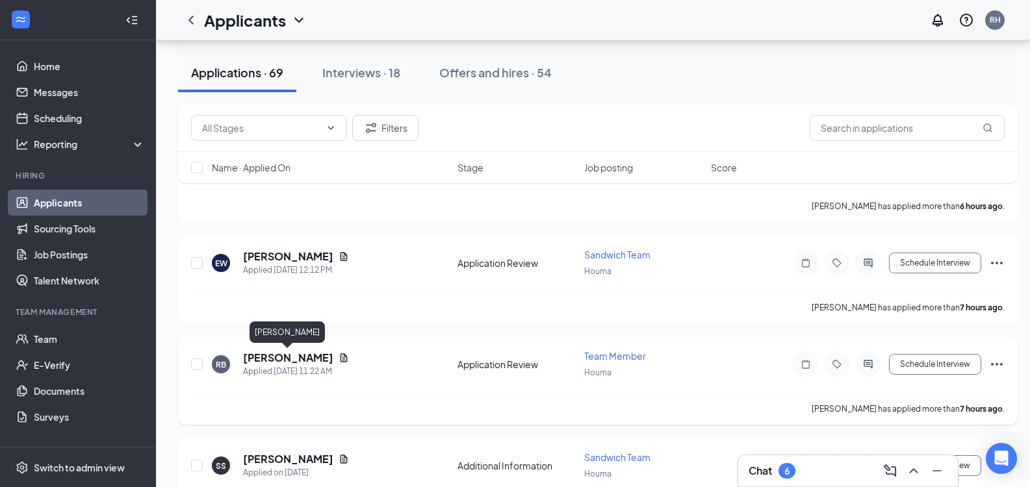
click at [283, 360] on h5 "[PERSON_NAME]" at bounding box center [288, 358] width 90 height 14
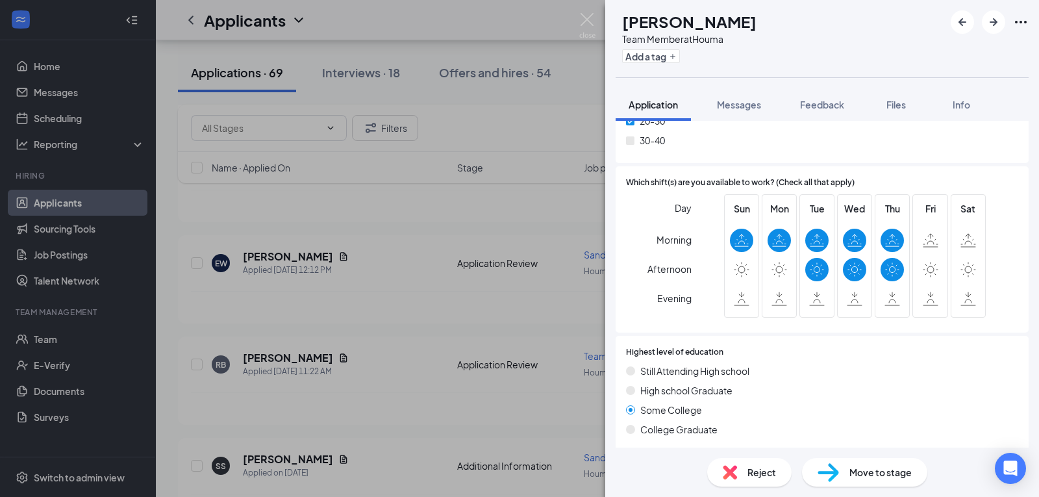
scroll to position [850, 0]
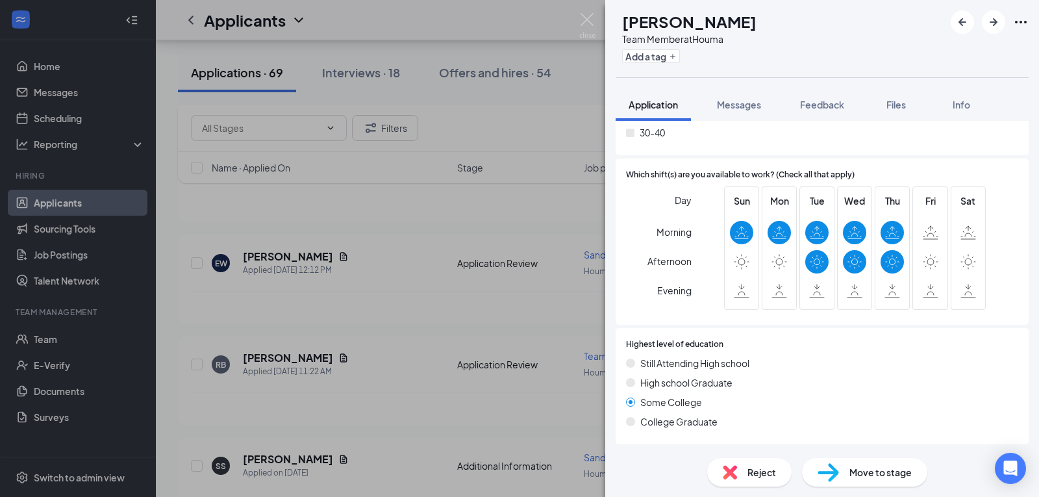
click at [875, 470] on span "Move to stage" at bounding box center [881, 472] width 62 height 14
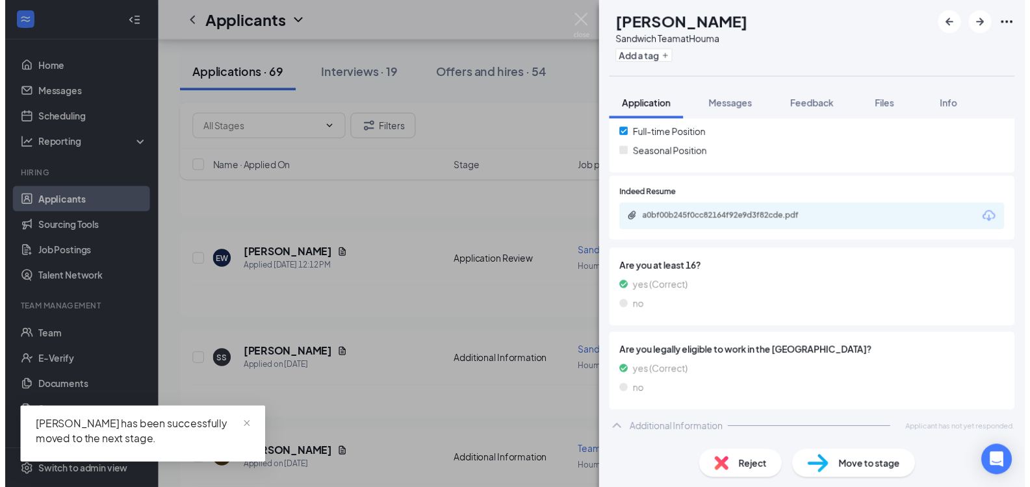
scroll to position [457, 0]
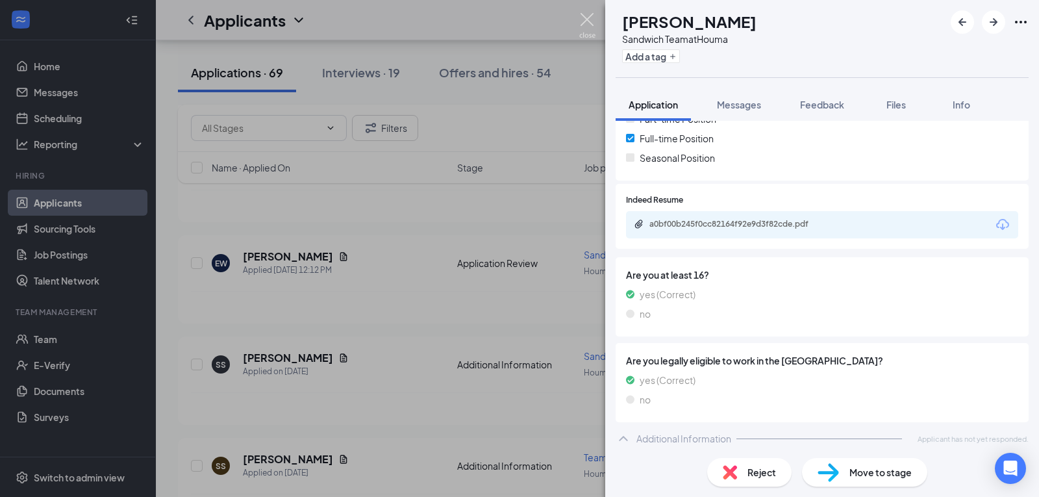
click at [595, 32] on img at bounding box center [587, 25] width 16 height 25
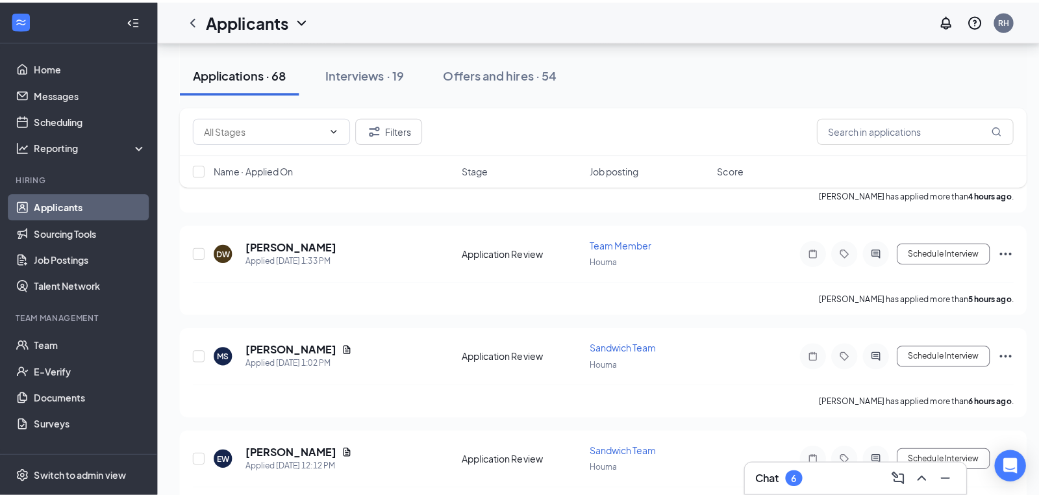
scroll to position [822, 0]
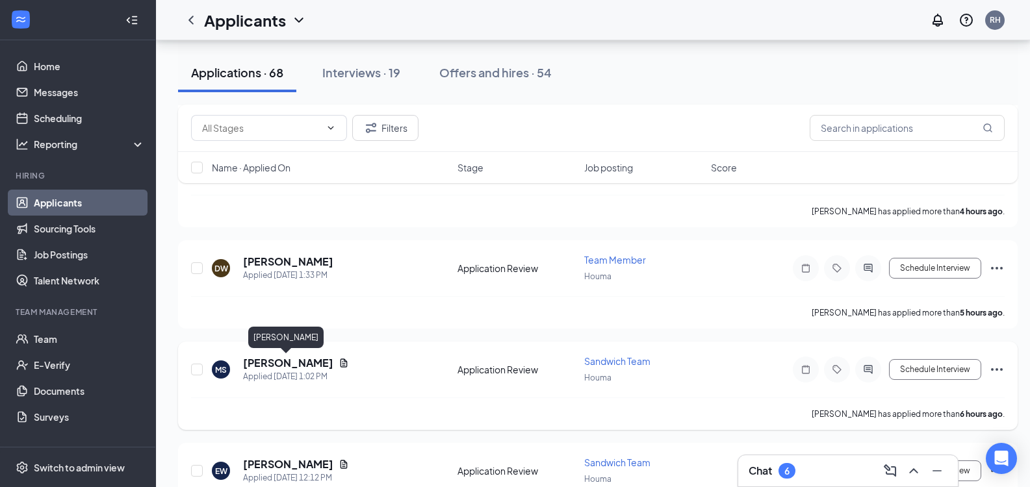
click at [277, 364] on h5 "[PERSON_NAME]" at bounding box center [288, 363] width 90 height 14
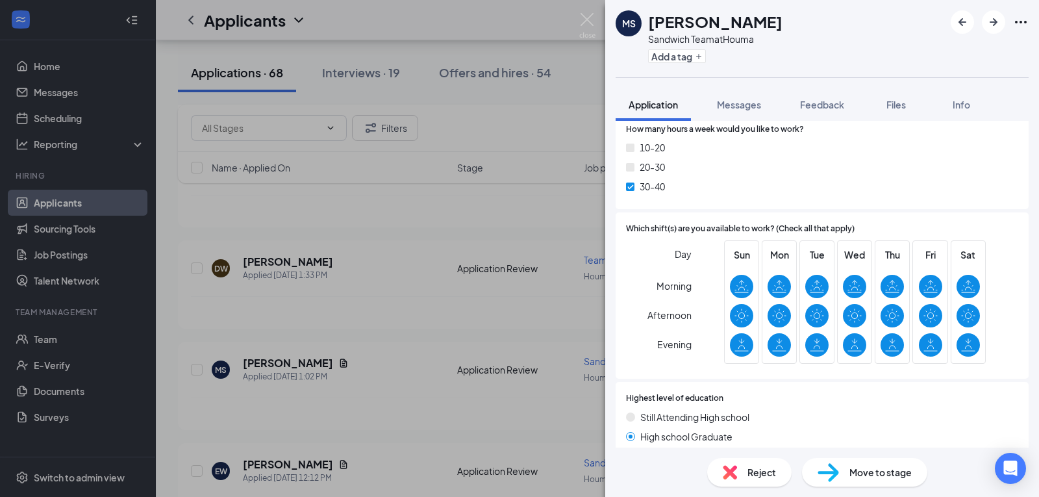
scroll to position [774, 0]
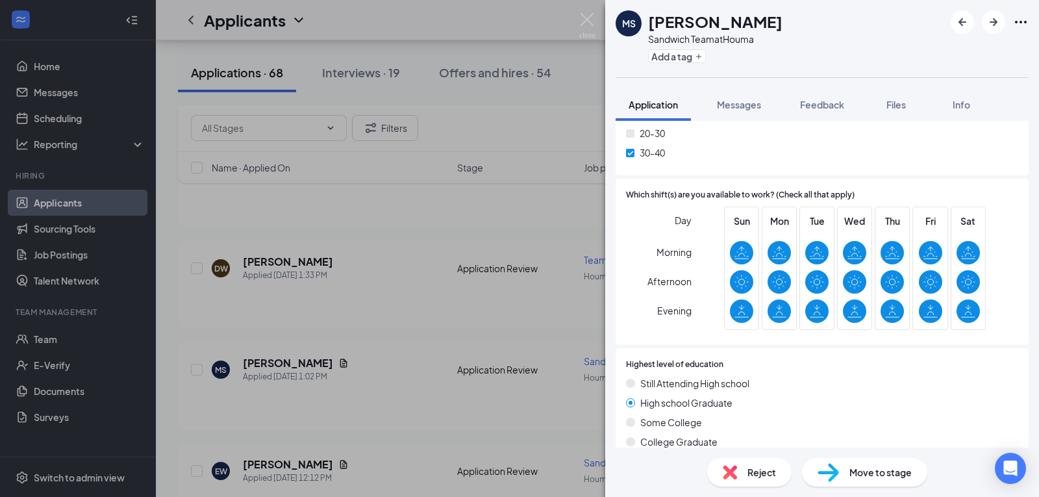
click at [874, 474] on span "Move to stage" at bounding box center [881, 472] width 62 height 14
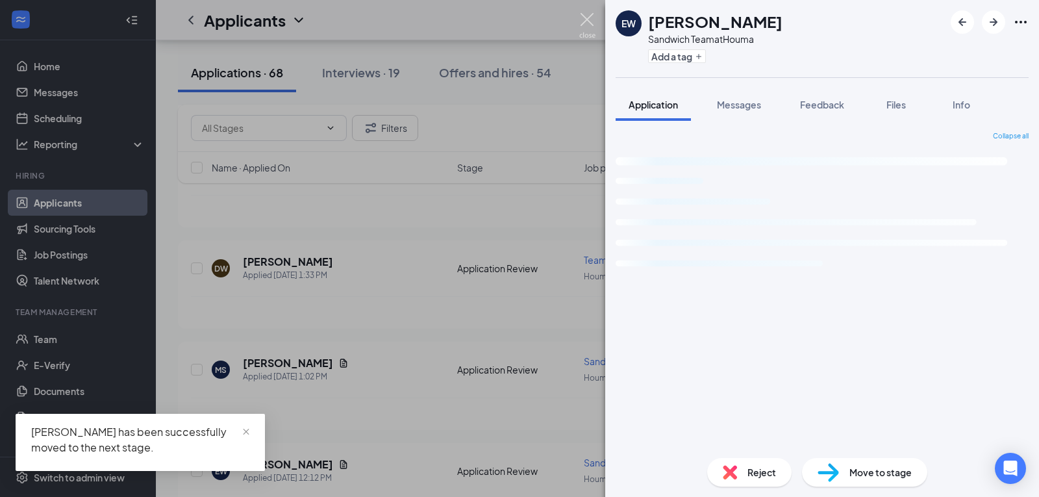
click at [586, 19] on img at bounding box center [587, 25] width 16 height 25
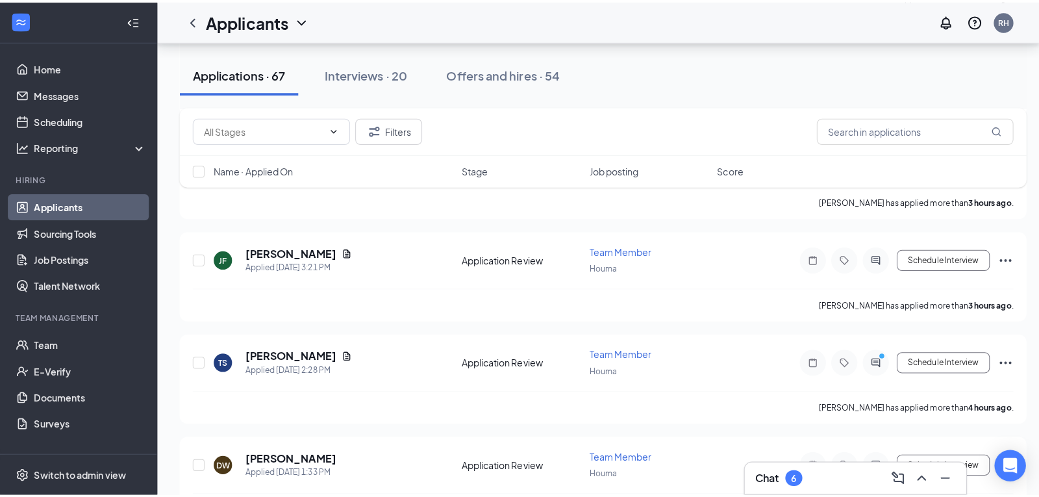
scroll to position [631, 0]
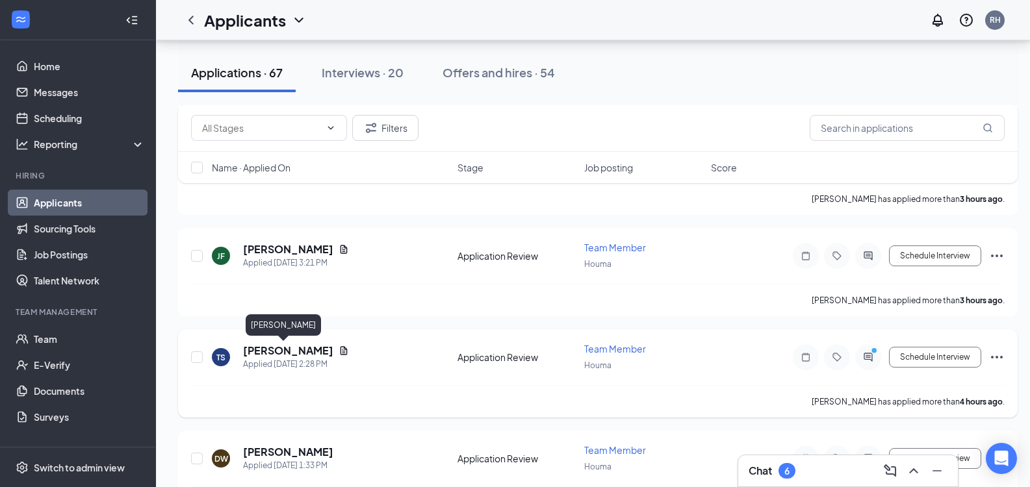
click at [272, 355] on h5 "[PERSON_NAME]" at bounding box center [288, 351] width 90 height 14
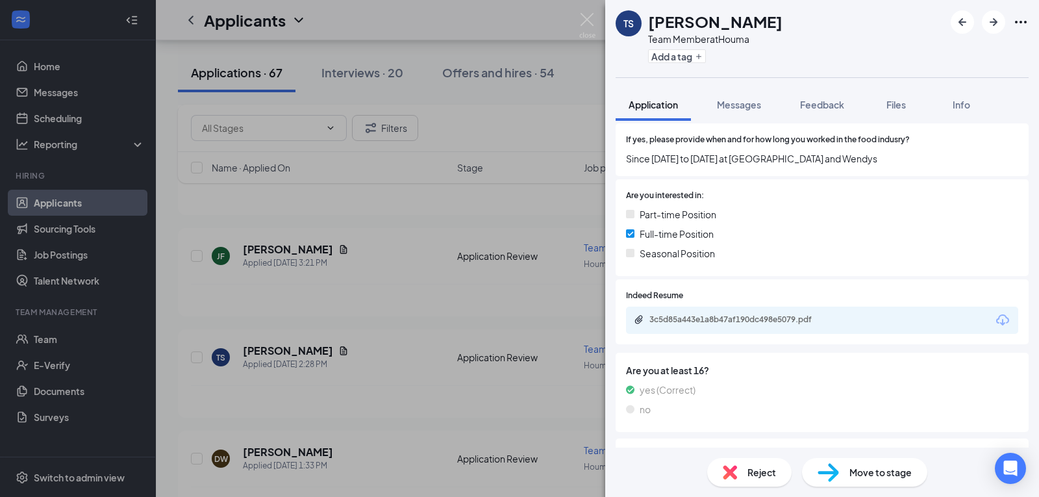
scroll to position [322, 0]
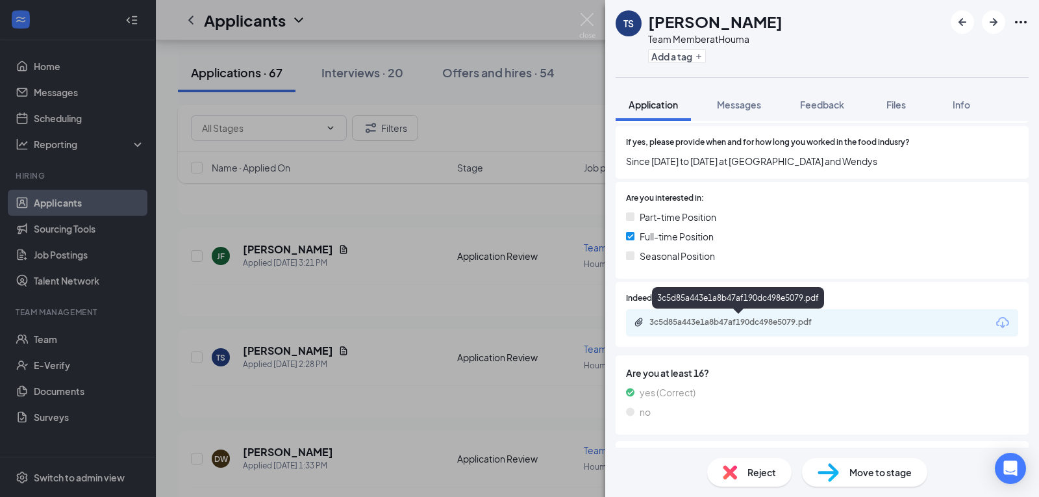
click at [765, 322] on div "3c5d85a443e1a8b47af190dc498e5079.pdf" at bounding box center [741, 322] width 182 height 10
click at [598, 24] on div "TS [PERSON_NAME] Team Member at Houma Add a tag Application Messages Feedback F…" at bounding box center [519, 248] width 1039 height 497
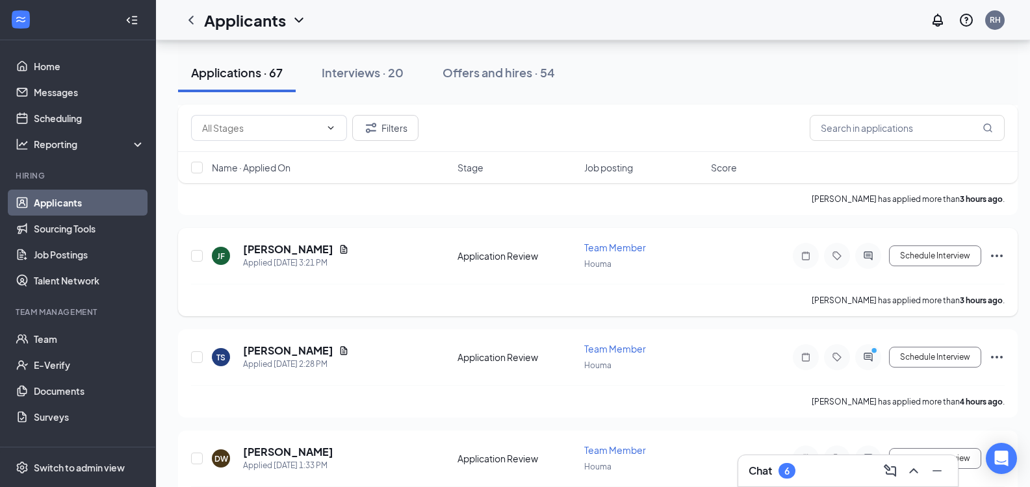
click at [262, 248] on h5 "[PERSON_NAME]" at bounding box center [288, 249] width 90 height 14
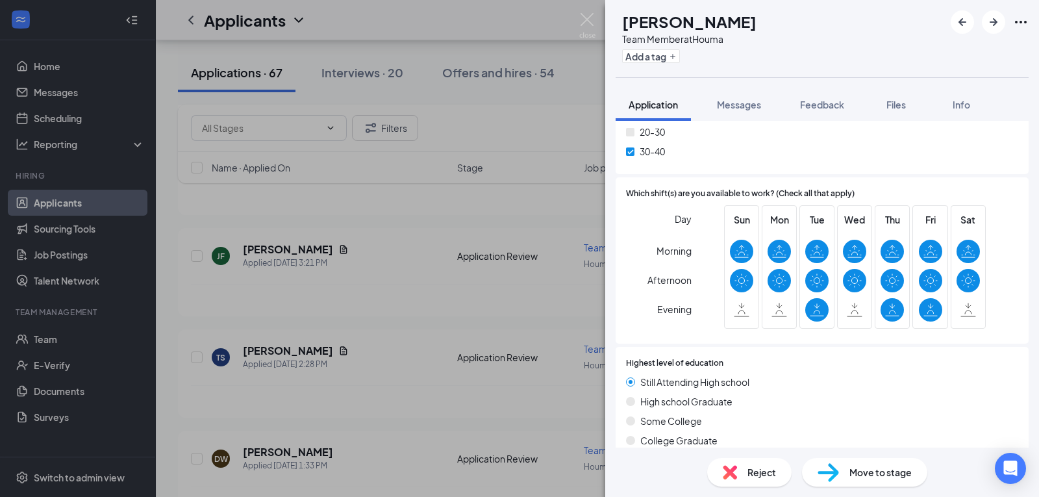
scroll to position [757, 0]
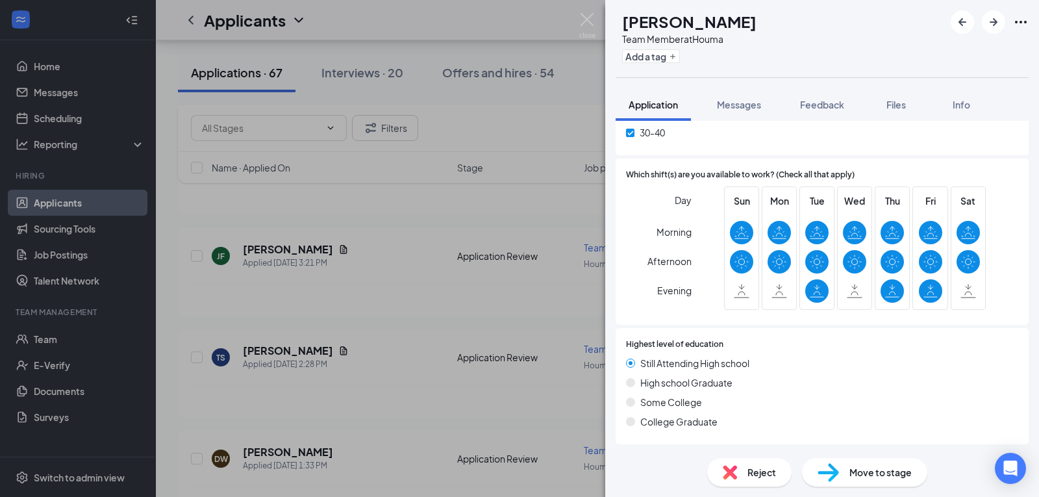
click at [887, 482] on div "Move to stage" at bounding box center [864, 472] width 125 height 29
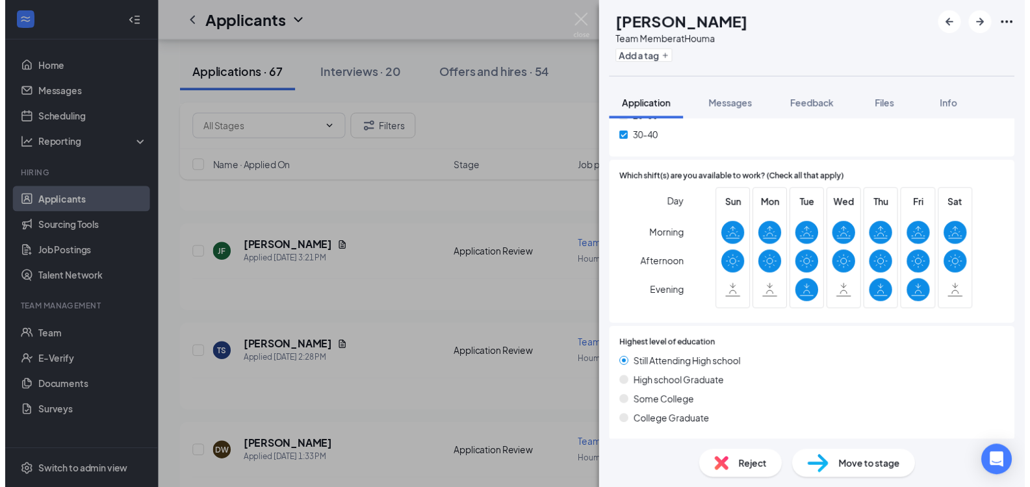
scroll to position [92, 0]
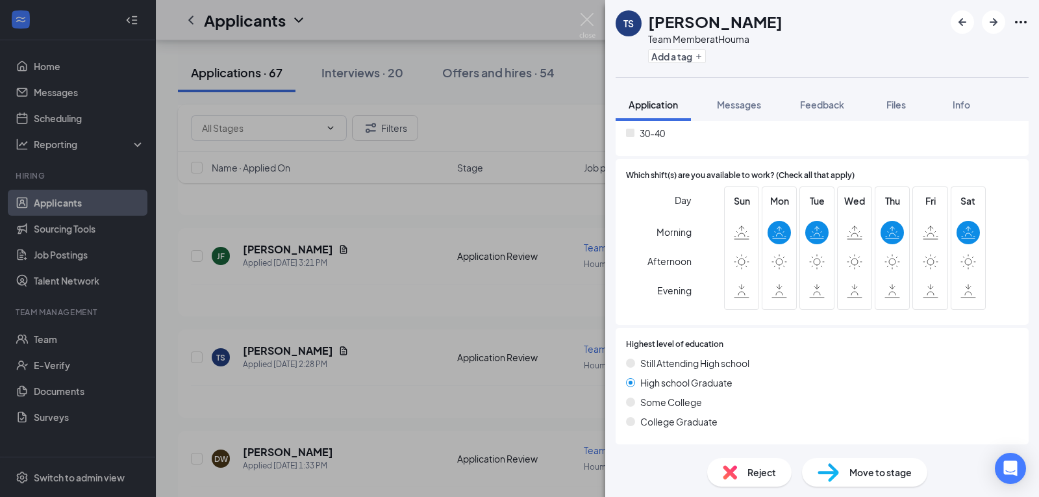
click at [584, 27] on img at bounding box center [587, 25] width 16 height 25
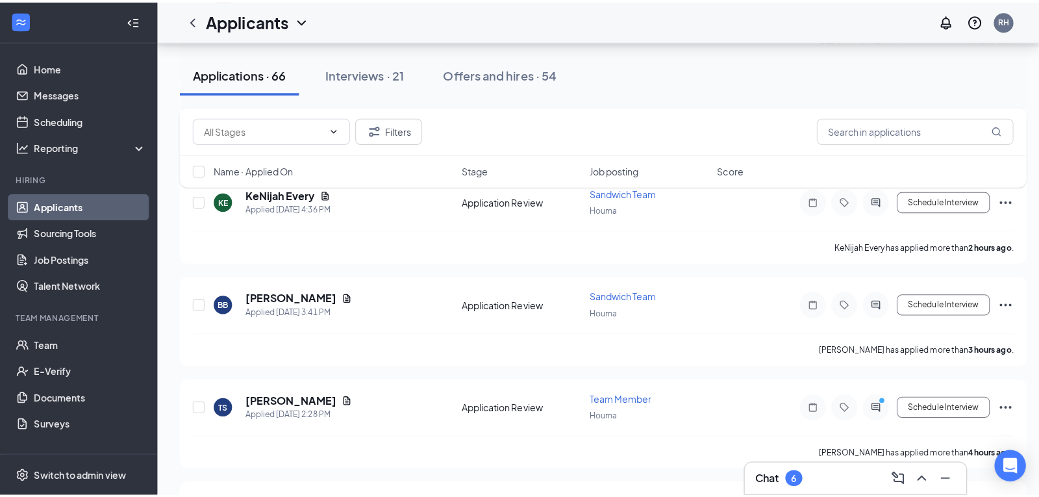
scroll to position [476, 0]
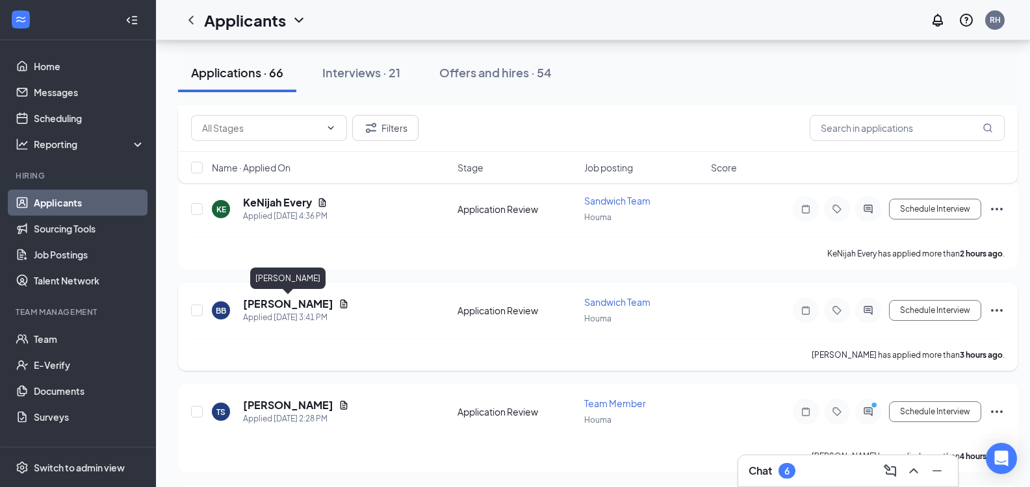
click at [279, 300] on h5 "[PERSON_NAME]" at bounding box center [288, 304] width 90 height 14
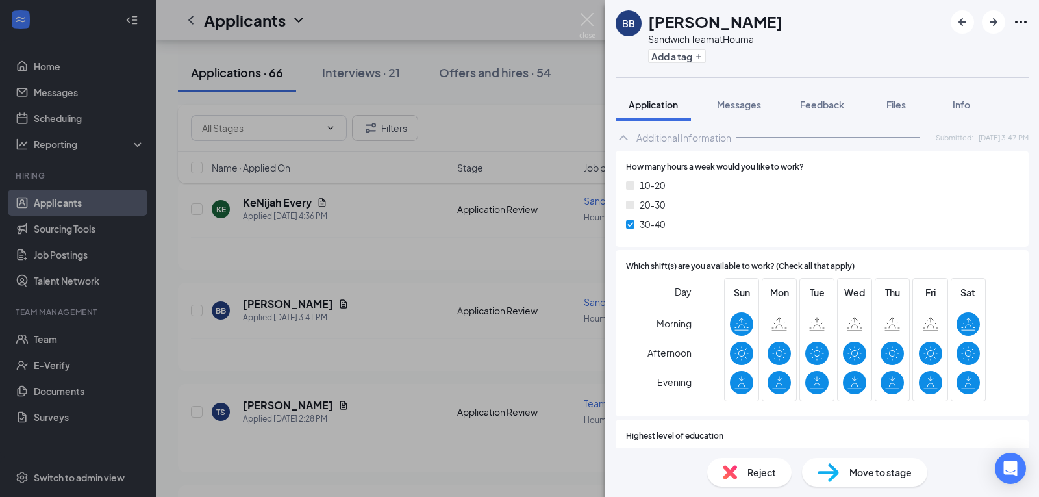
scroll to position [673, 0]
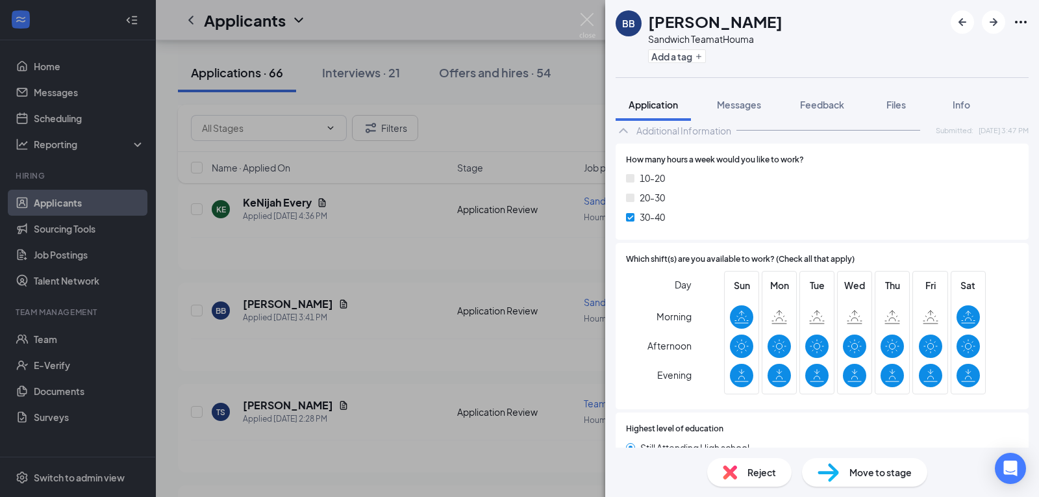
click at [740, 479] on div "Reject" at bounding box center [749, 472] width 84 height 29
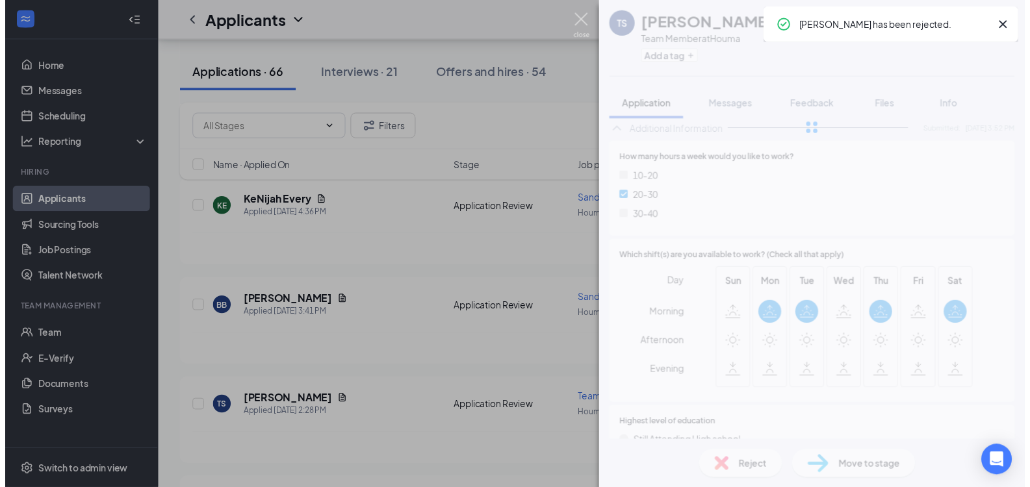
scroll to position [716, 0]
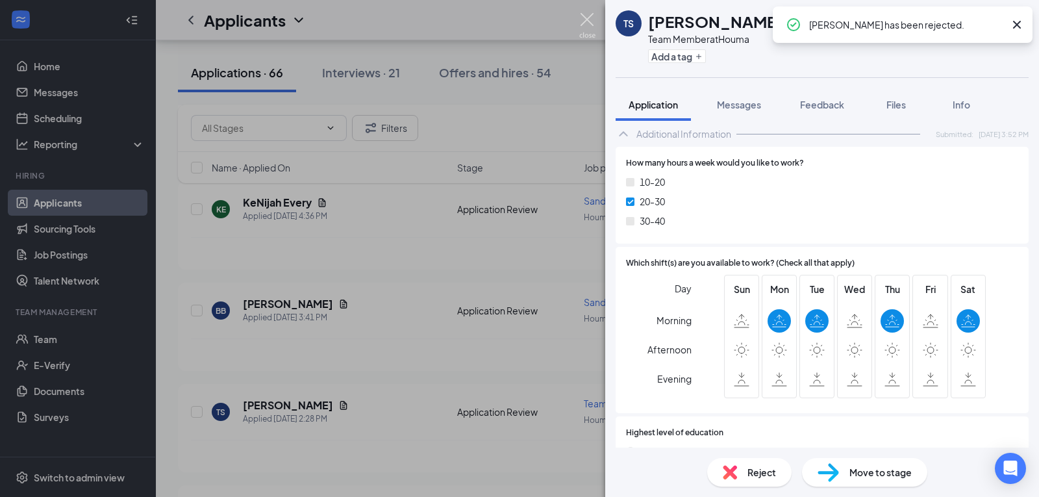
click at [592, 19] on img at bounding box center [587, 25] width 16 height 25
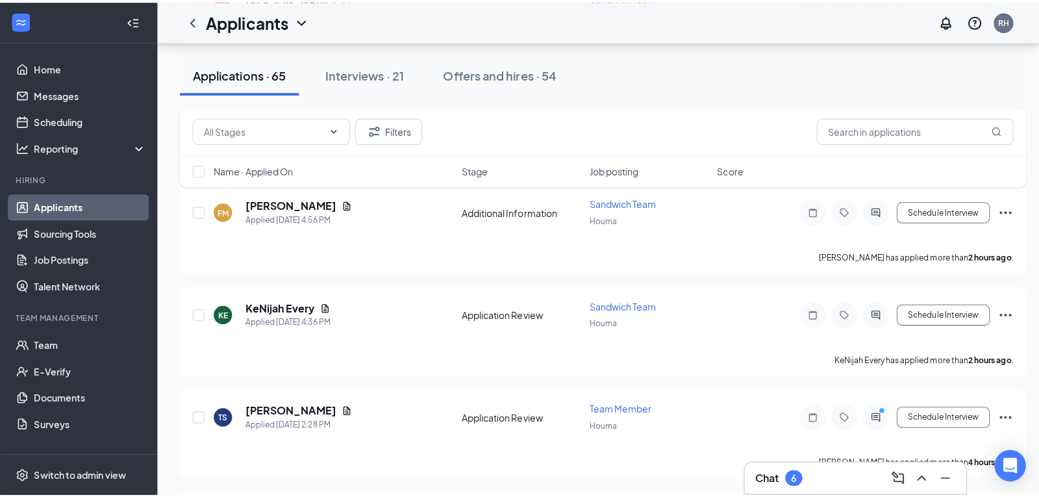
scroll to position [346, 0]
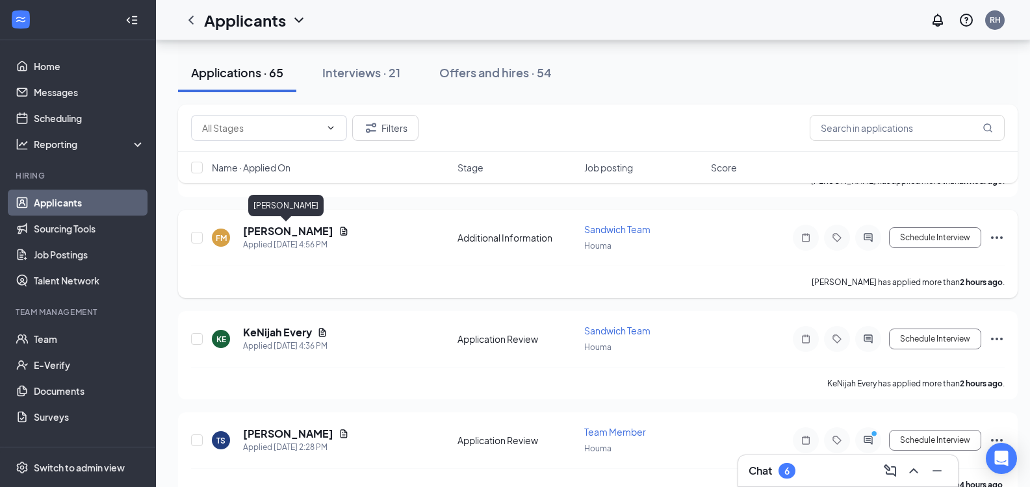
click at [290, 229] on h5 "[PERSON_NAME]" at bounding box center [288, 231] width 90 height 14
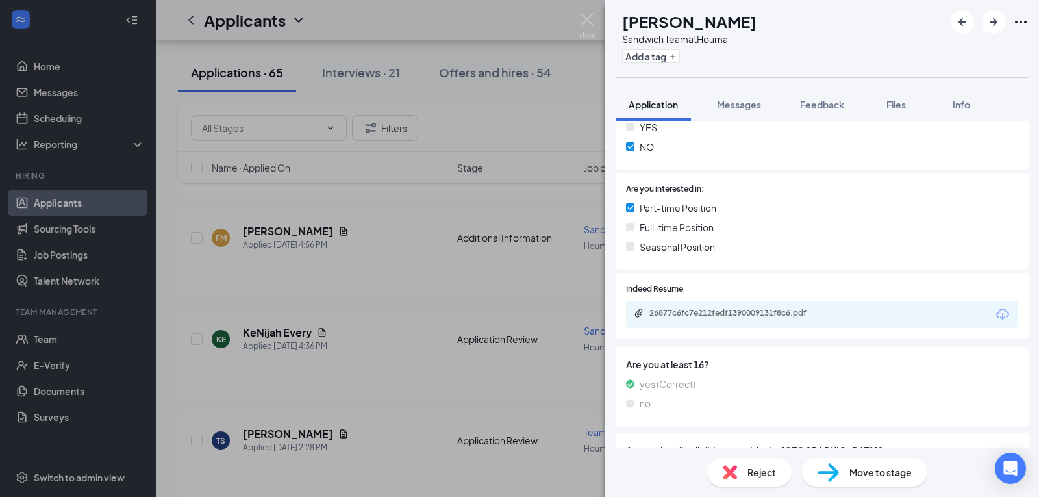
scroll to position [369, 0]
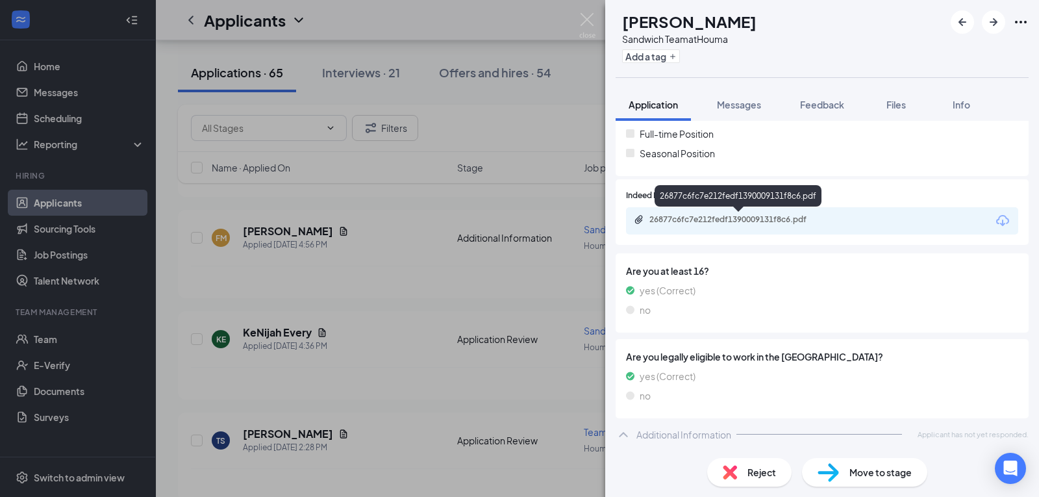
click at [817, 220] on div "26877c6fc7e212fedf1390009131f8c6.pdf" at bounding box center [741, 219] width 182 height 10
click at [596, 29] on div "FM [PERSON_NAME] Sandwich Team at Houma Add a tag Application Messages Feedback…" at bounding box center [519, 248] width 1039 height 497
click at [589, 21] on img at bounding box center [587, 25] width 16 height 25
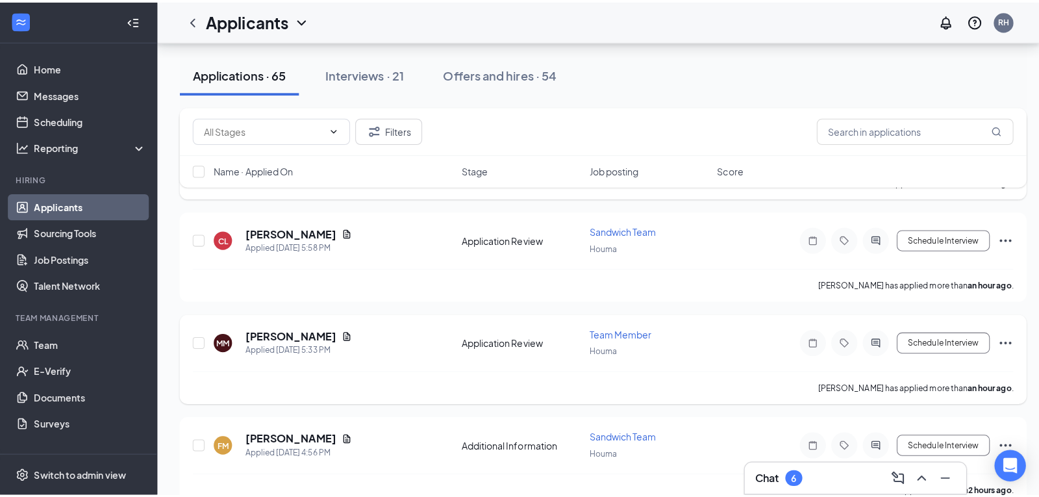
scroll to position [138, 0]
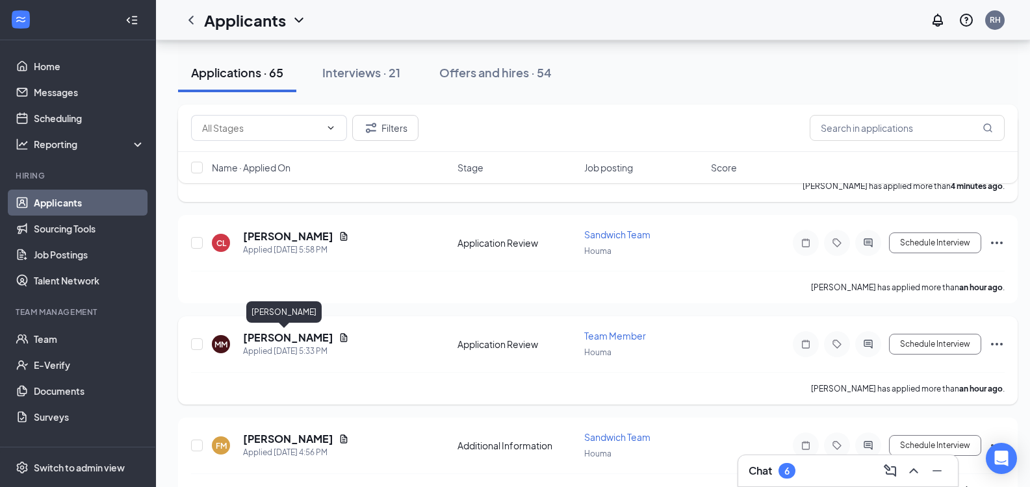
click at [267, 338] on h5 "[PERSON_NAME]" at bounding box center [288, 338] width 90 height 14
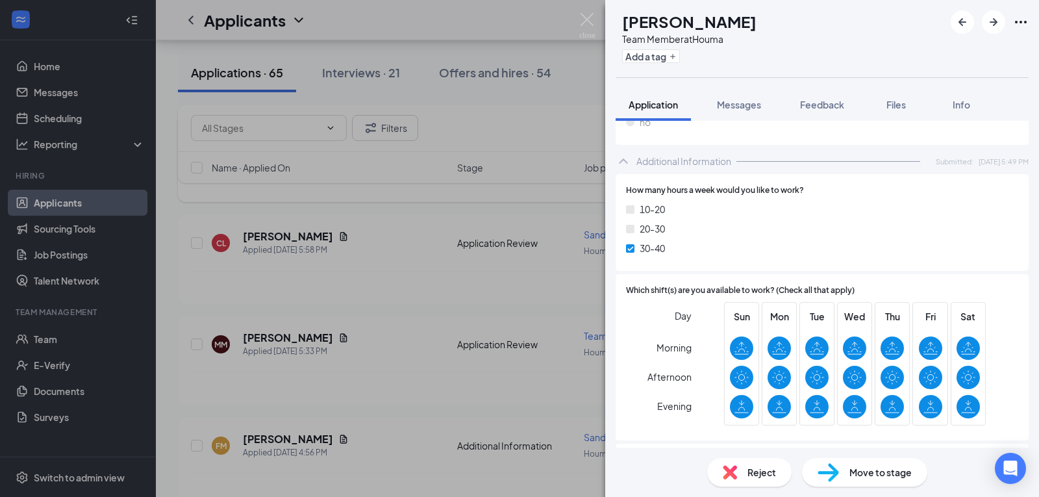
scroll to position [756, 0]
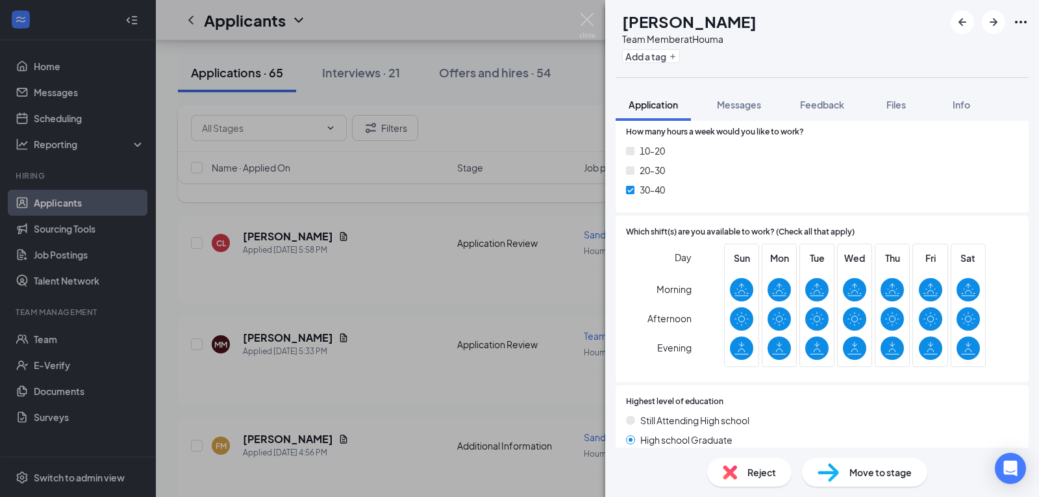
click at [870, 483] on div "Move to stage" at bounding box center [864, 472] width 125 height 29
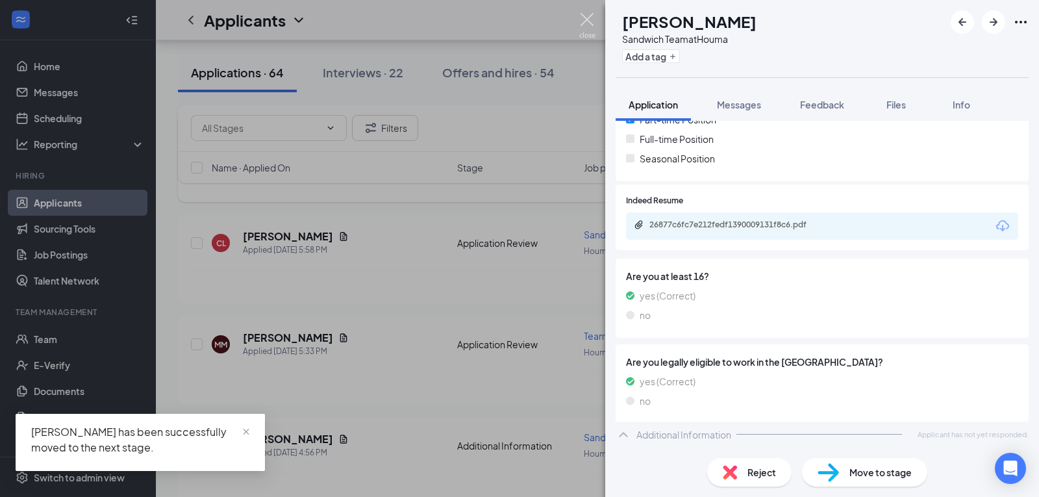
scroll to position [364, 0]
click at [581, 25] on img at bounding box center [587, 25] width 16 height 25
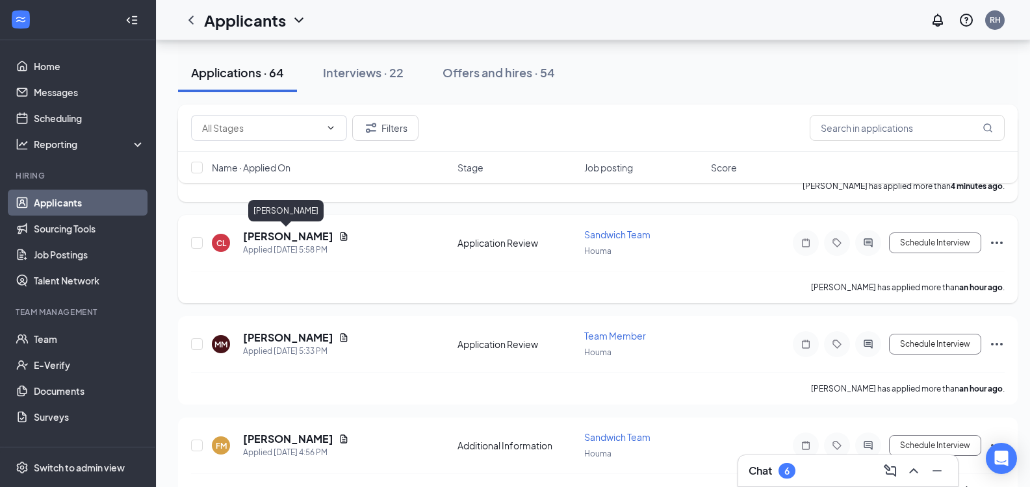
click at [275, 235] on h5 "[PERSON_NAME]" at bounding box center [288, 236] width 90 height 14
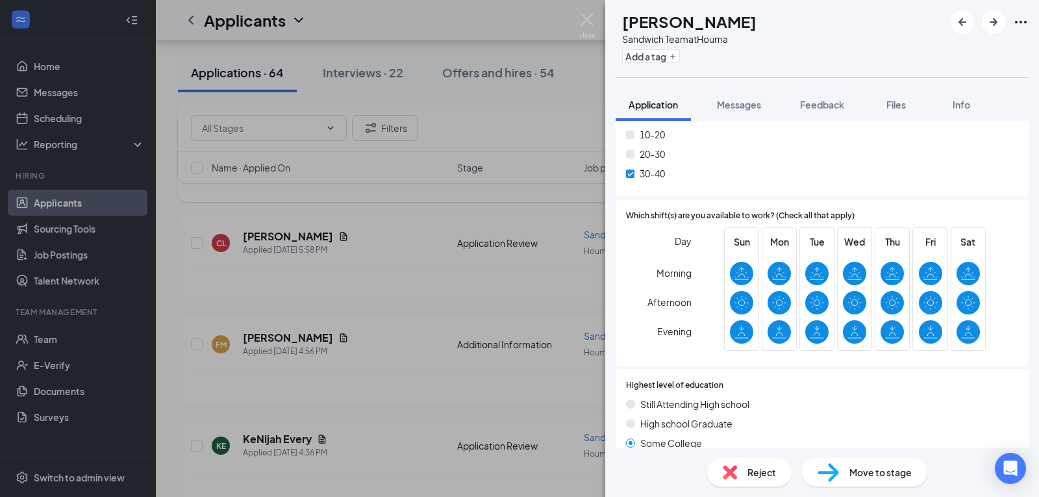
scroll to position [813, 0]
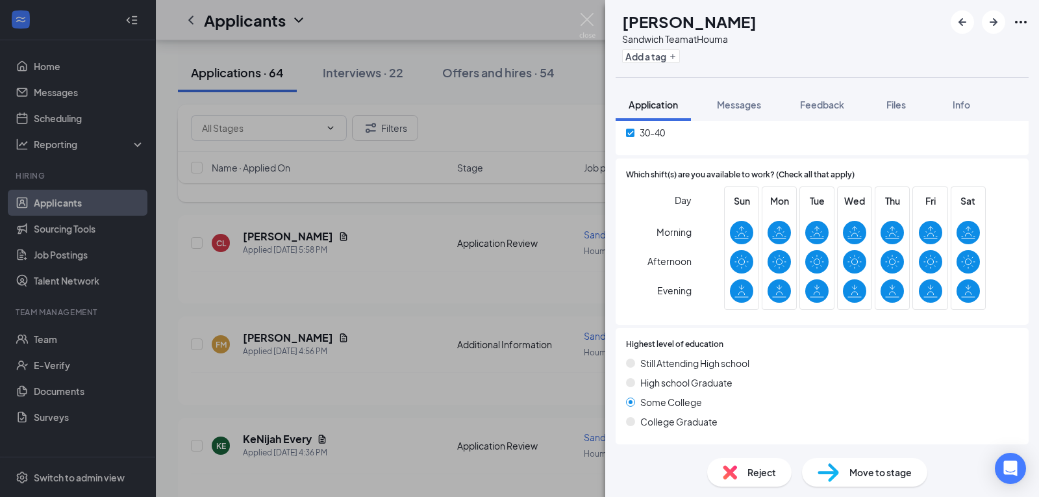
click at [871, 476] on span "Move to stage" at bounding box center [881, 472] width 62 height 14
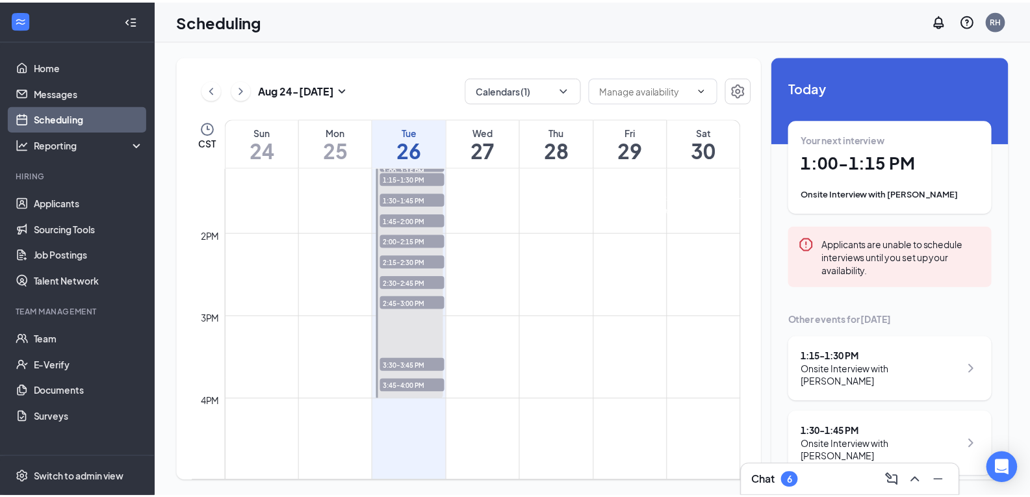
scroll to position [1095, 0]
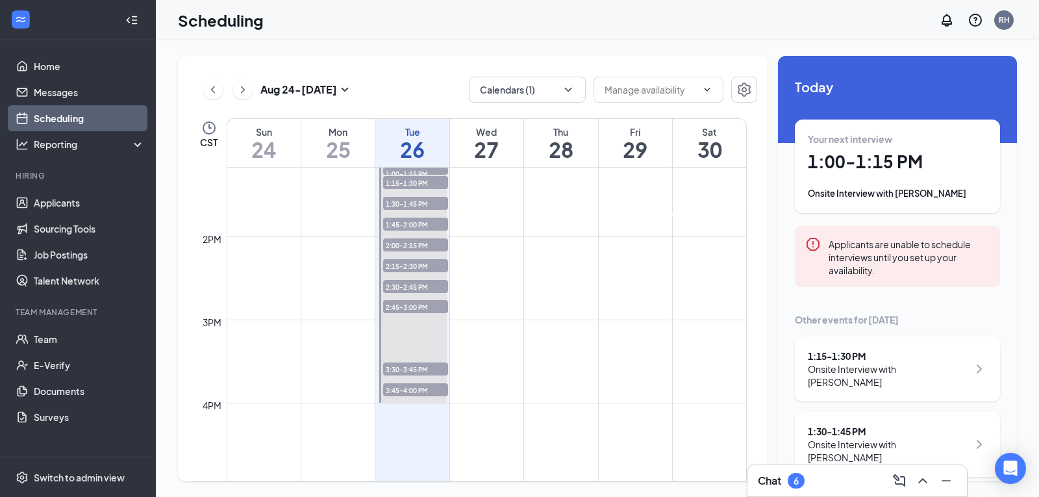
click at [554, 188] on td at bounding box center [487, 184] width 520 height 21
click at [557, 155] on h1 "28" at bounding box center [560, 149] width 73 height 22
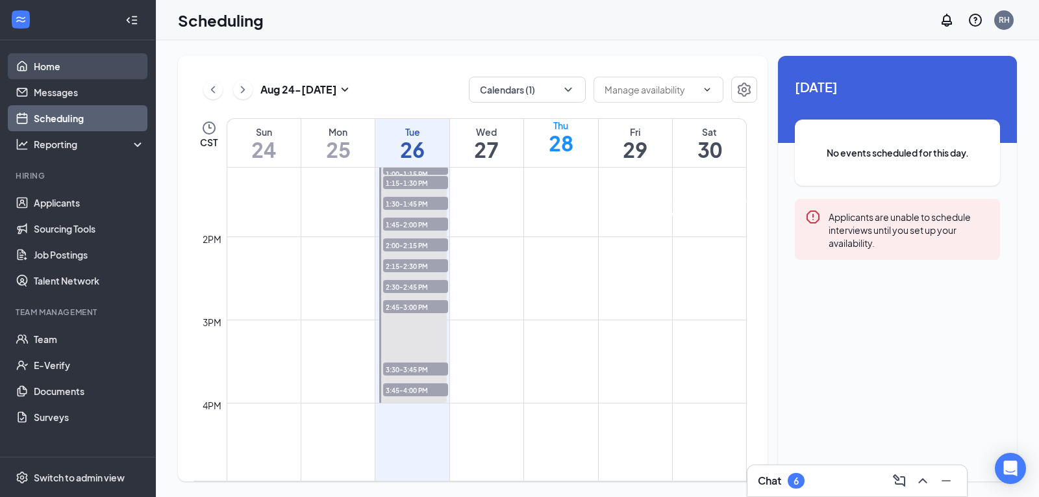
click at [34, 70] on link "Home" at bounding box center [89, 66] width 111 height 26
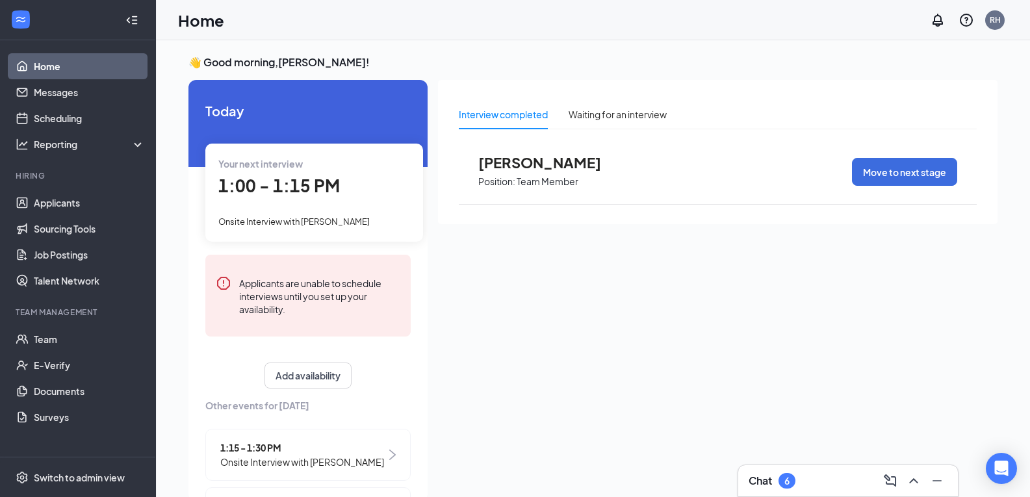
scroll to position [27, 0]
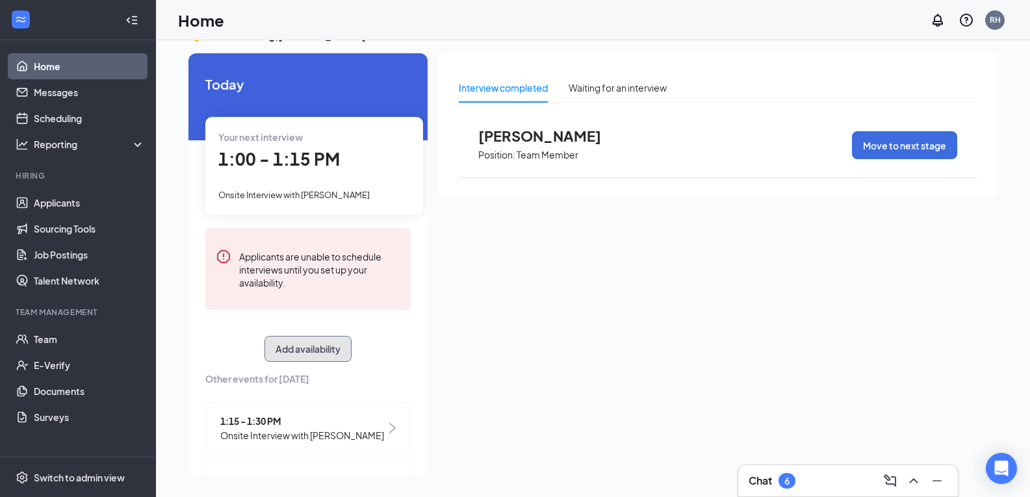
click at [301, 349] on button "Add availability" at bounding box center [307, 349] width 87 height 26
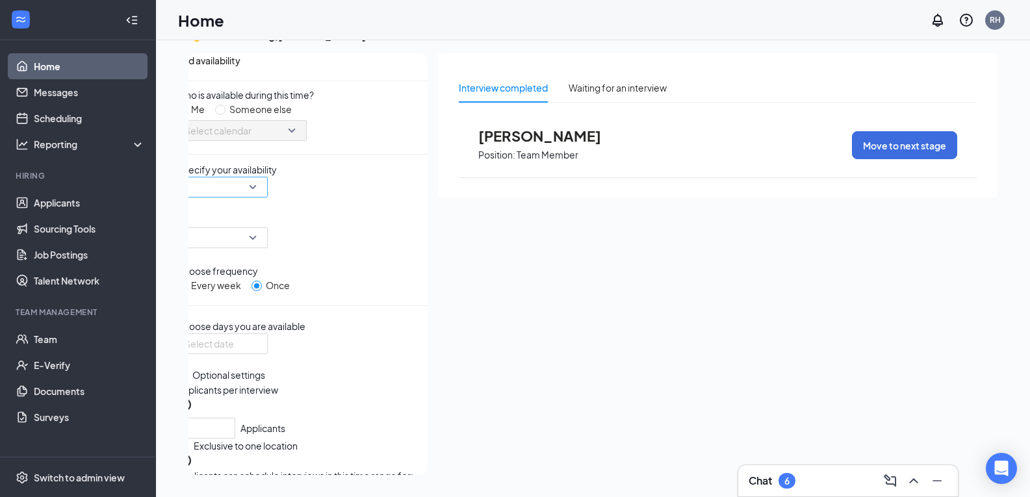
click at [251, 197] on input "search" at bounding box center [217, 186] width 66 height 19
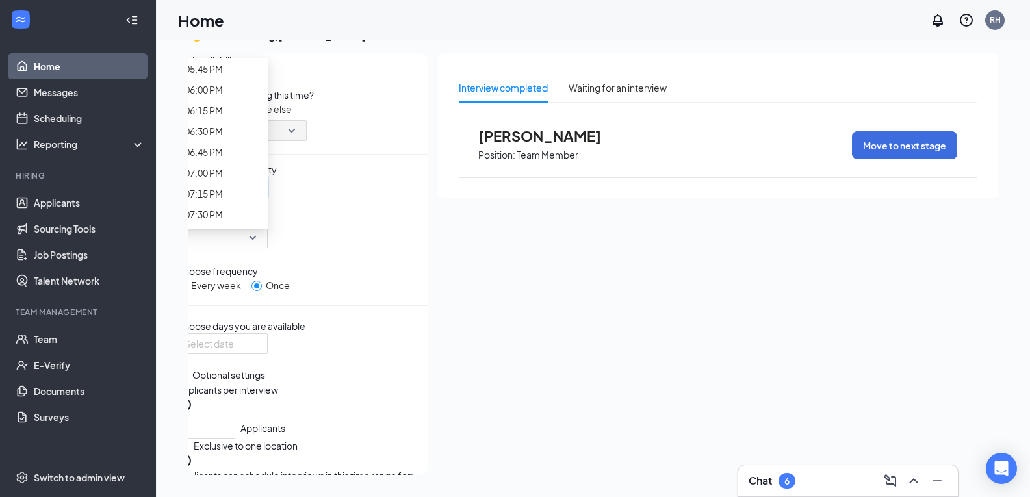
scroll to position [1464, 0]
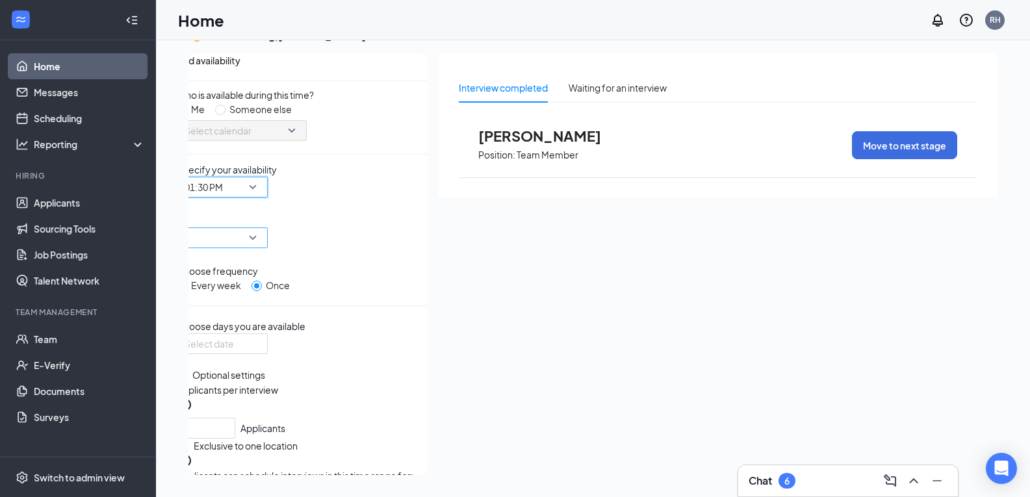
click at [251, 229] on input "search" at bounding box center [217, 237] width 66 height 19
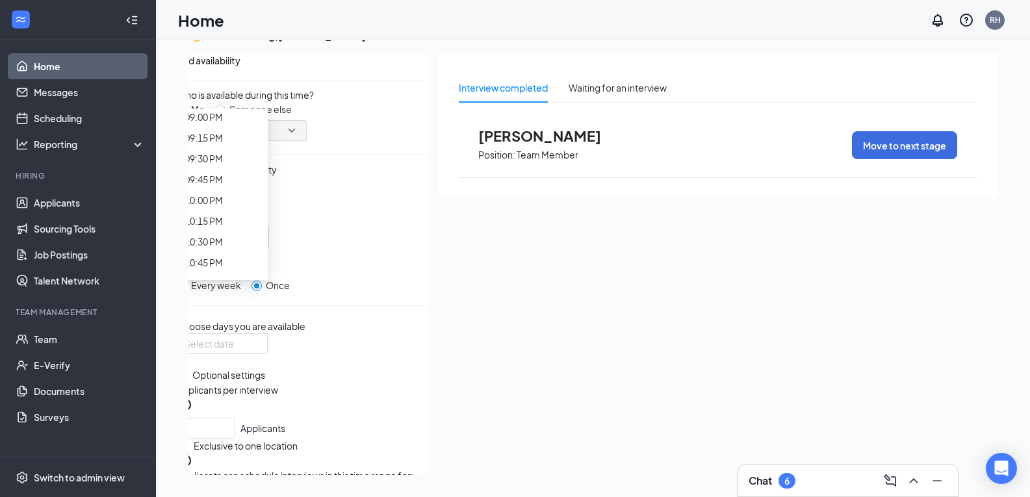
scroll to position [1682, 0]
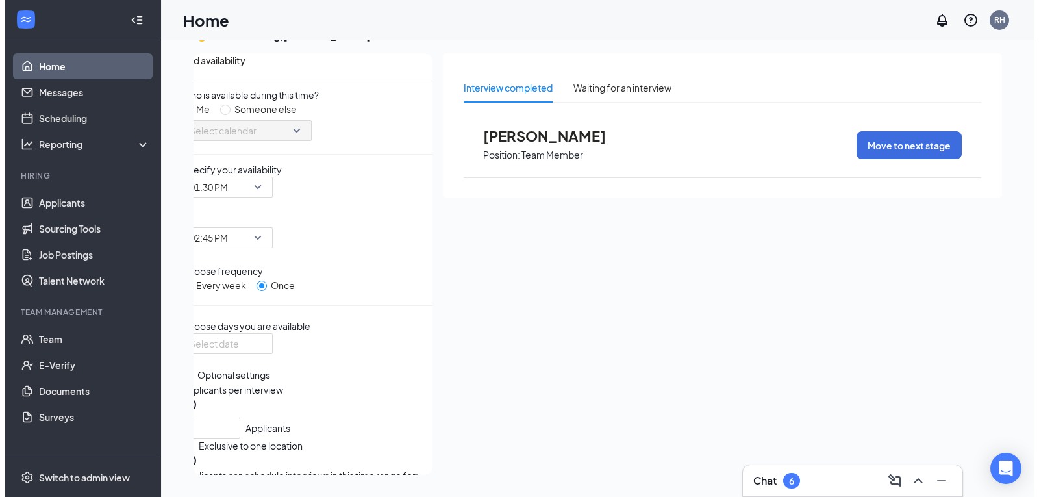
scroll to position [72, 0]
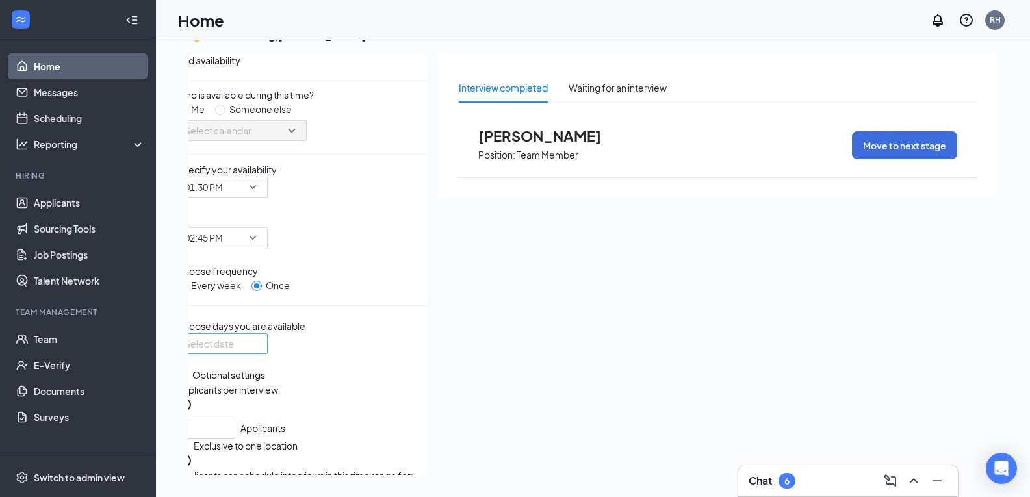
click at [260, 337] on div at bounding box center [221, 344] width 75 height 14
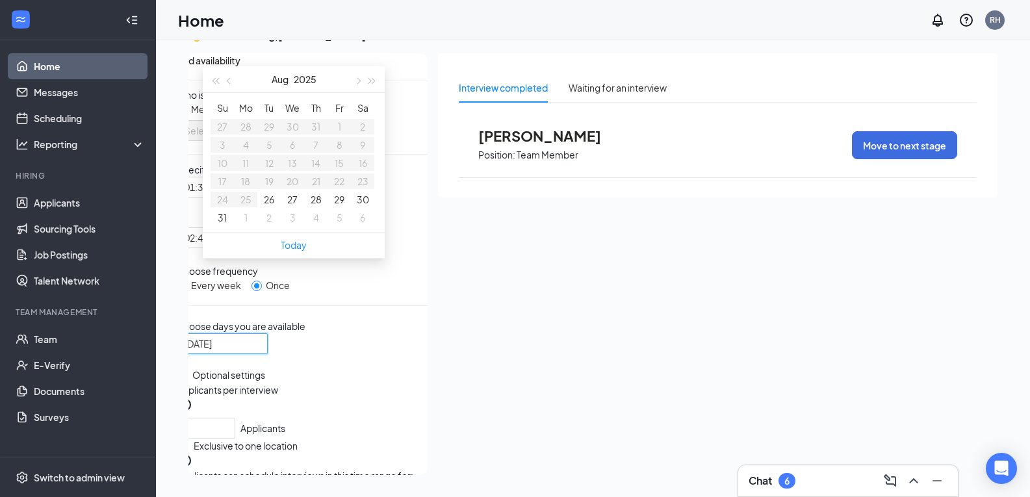
type input "[DATE]"
click at [311, 207] on button "28" at bounding box center [316, 199] width 11 height 14
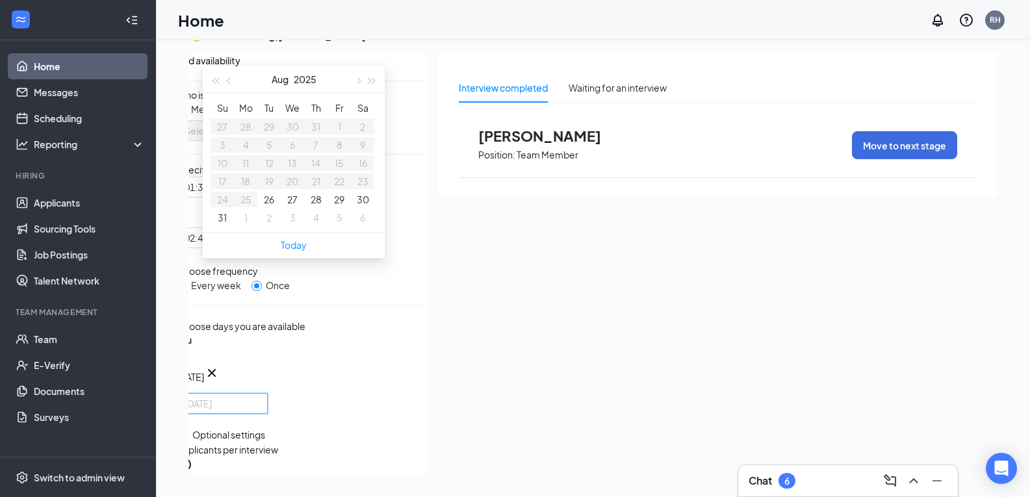
click at [334, 207] on button "29" at bounding box center [339, 199] width 10 height 14
type input "[DATE]"
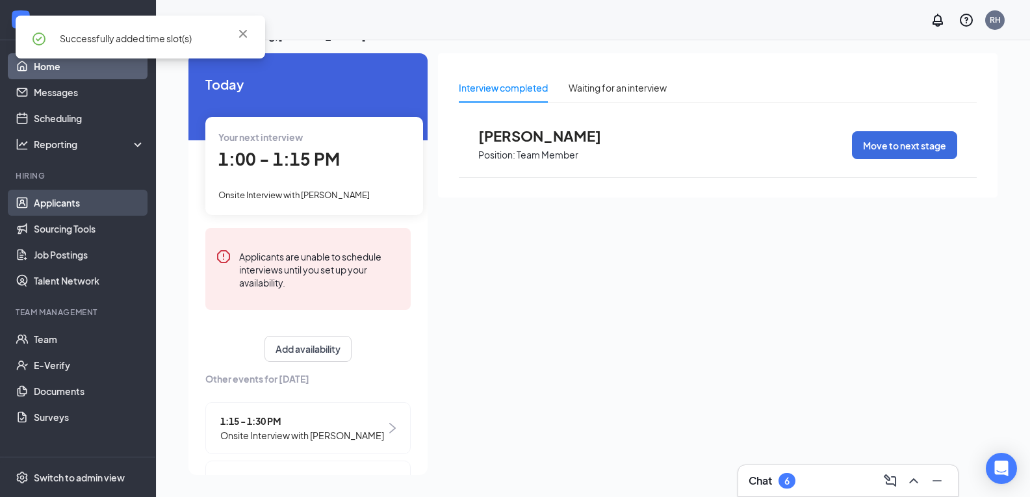
click at [55, 211] on link "Applicants" at bounding box center [89, 203] width 111 height 26
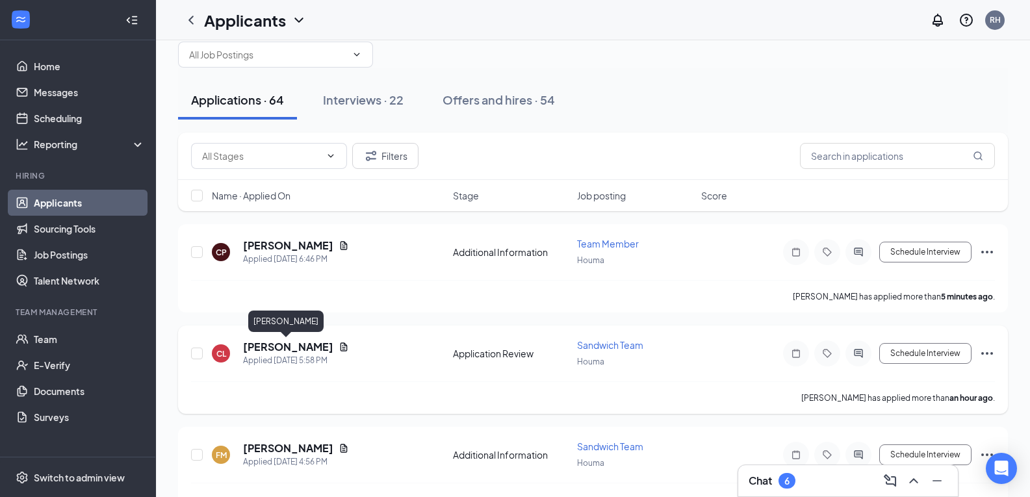
click at [275, 347] on h5 "[PERSON_NAME]" at bounding box center [288, 347] width 90 height 14
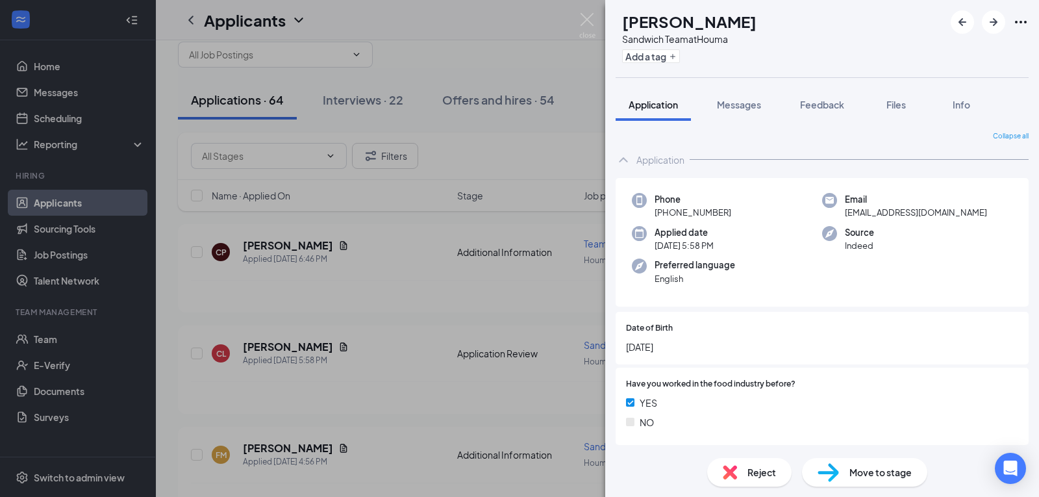
click at [857, 461] on div "Move to stage" at bounding box center [864, 472] width 125 height 29
radio input "false"
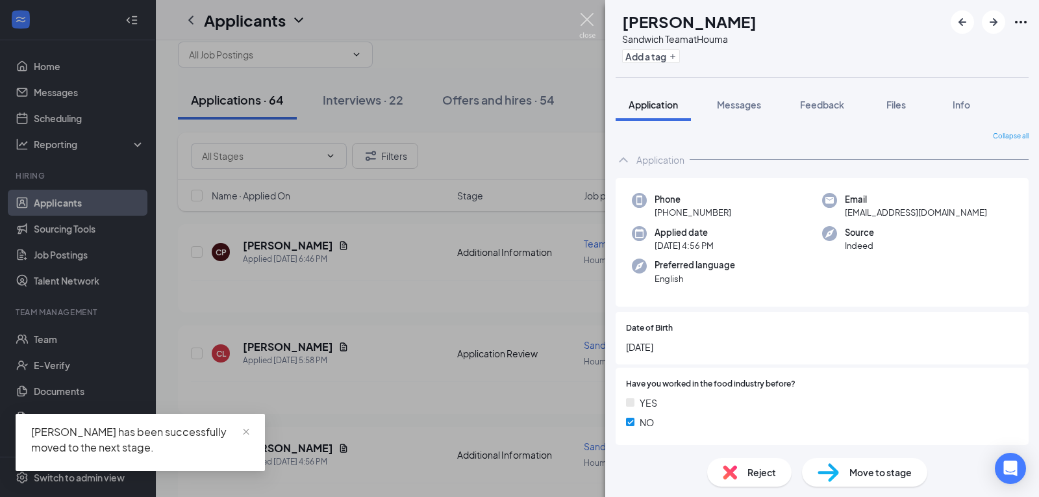
click at [582, 28] on img at bounding box center [587, 25] width 16 height 25
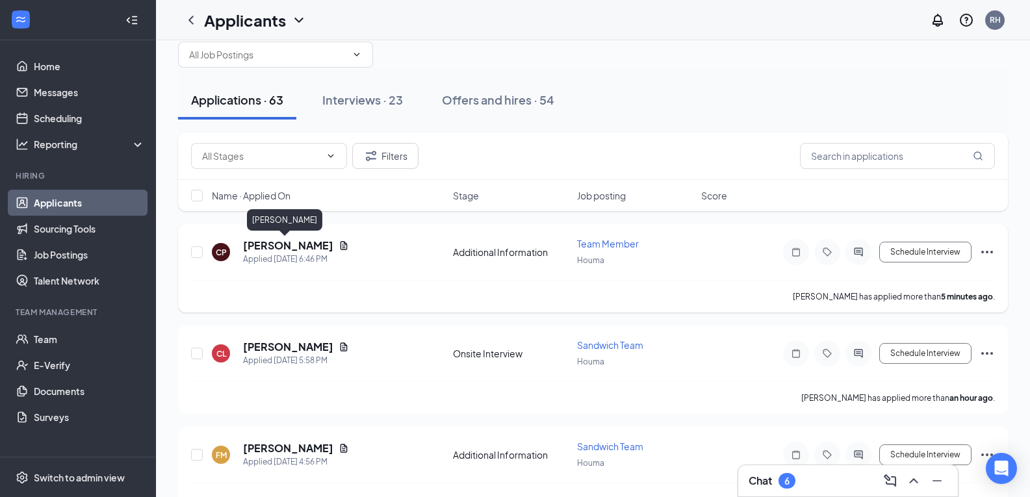
click at [279, 247] on h5 "[PERSON_NAME]" at bounding box center [288, 245] width 90 height 14
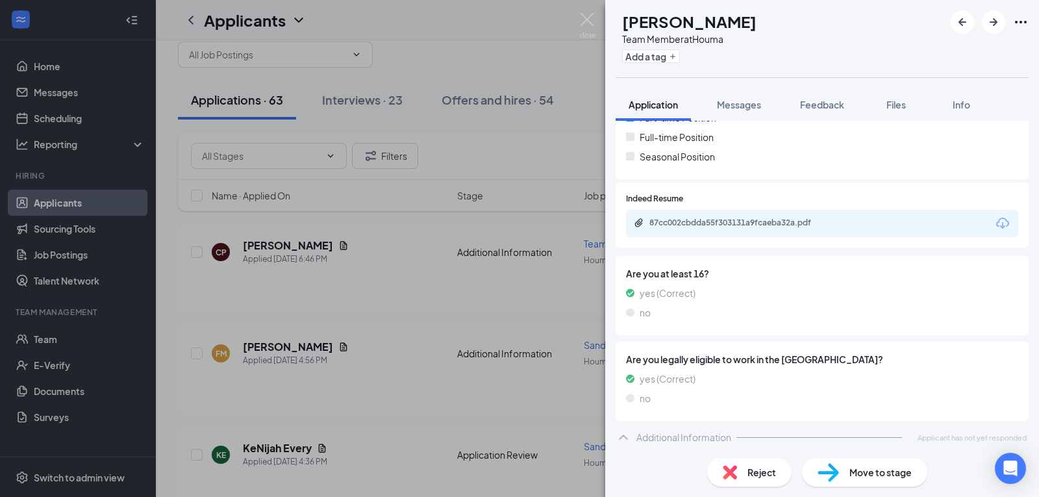
scroll to position [424, 0]
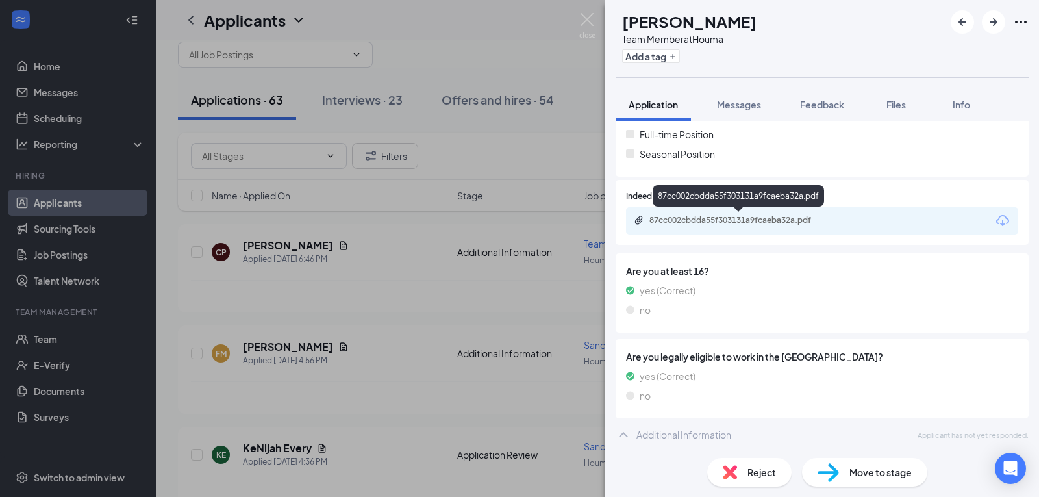
click at [783, 226] on div "87cc002cbdda55f303131a9fcaeba32a.pdf" at bounding box center [739, 221] width 210 height 12
click at [876, 484] on div "Move to stage" at bounding box center [864, 472] width 125 height 29
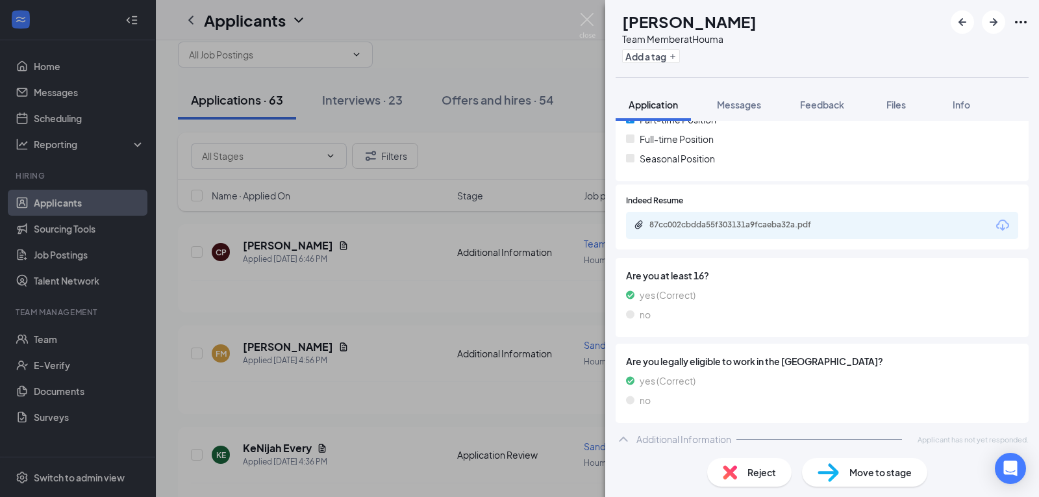
click at [839, 473] on div "Move to stage" at bounding box center [864, 472] width 125 height 29
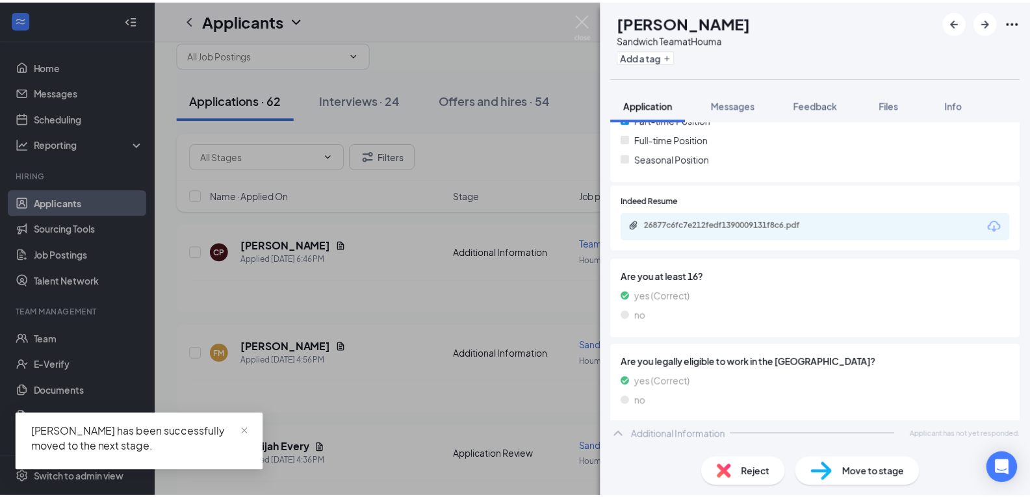
scroll to position [364, 0]
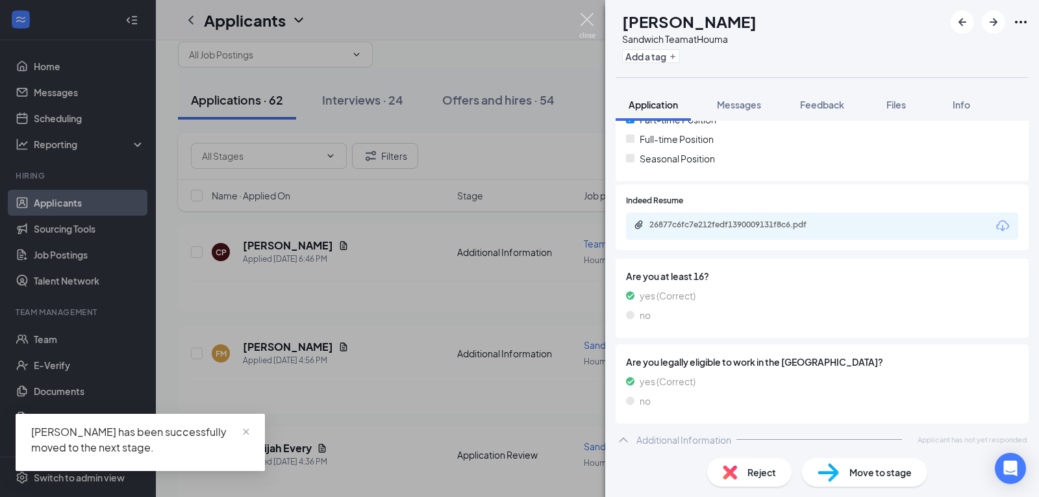
click at [594, 22] on img at bounding box center [587, 25] width 16 height 25
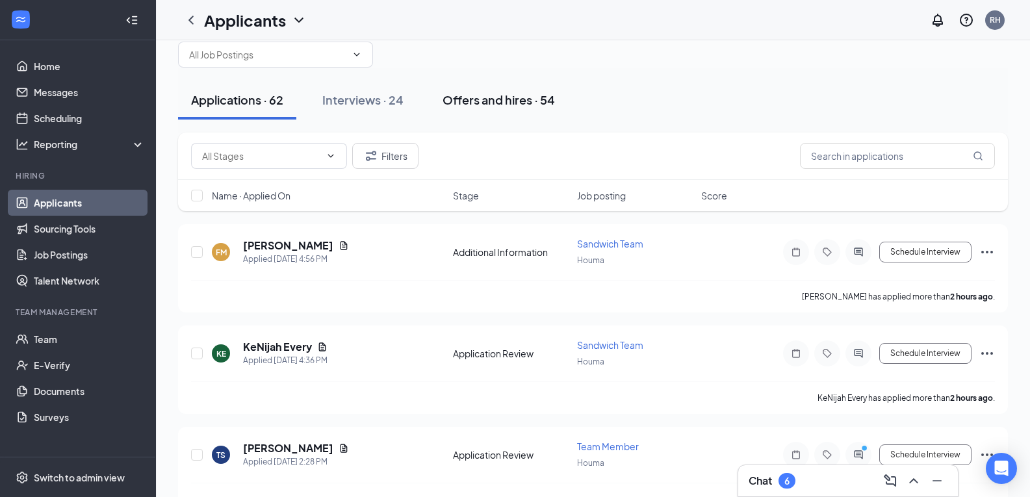
click at [481, 98] on div "Offers and hires · 54" at bounding box center [498, 100] width 112 height 16
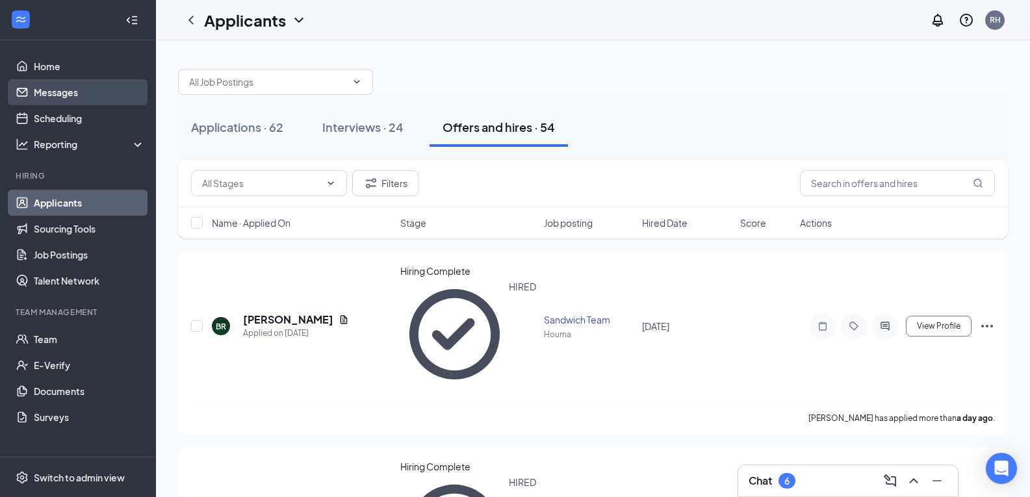
click at [39, 82] on link "Messages" at bounding box center [89, 92] width 111 height 26
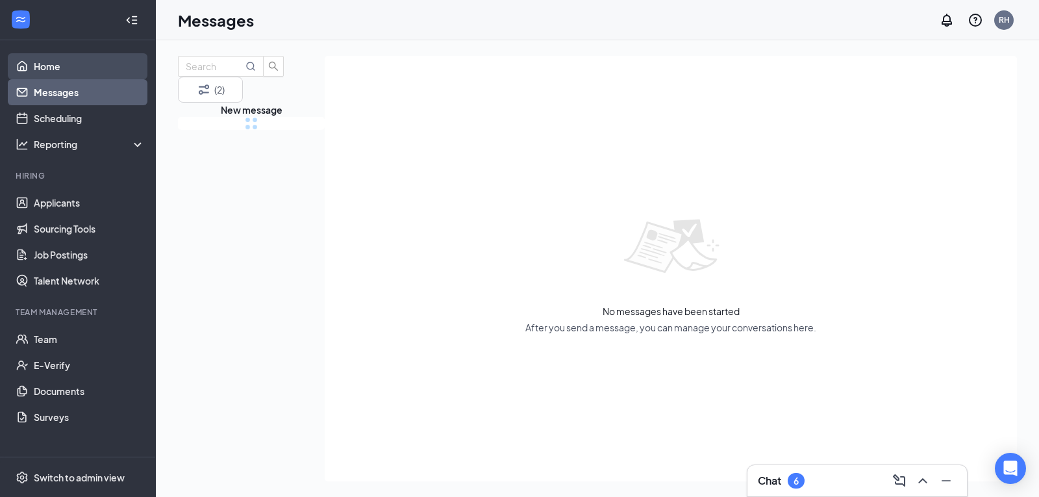
click at [40, 65] on link "Home" at bounding box center [89, 66] width 111 height 26
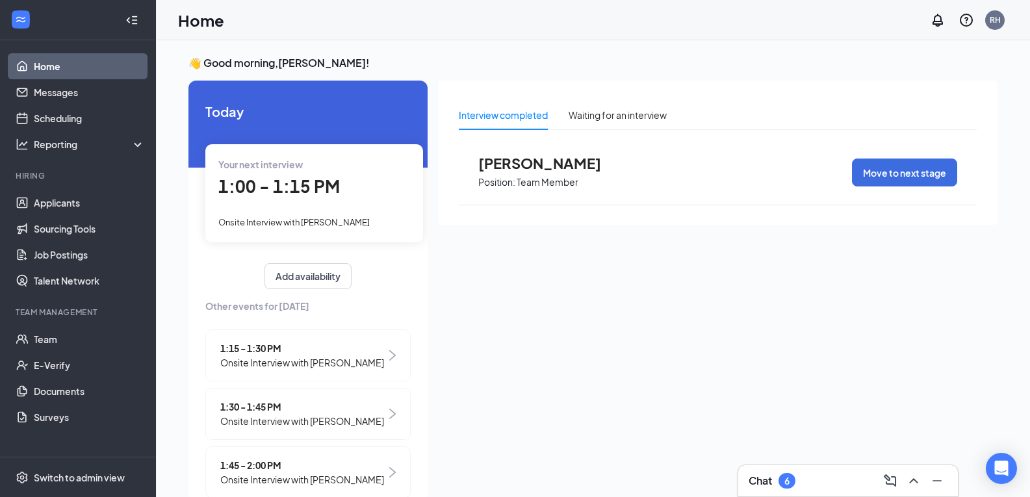
click at [47, 78] on link "Home" at bounding box center [89, 66] width 111 height 26
click at [53, 98] on link "Messages" at bounding box center [89, 92] width 111 height 26
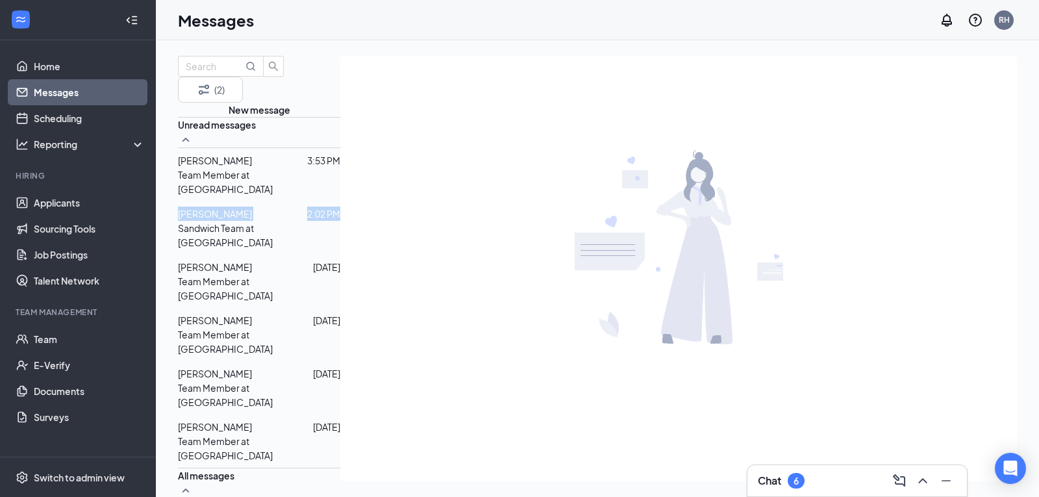
drag, startPoint x: 344, startPoint y: 192, endPoint x: 338, endPoint y: 227, distance: 35.6
click at [249, 166] on span "[PERSON_NAME]" at bounding box center [215, 161] width 74 height 12
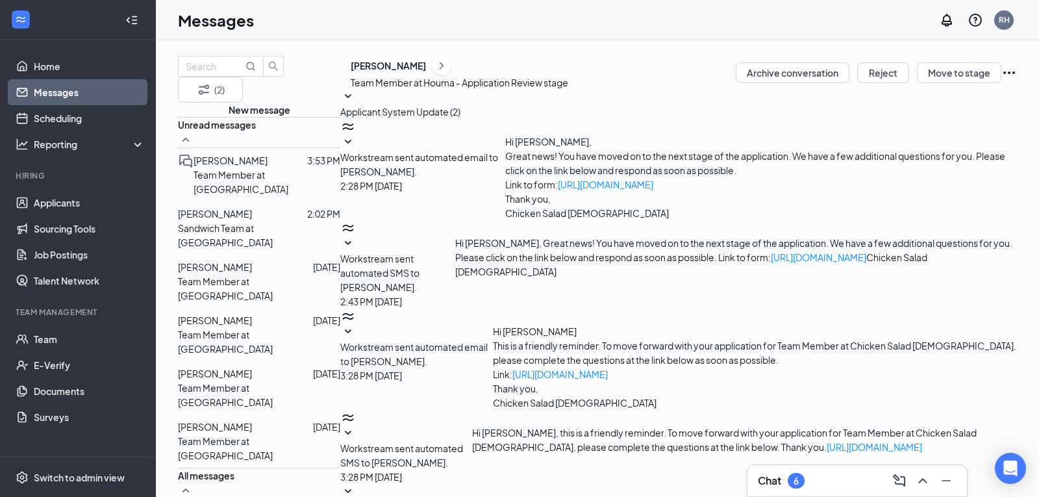
scroll to position [164, 0]
click at [252, 220] on span "[PERSON_NAME]" at bounding box center [215, 214] width 74 height 12
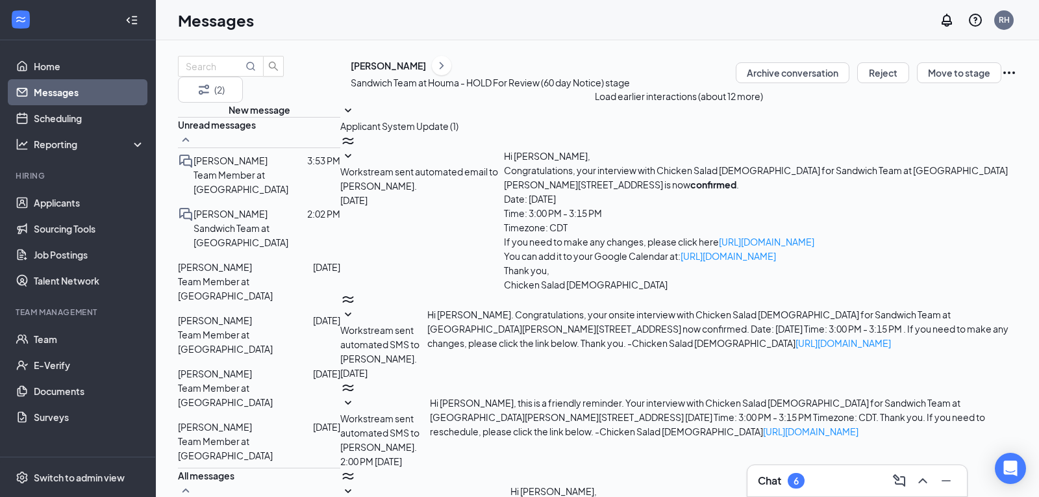
scroll to position [305, 0]
type textarea "N"
type textarea "I'm sorry to hear that. can you come [DATE] between 1:30Pm - 2:25?"
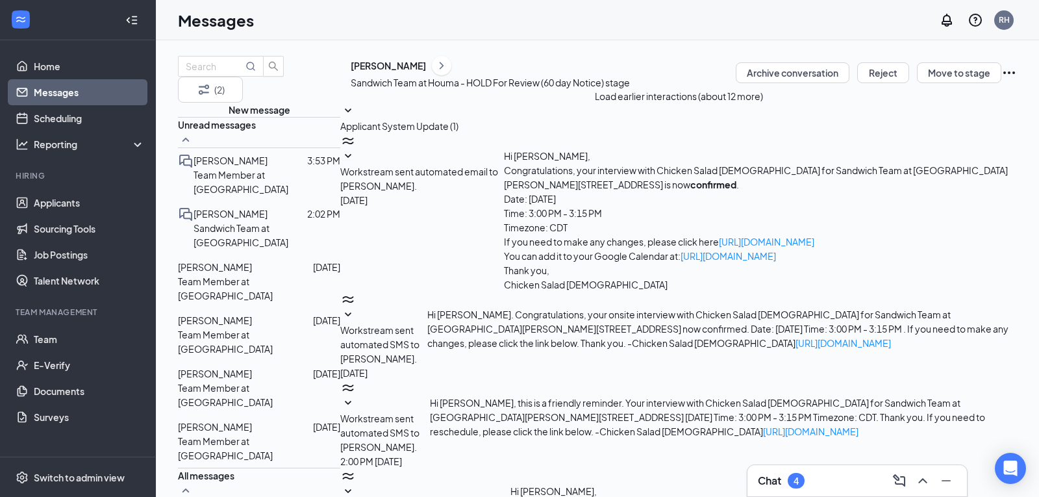
scroll to position [375, 0]
click at [252, 268] on span "[PERSON_NAME]" at bounding box center [215, 267] width 74 height 12
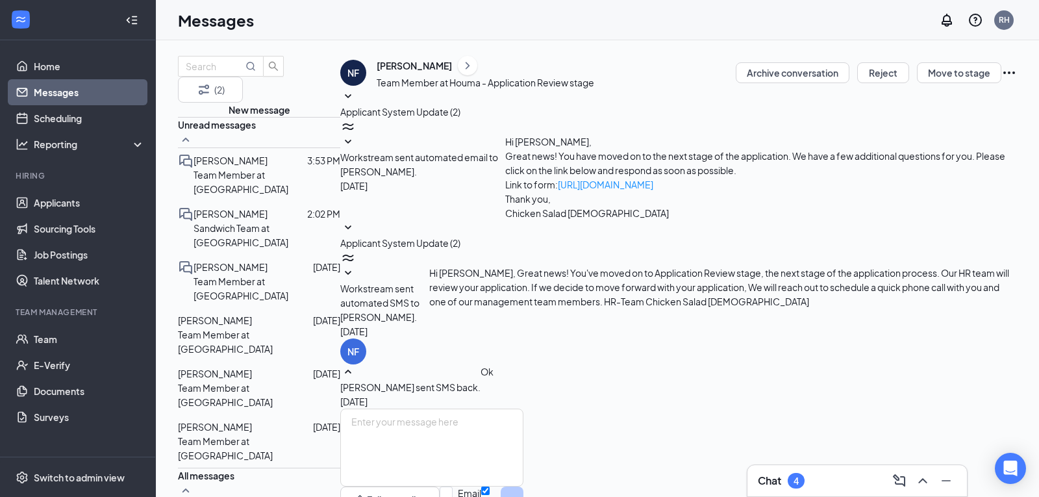
scroll to position [19, 0]
click at [252, 314] on span "[PERSON_NAME]" at bounding box center [215, 320] width 74 height 12
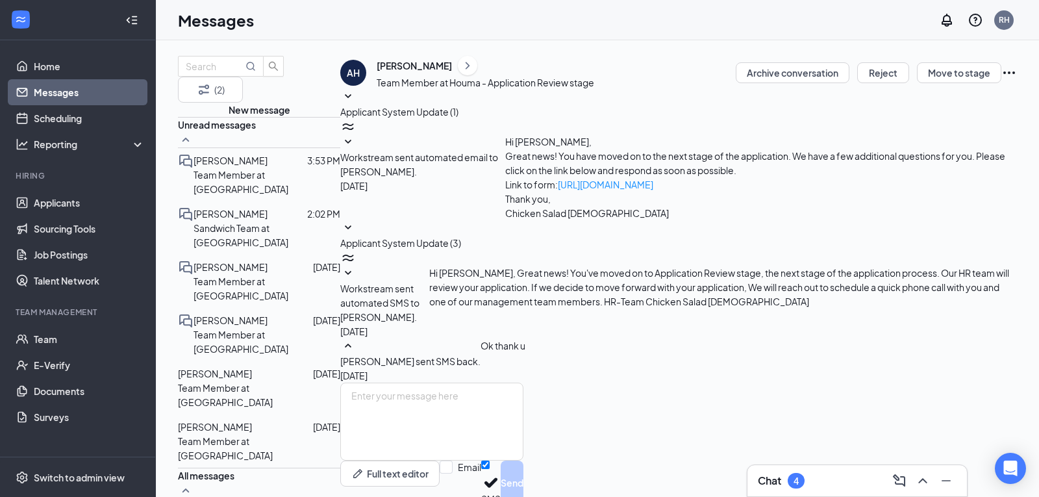
scroll to position [19, 0]
click at [251, 368] on span "[PERSON_NAME]" at bounding box center [215, 374] width 74 height 12
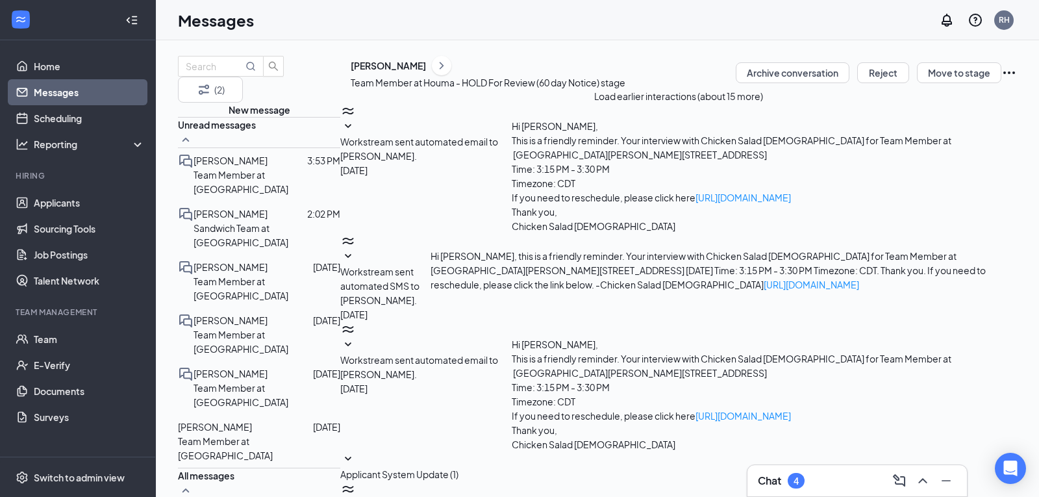
scroll to position [374, 0]
click at [278, 434] on p "Team Member at [GEOGRAPHIC_DATA]" at bounding box center [259, 448] width 162 height 29
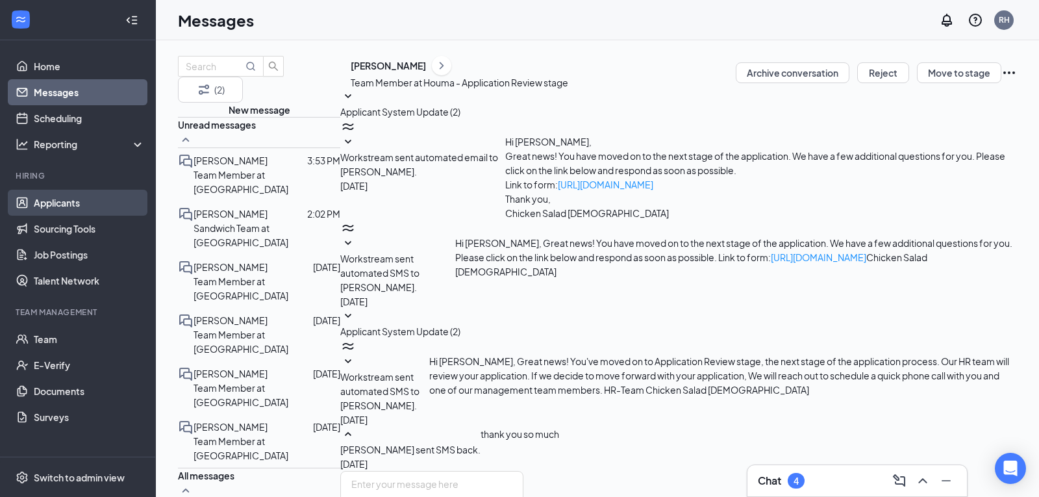
click at [53, 207] on link "Applicants" at bounding box center [89, 203] width 111 height 26
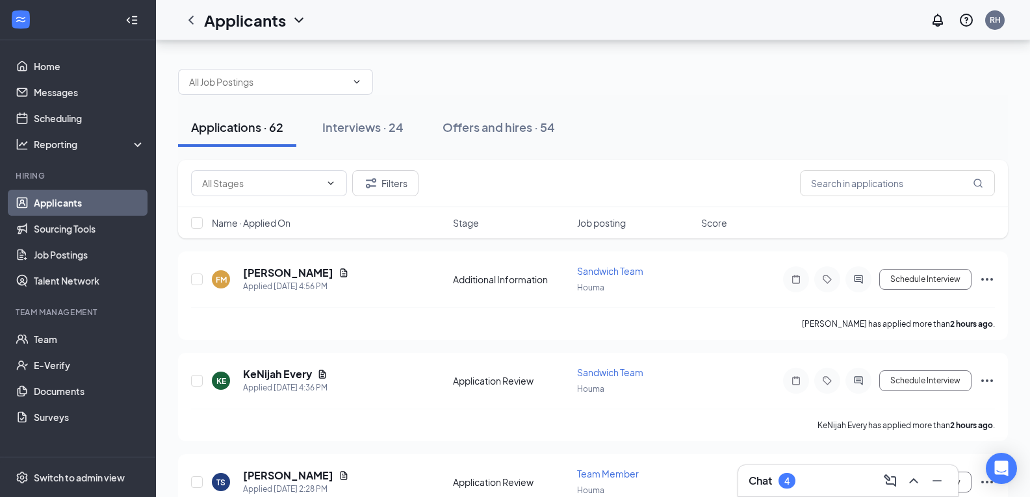
scroll to position [40, 0]
